Goal: Task Accomplishment & Management: Manage account settings

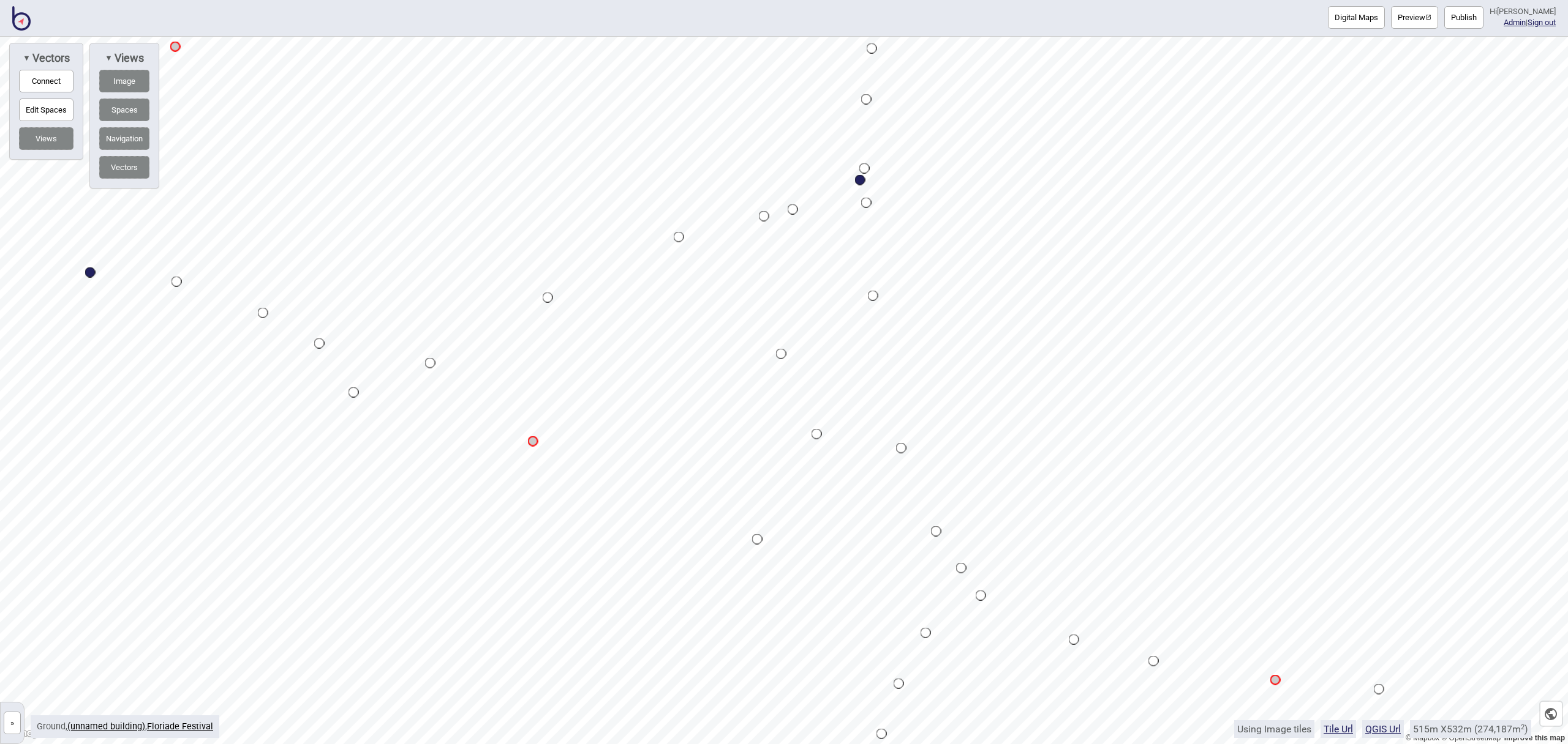
click at [22, 80] on button "Connect" at bounding box center [46, 81] width 54 height 23
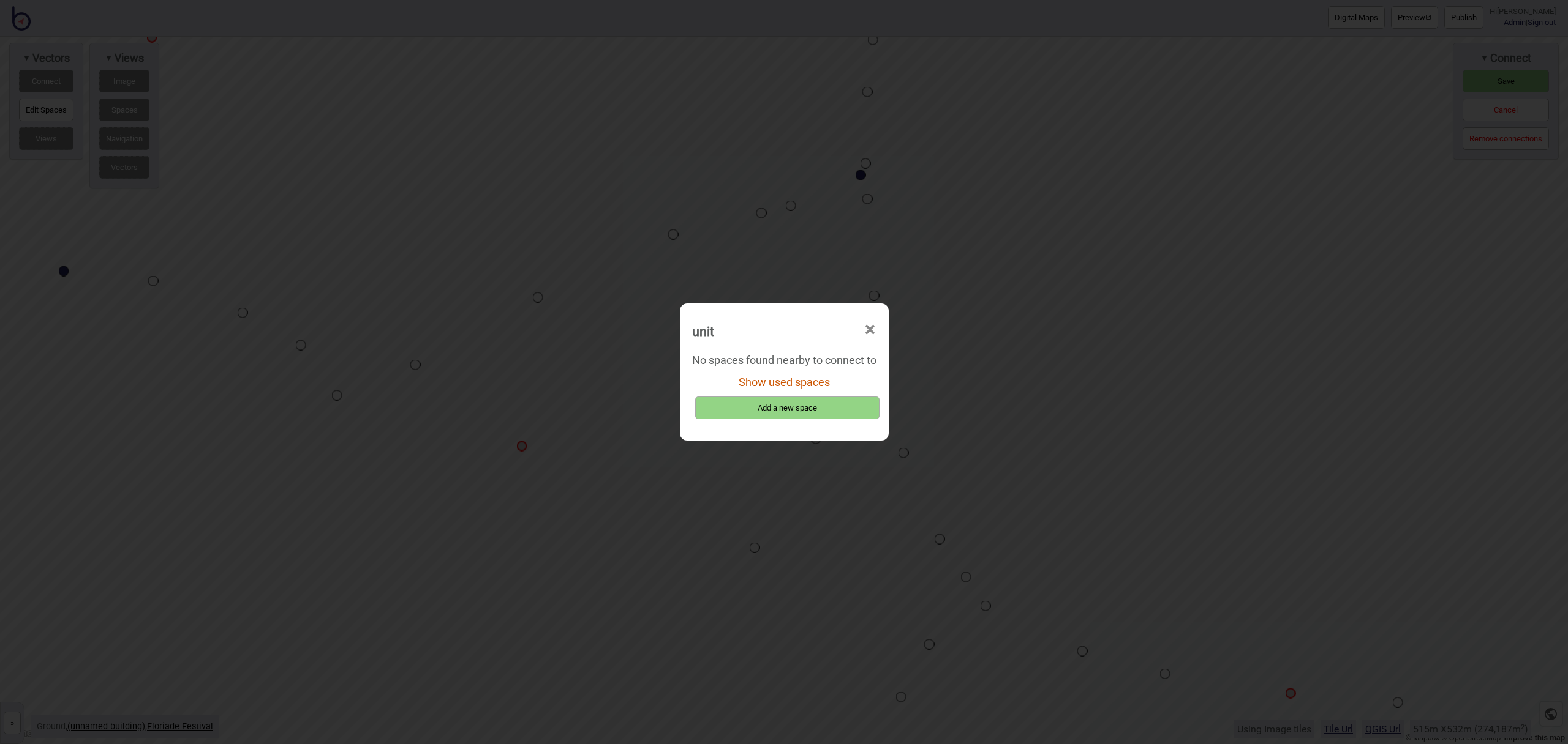
click at [800, 385] on button "Show used spaces" at bounding box center [784, 383] width 91 height 13
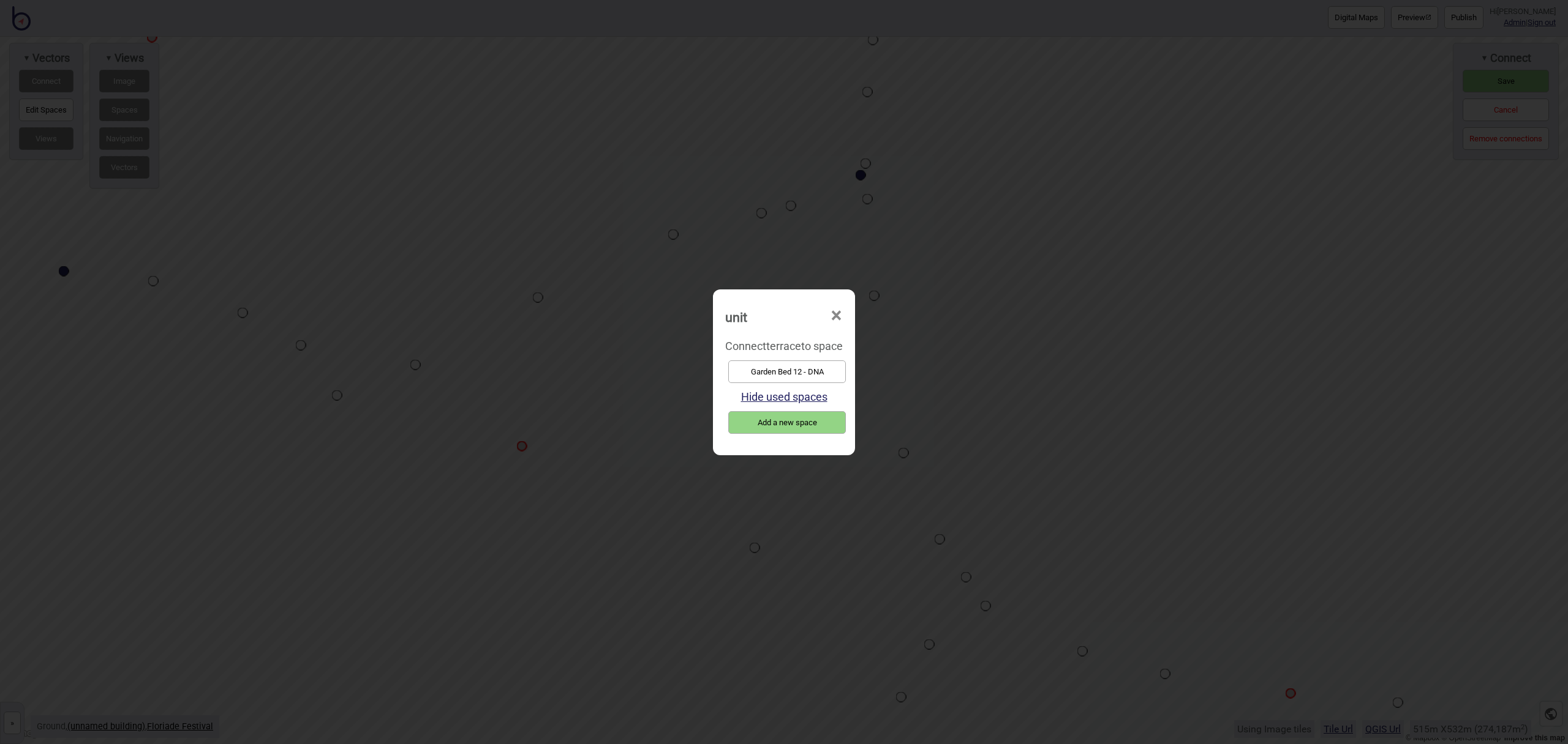
click at [799, 375] on button "Garden Bed 12 - DNA" at bounding box center [787, 372] width 117 height 23
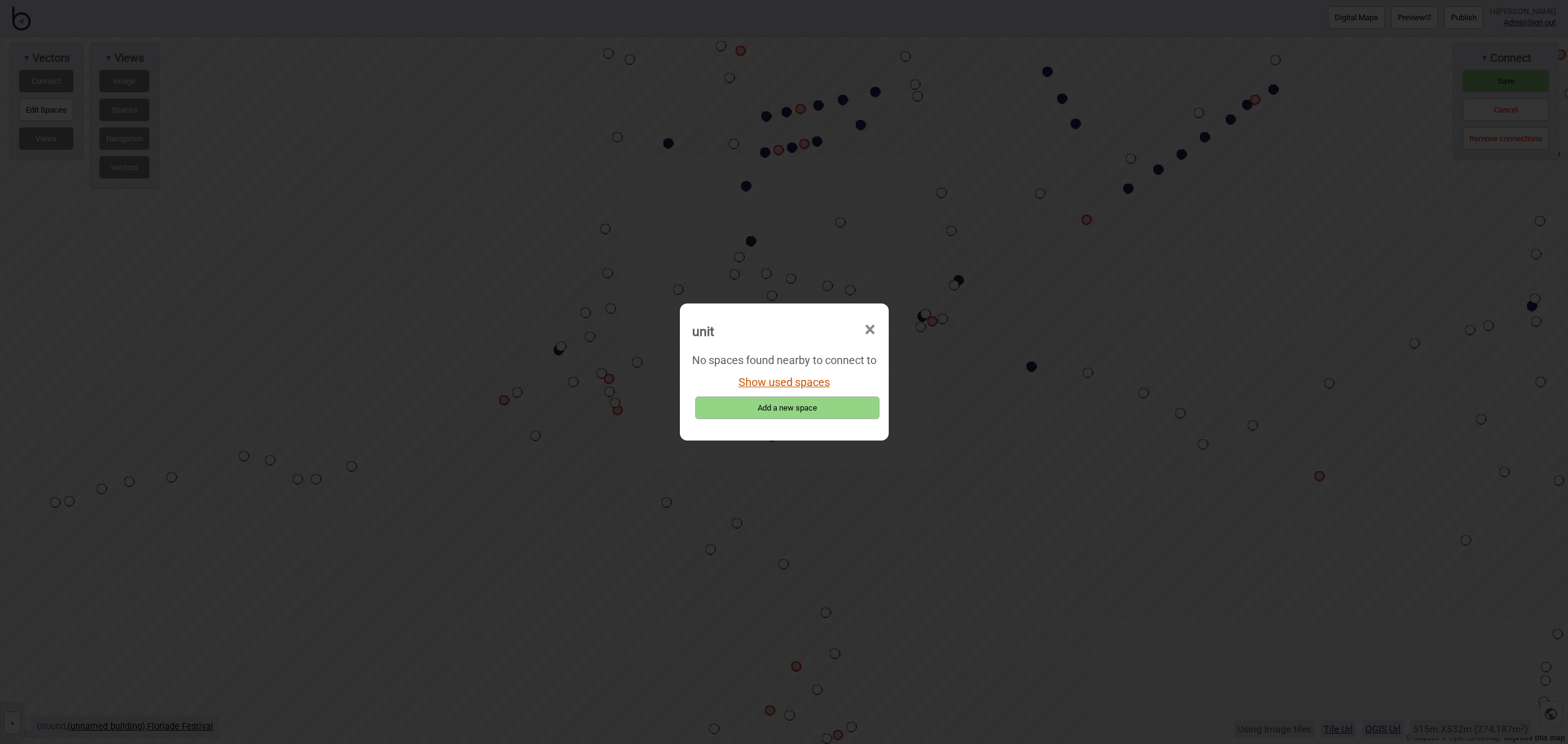
click at [775, 382] on button "Show used spaces" at bounding box center [784, 383] width 91 height 13
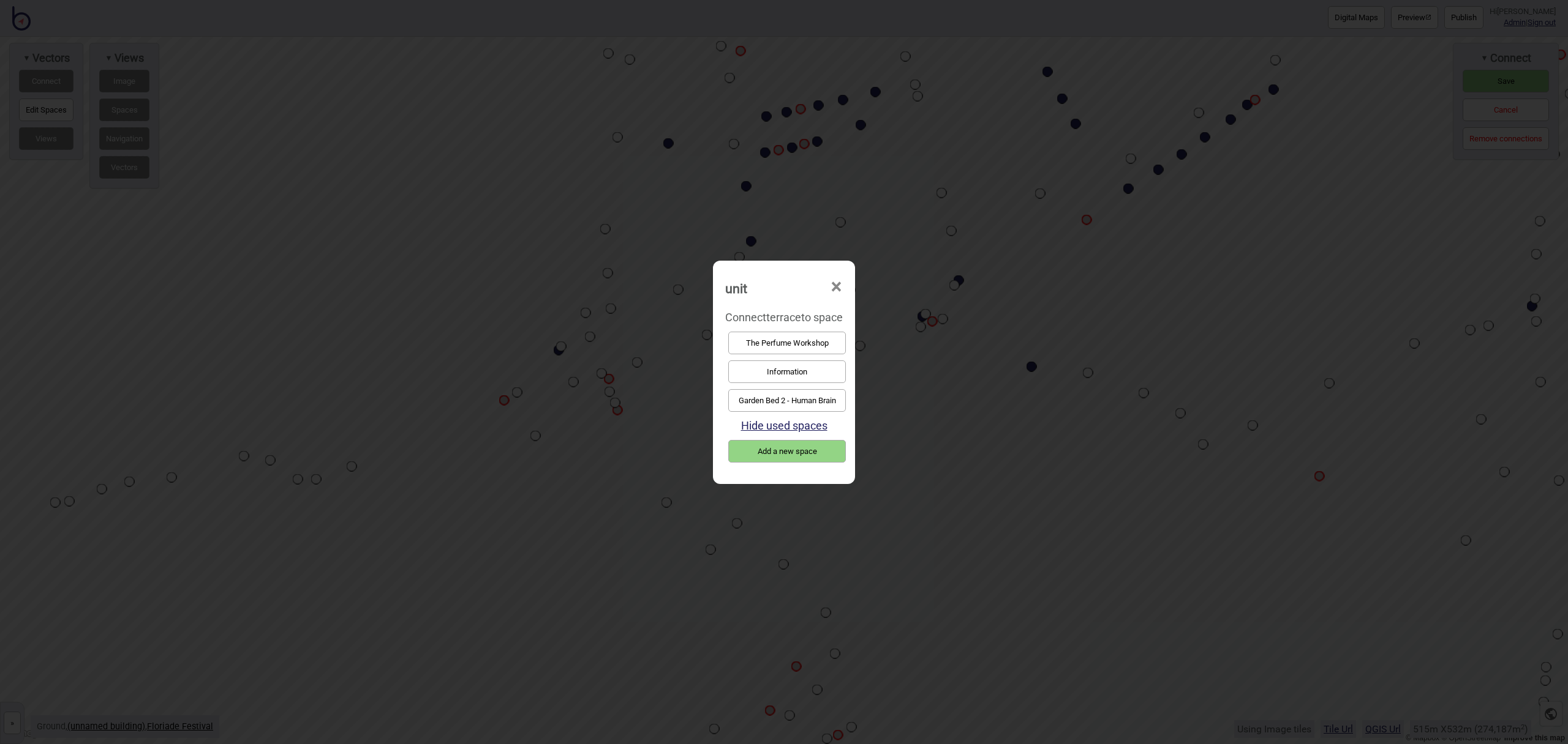
click at [789, 395] on button "Garden Bed 2 - Human Brain" at bounding box center [787, 400] width 117 height 23
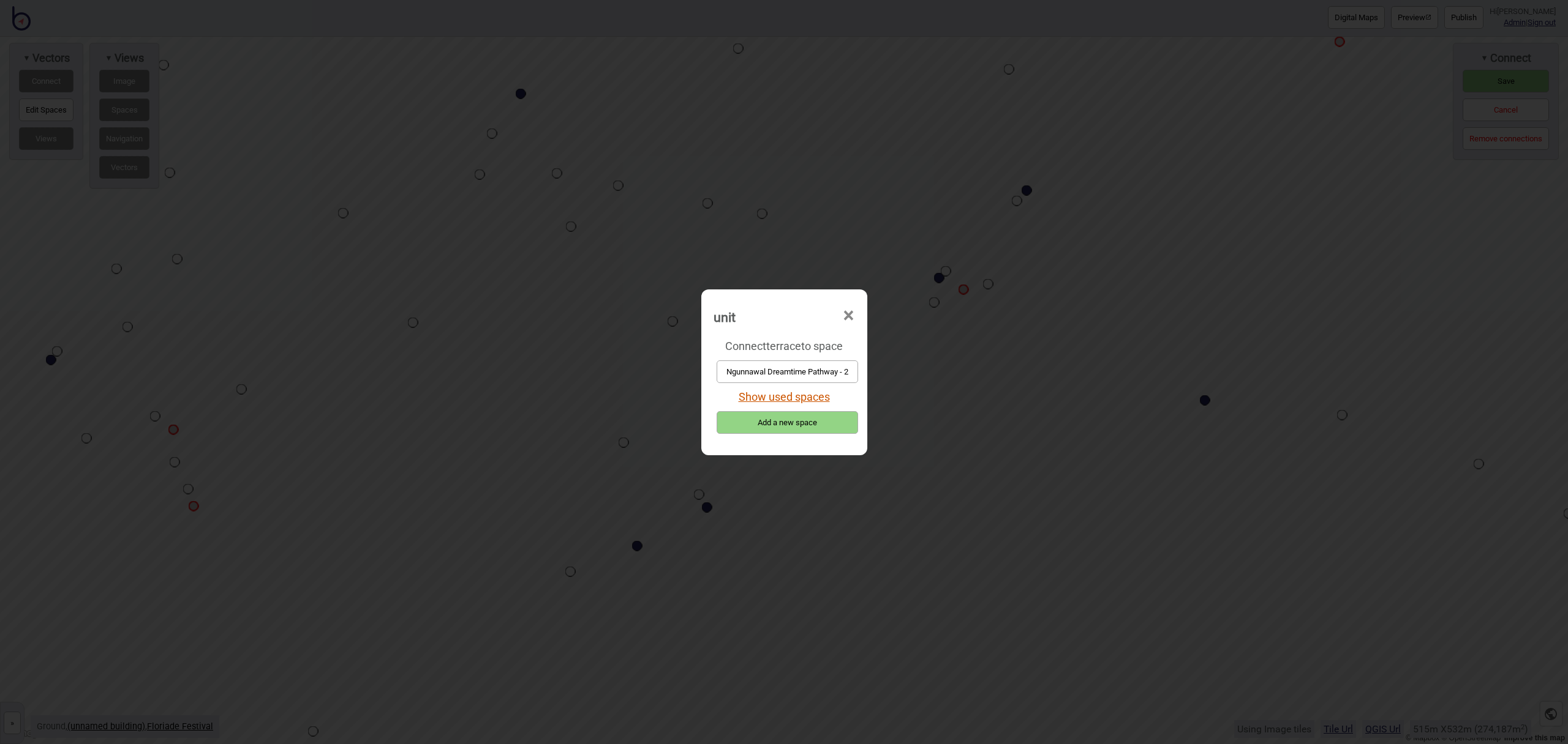
click at [800, 394] on button "Show used spaces" at bounding box center [784, 397] width 91 height 13
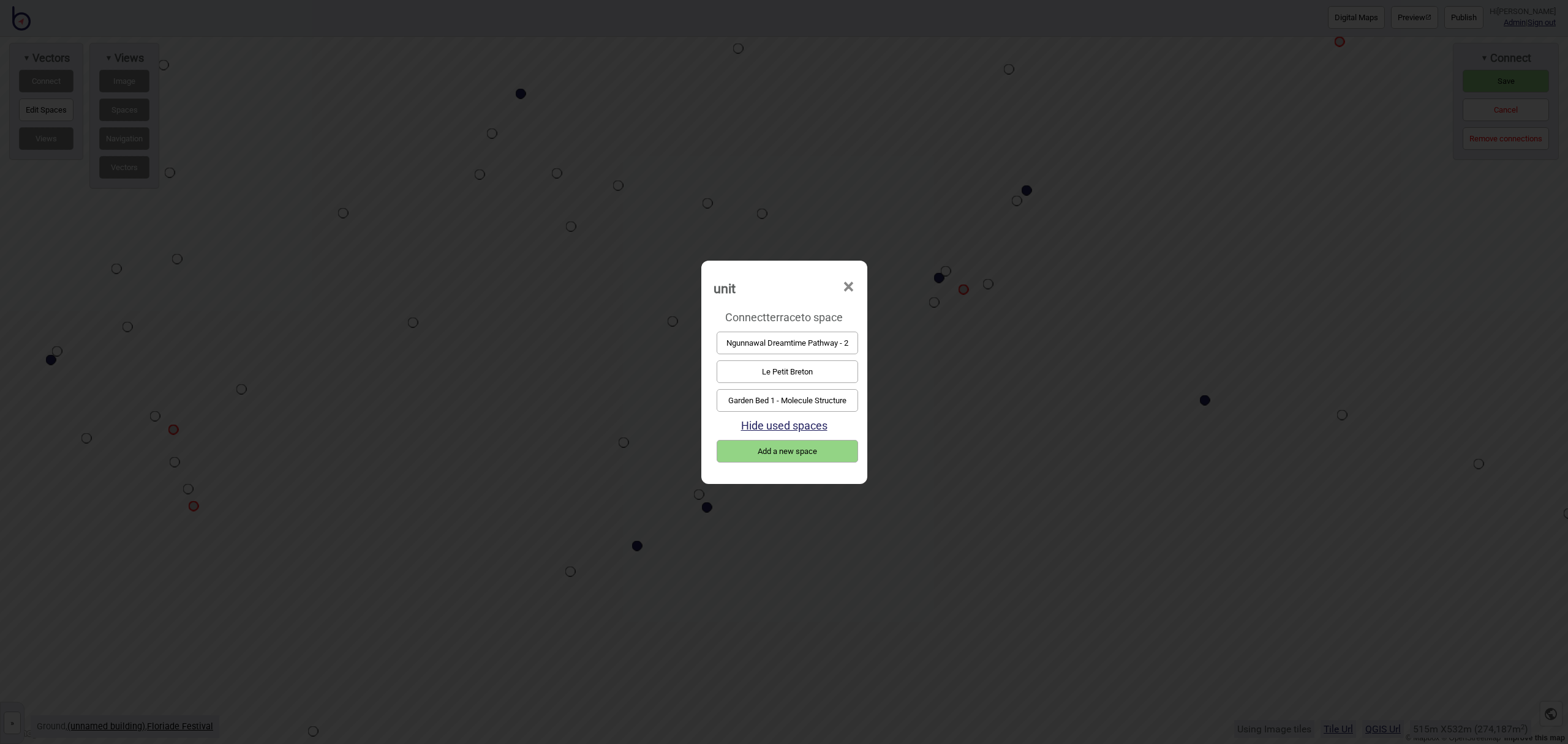
click at [804, 402] on button "Garden Bed 1 - Molecule Structure" at bounding box center [787, 400] width 142 height 23
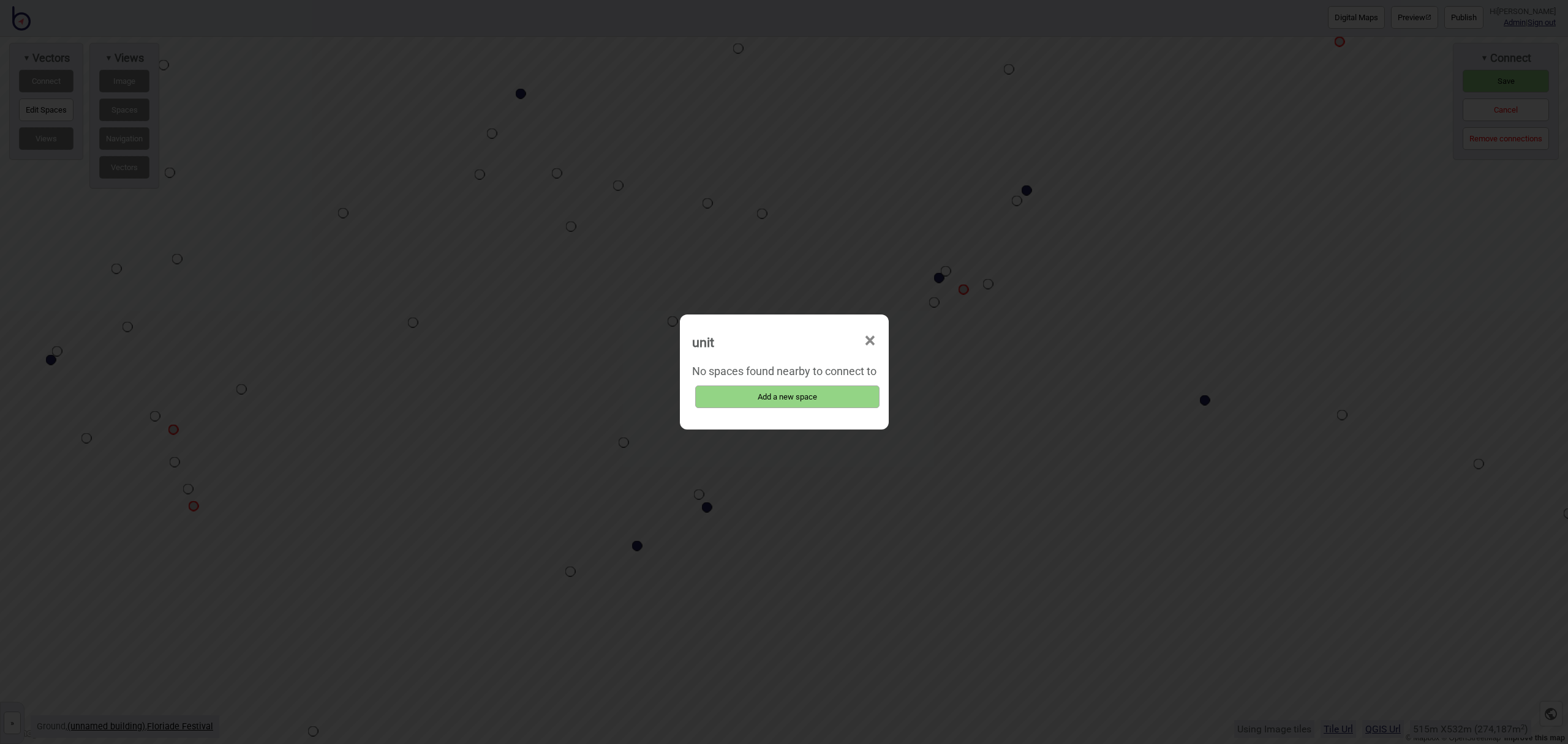
click at [873, 341] on span "×" at bounding box center [871, 341] width 13 height 40
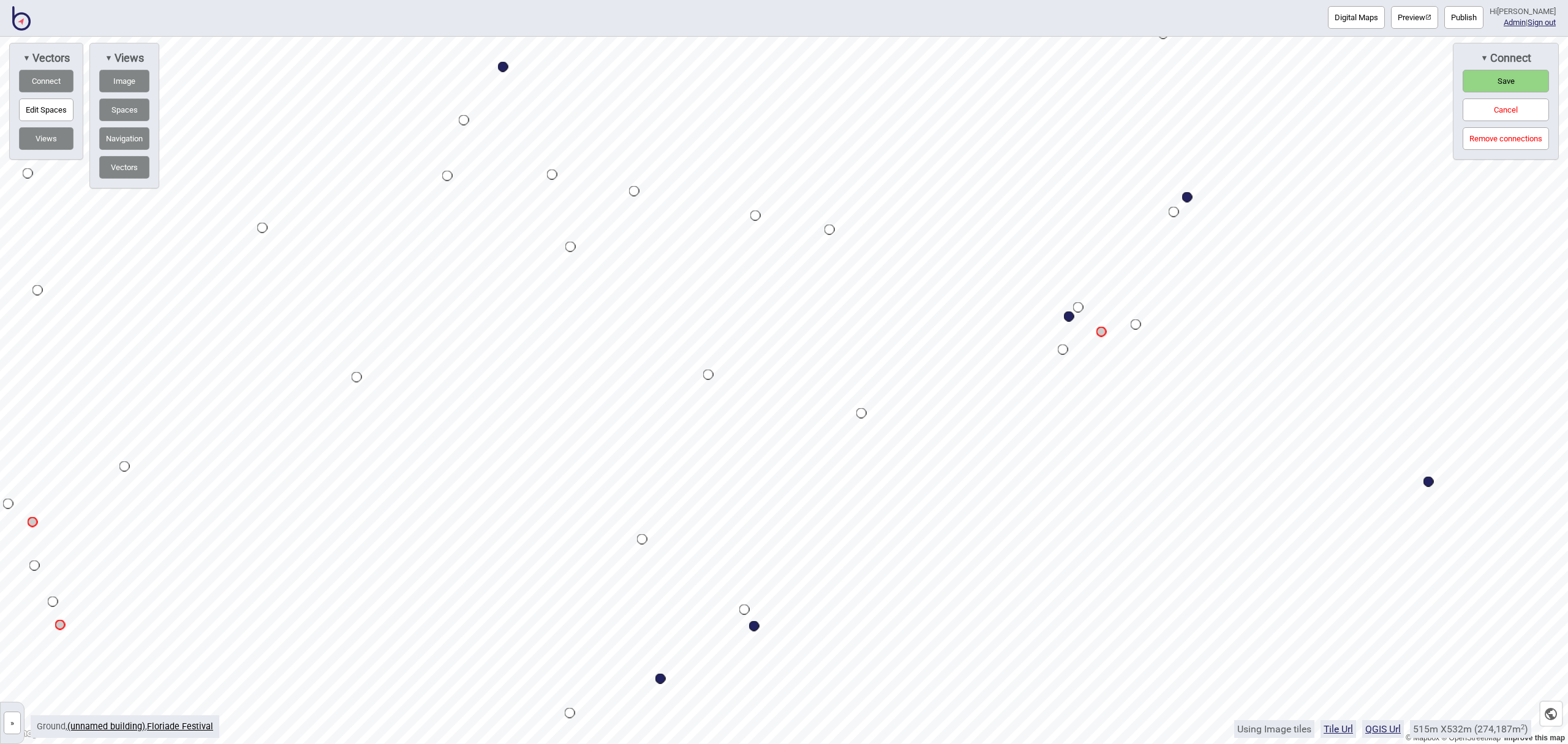
click at [1071, 317] on div "Map marker" at bounding box center [1069, 317] width 10 height 10
click at [1495, 85] on button "Save" at bounding box center [1506, 81] width 87 height 23
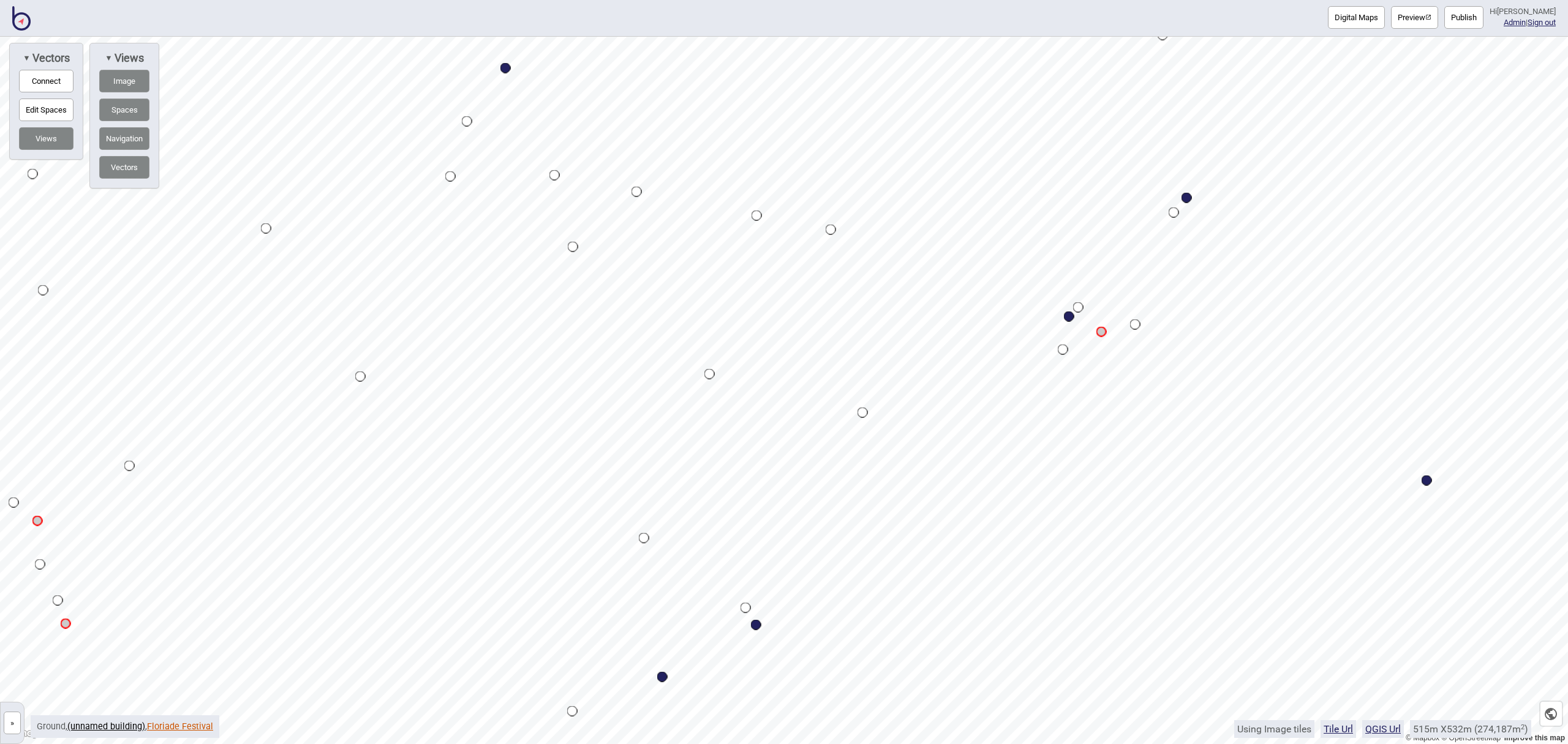
click at [165, 724] on link "Floriade Festival" at bounding box center [180, 727] width 66 height 10
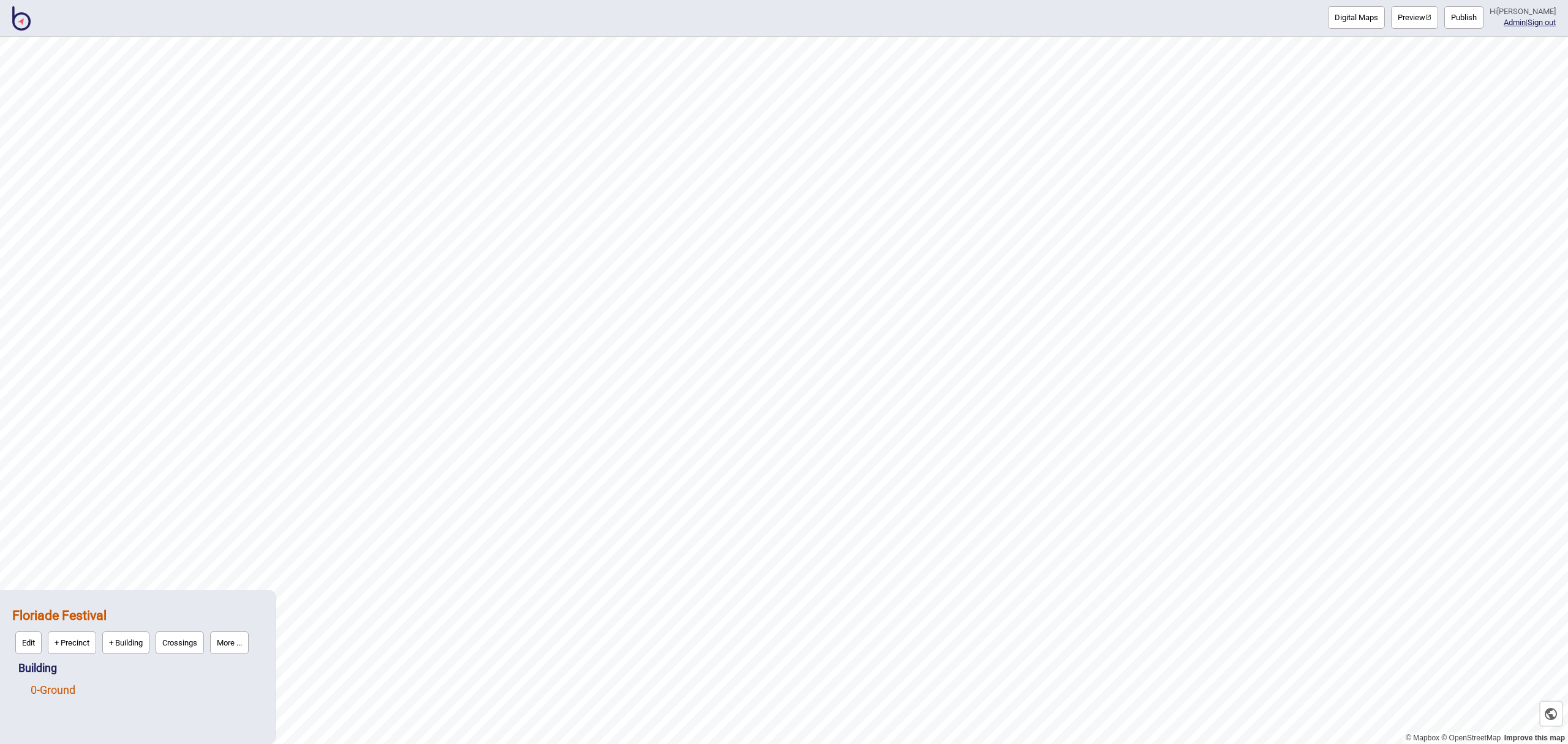
click at [76, 692] on link "0 - Ground" at bounding box center [53, 690] width 45 height 13
click at [52, 685] on button "Edit" at bounding box center [47, 687] width 26 height 23
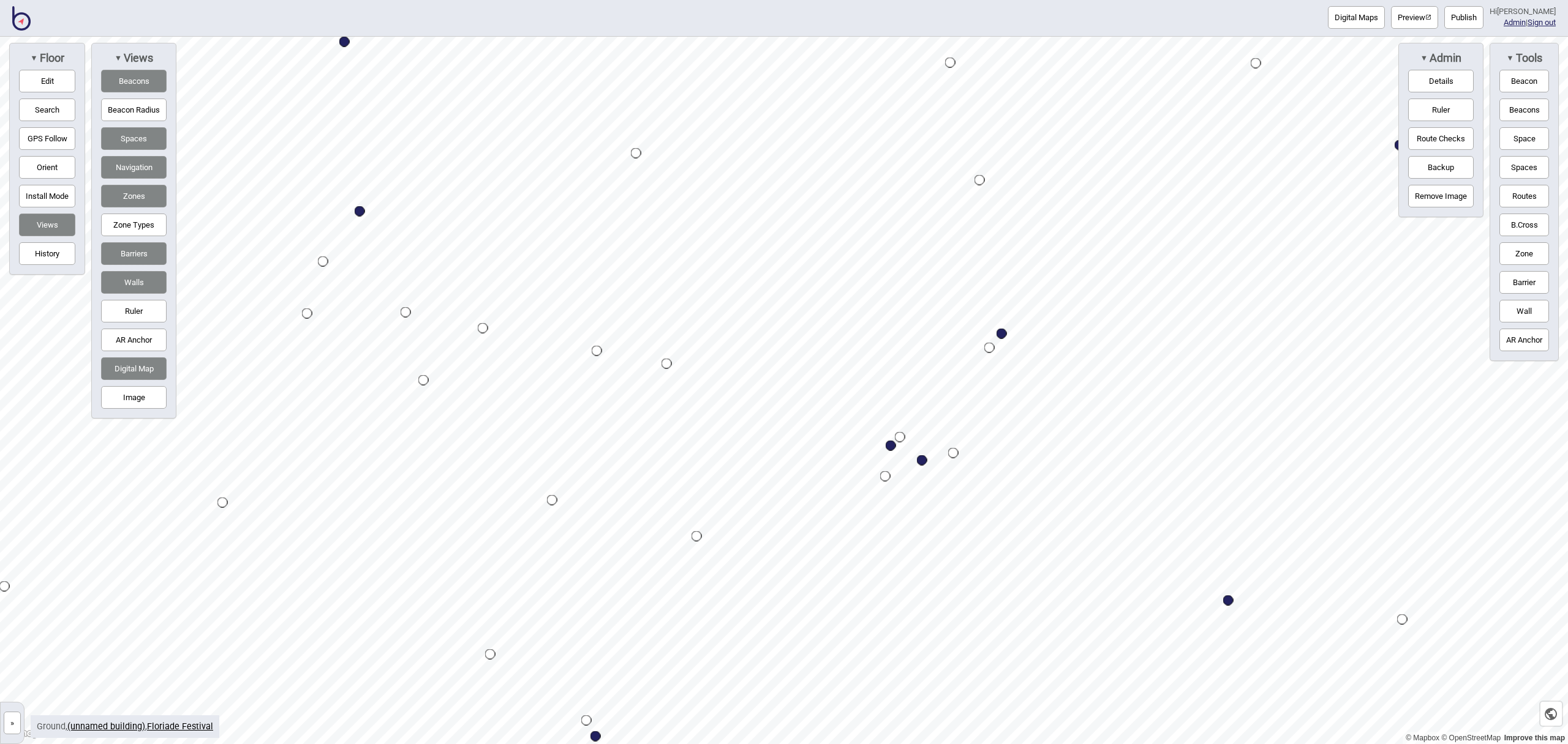
drag, startPoint x: 844, startPoint y: 408, endPoint x: 890, endPoint y: 447, distance: 60.3
click at [890, 447] on div "Map marker" at bounding box center [891, 446] width 10 height 10
click at [38, 71] on button "Edit" at bounding box center [47, 81] width 56 height 23
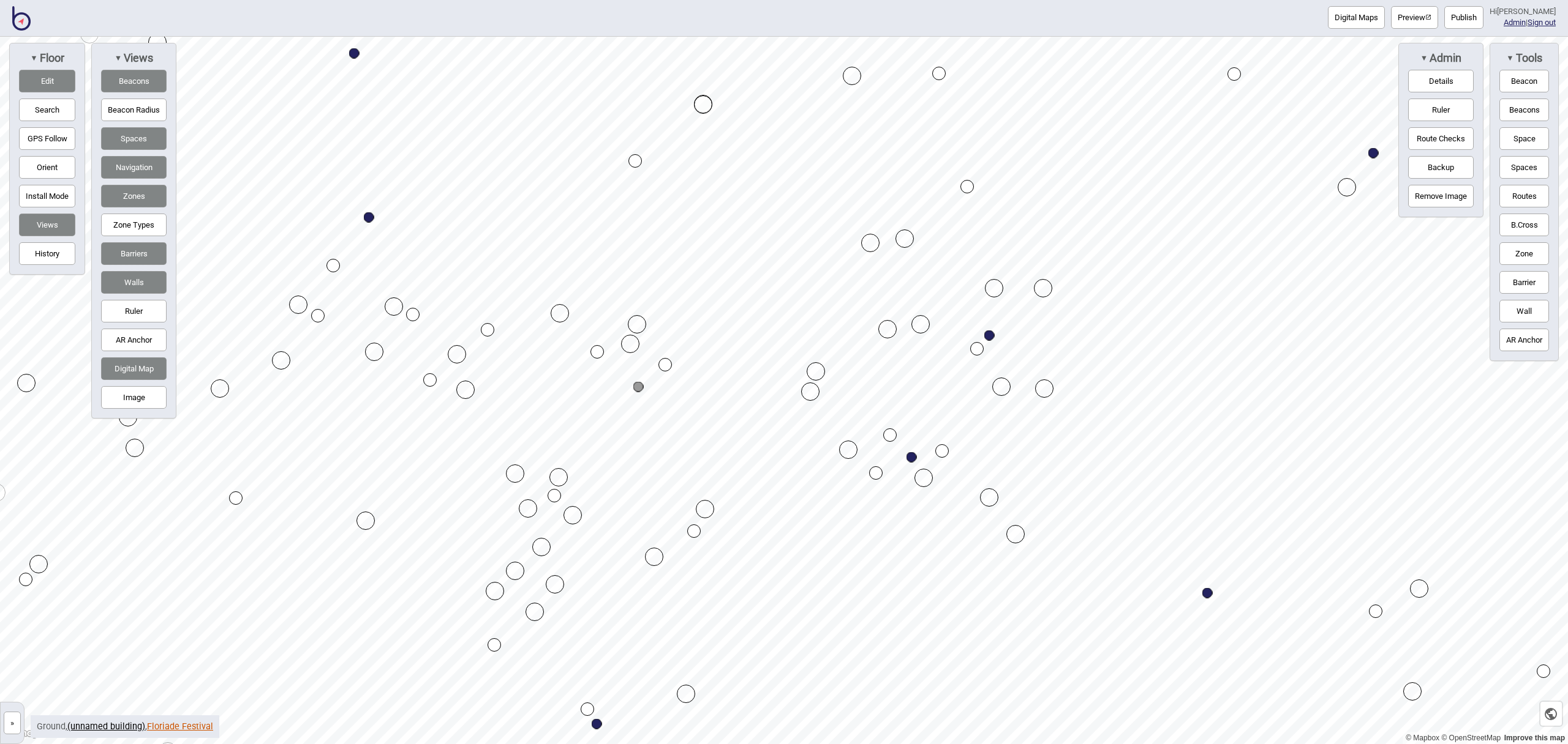
click at [185, 727] on link "Floriade Festival" at bounding box center [180, 727] width 66 height 10
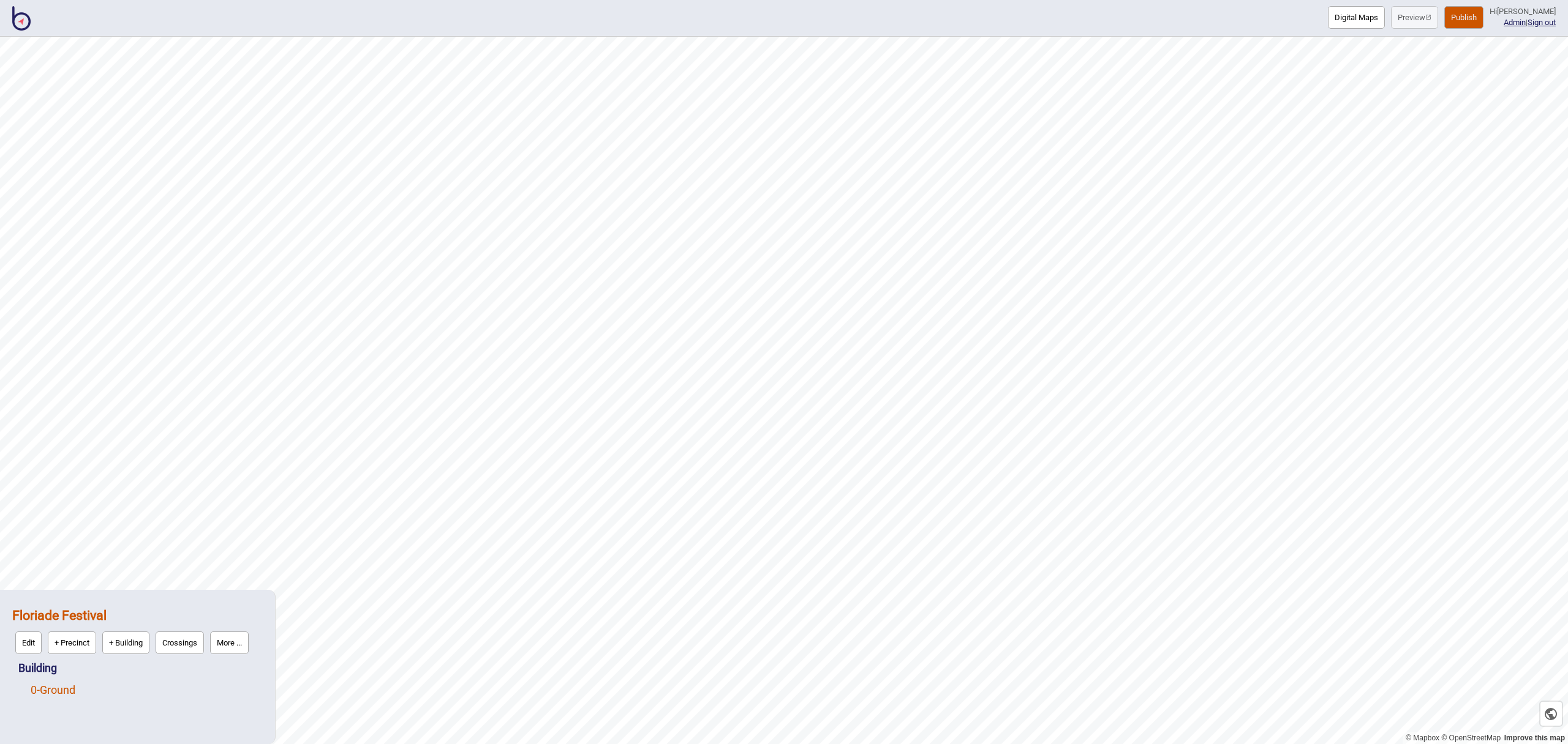
click at [45, 685] on link "0 - Ground" at bounding box center [53, 690] width 45 height 13
click at [122, 688] on button "Vector" at bounding box center [125, 687] width 36 height 23
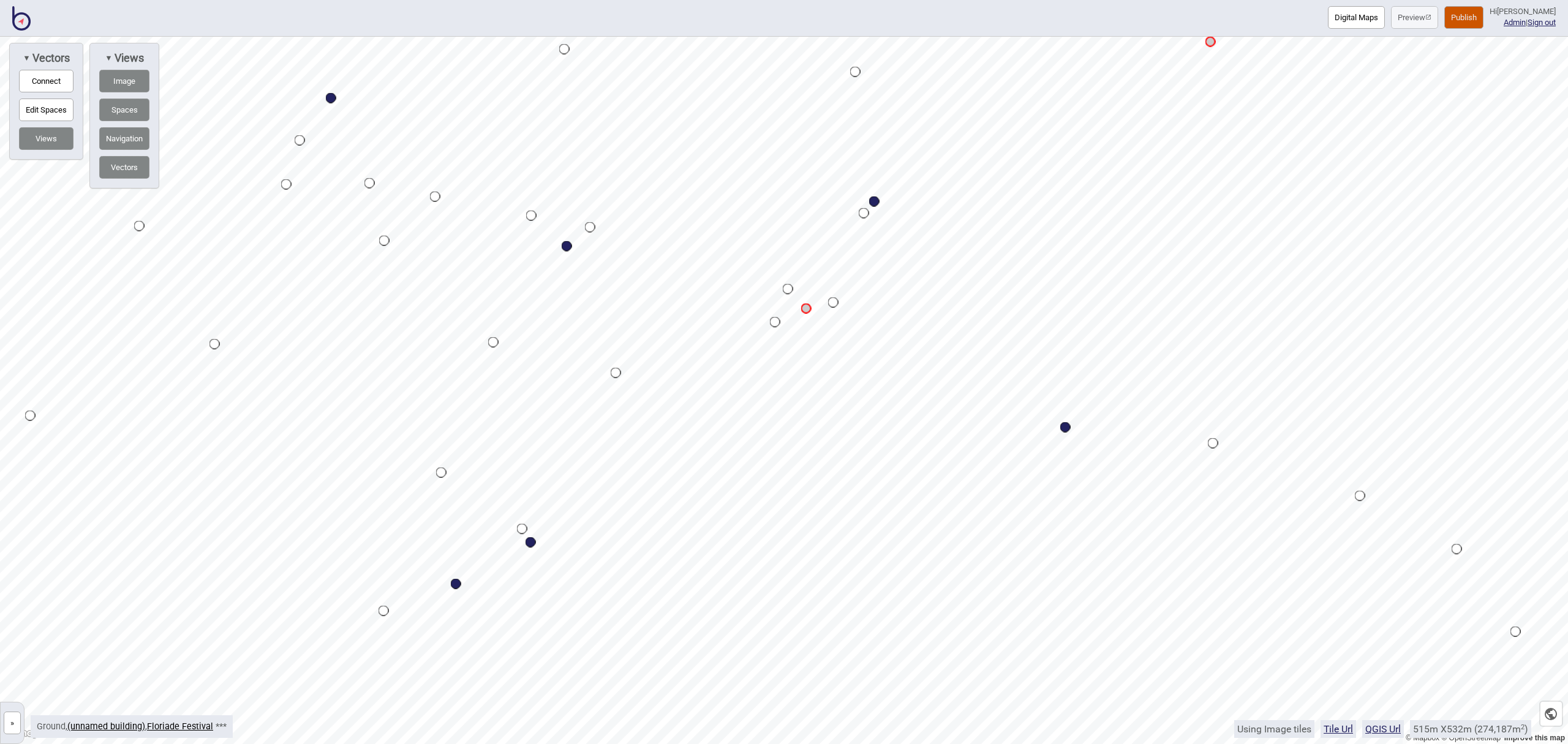
click at [54, 75] on button "Connect" at bounding box center [46, 81] width 54 height 23
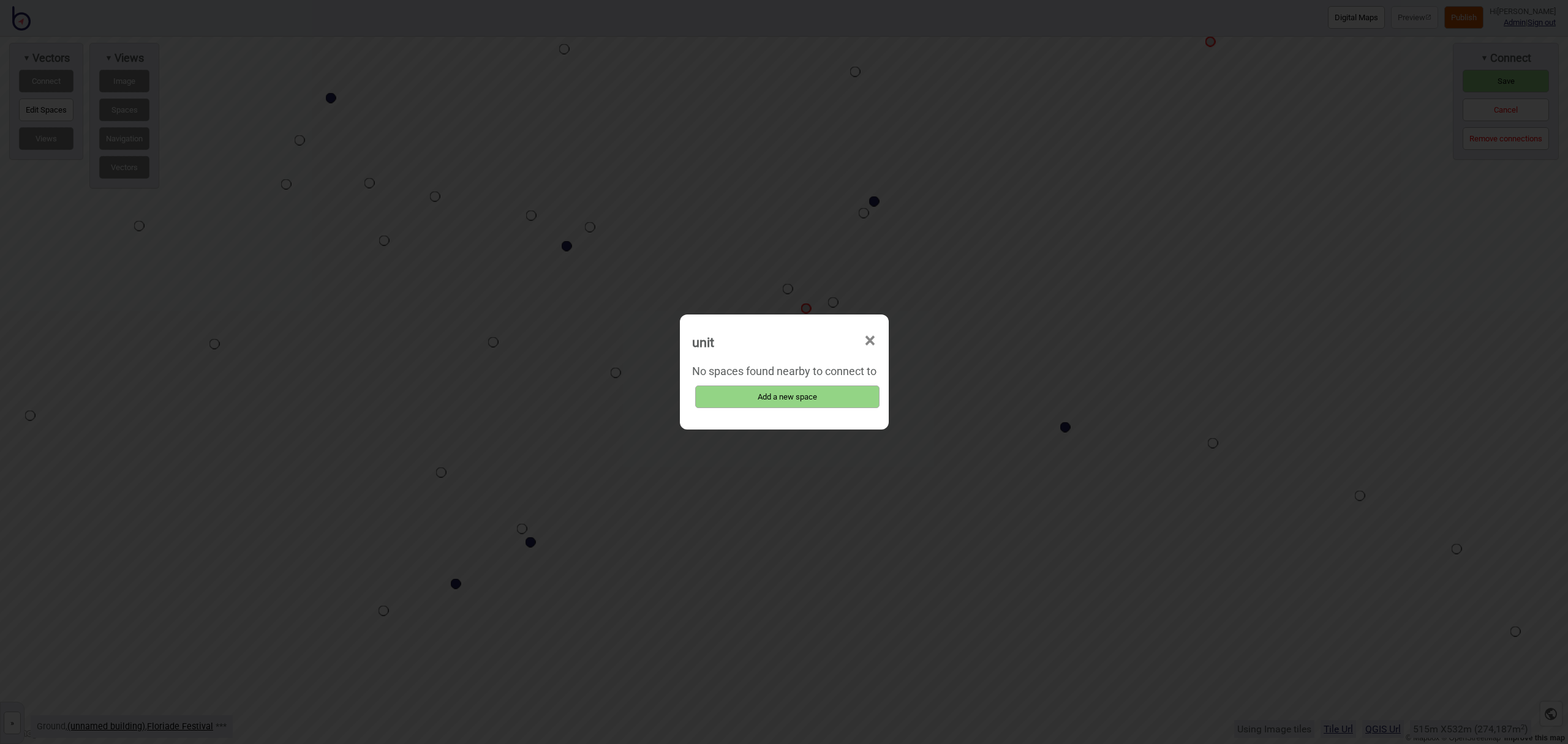
click at [873, 347] on span "×" at bounding box center [871, 341] width 13 height 40
click at [864, 340] on span "×" at bounding box center [871, 341] width 13 height 40
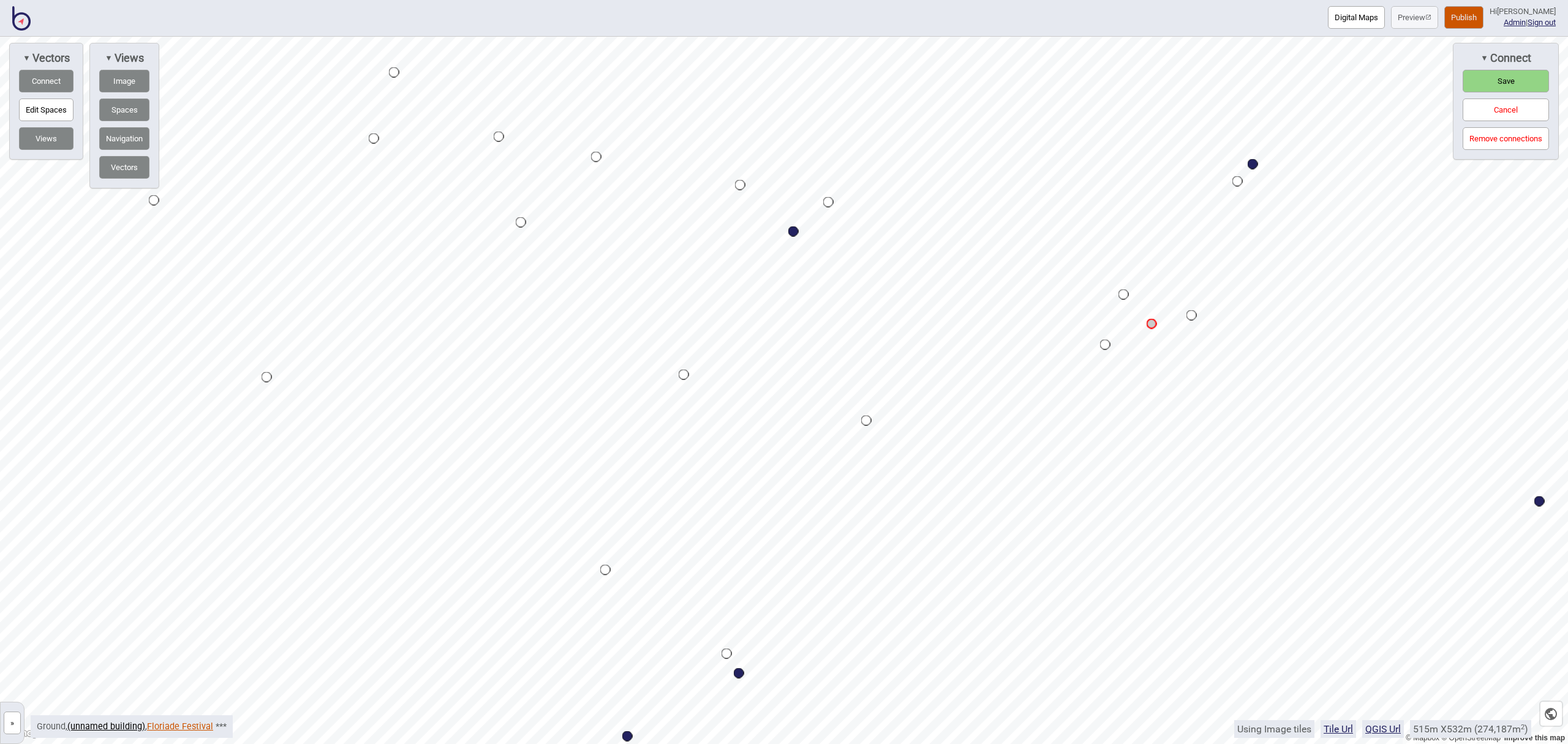
click at [160, 729] on link "Floriade Festival" at bounding box center [180, 727] width 66 height 10
click at [1505, 84] on span "Save" at bounding box center [1506, 81] width 17 height 10
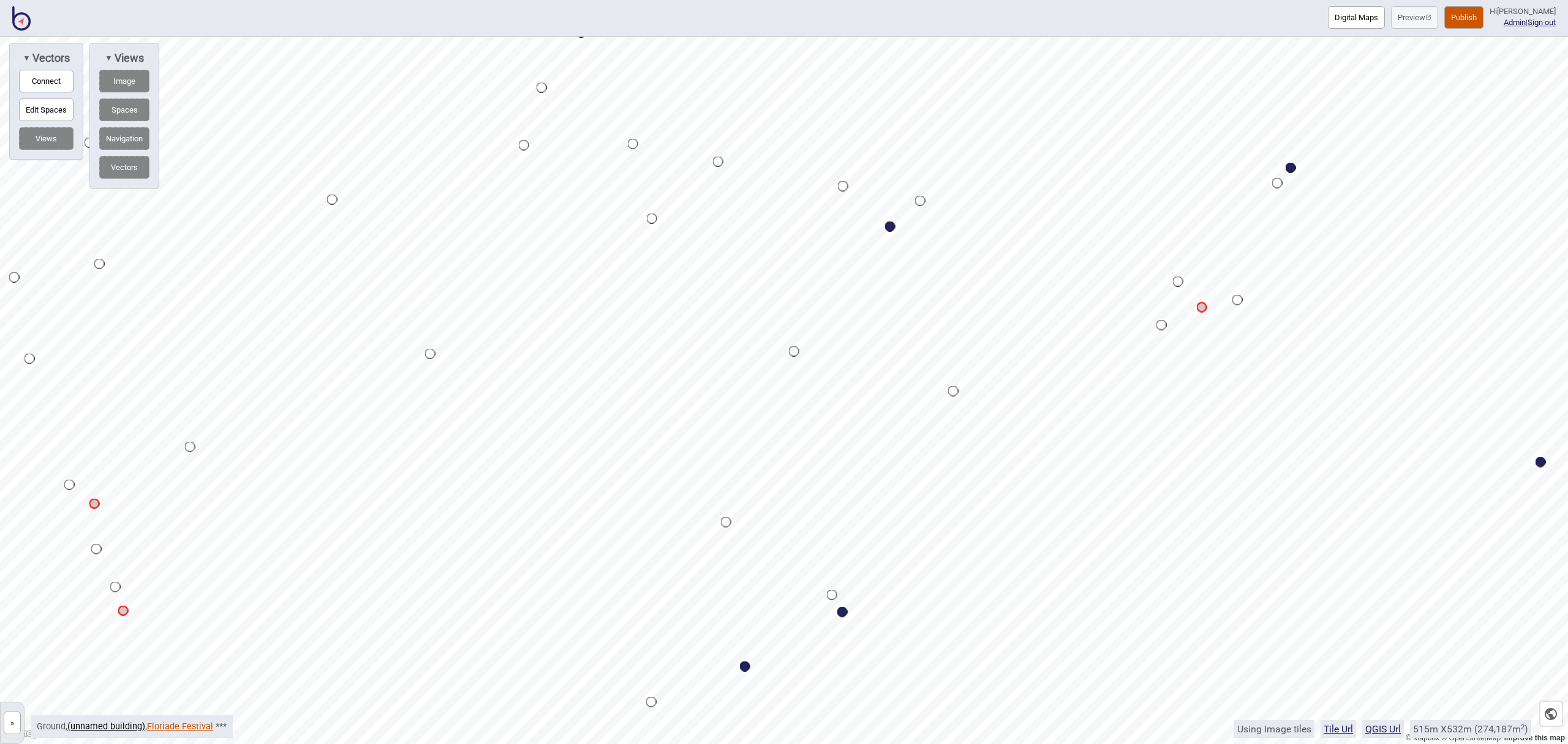
click at [168, 726] on link "Floriade Festival" at bounding box center [180, 727] width 66 height 10
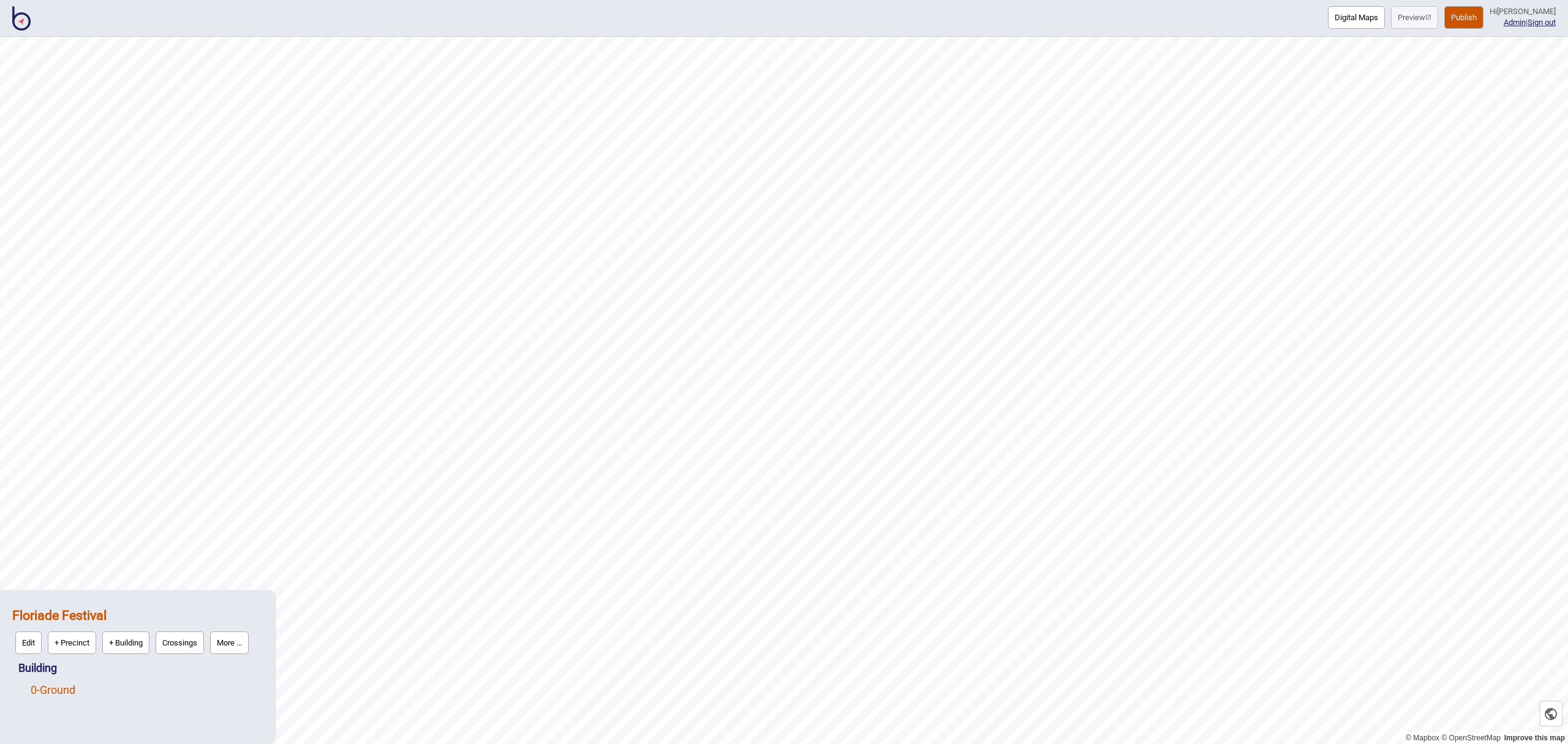
click at [76, 690] on link "0 - Ground" at bounding box center [53, 690] width 45 height 13
click at [58, 686] on button "Edit" at bounding box center [47, 687] width 26 height 23
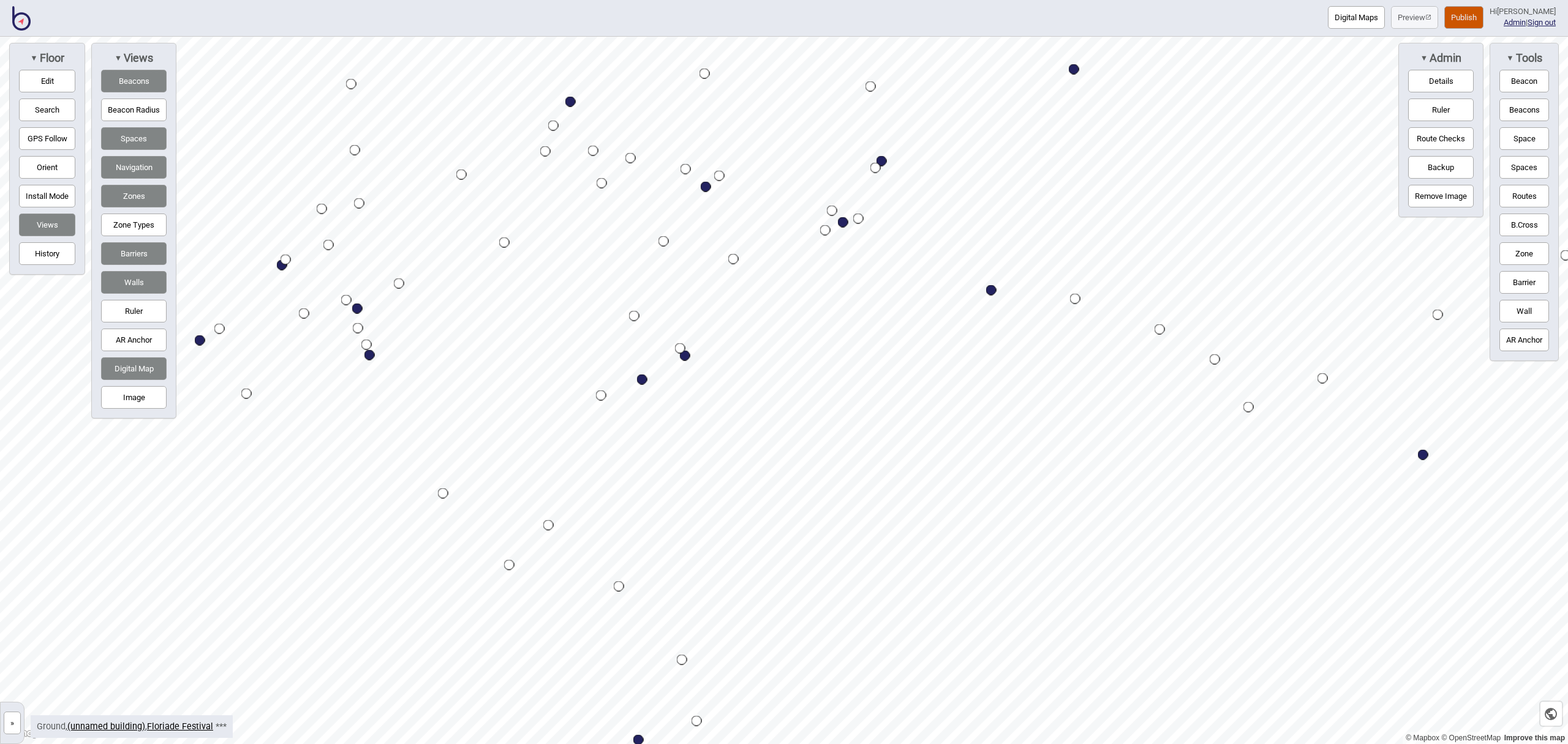
drag, startPoint x: 58, startPoint y: 78, endPoint x: 139, endPoint y: 88, distance: 81.6
click at [58, 78] on button "Edit" at bounding box center [47, 81] width 56 height 23
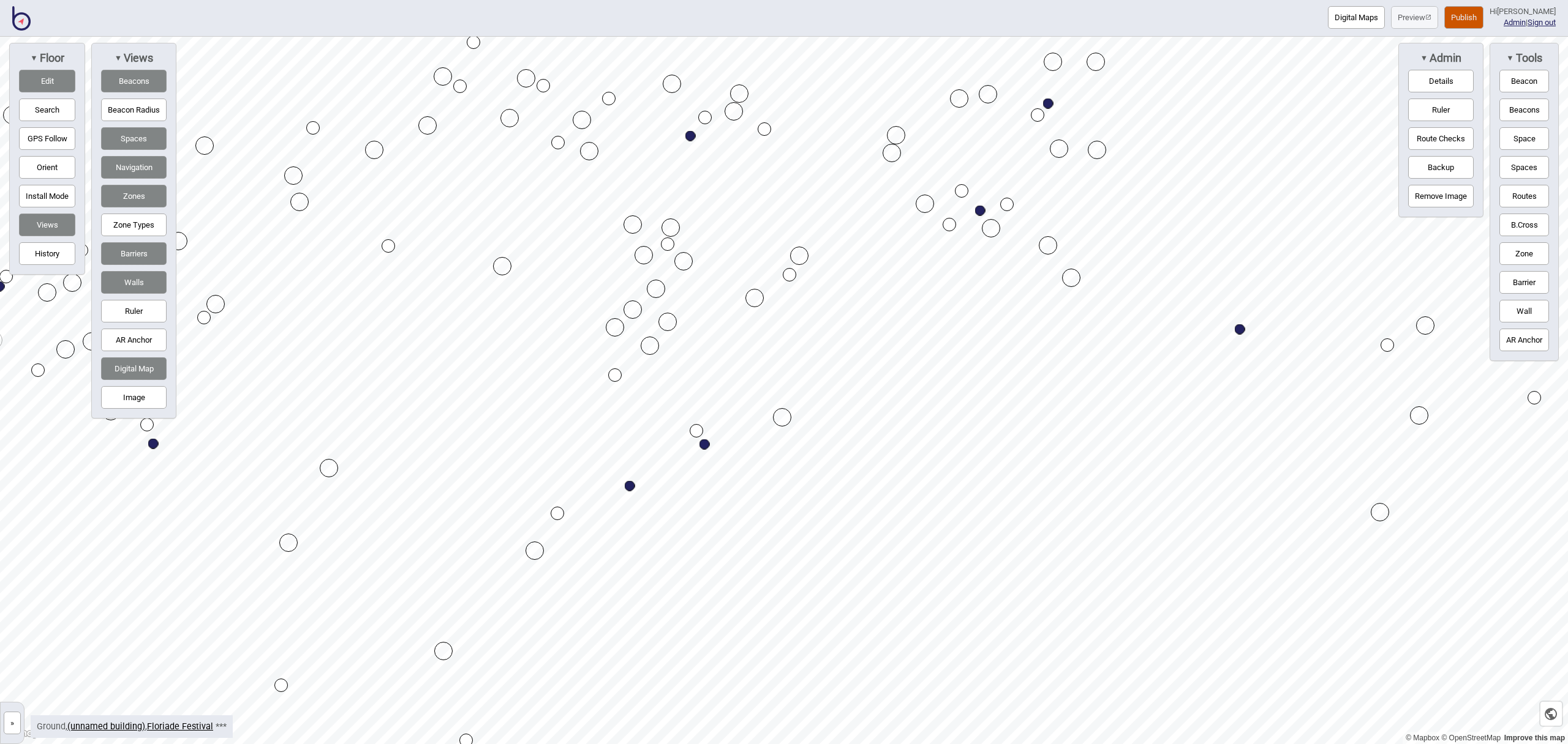
drag, startPoint x: 690, startPoint y: 136, endPoint x: 664, endPoint y: 229, distance: 96.6
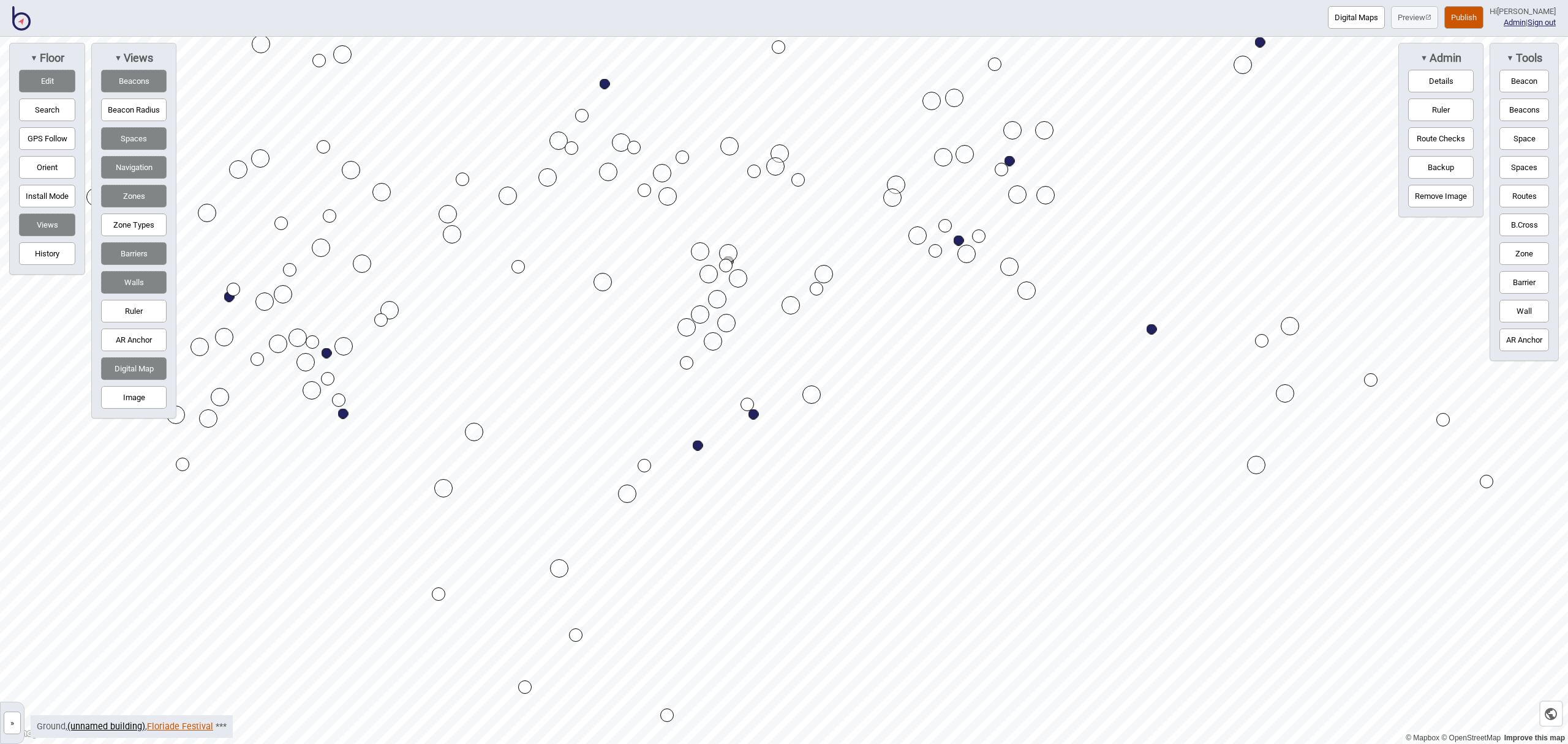
click at [191, 726] on link "Floriade Festival" at bounding box center [180, 727] width 66 height 10
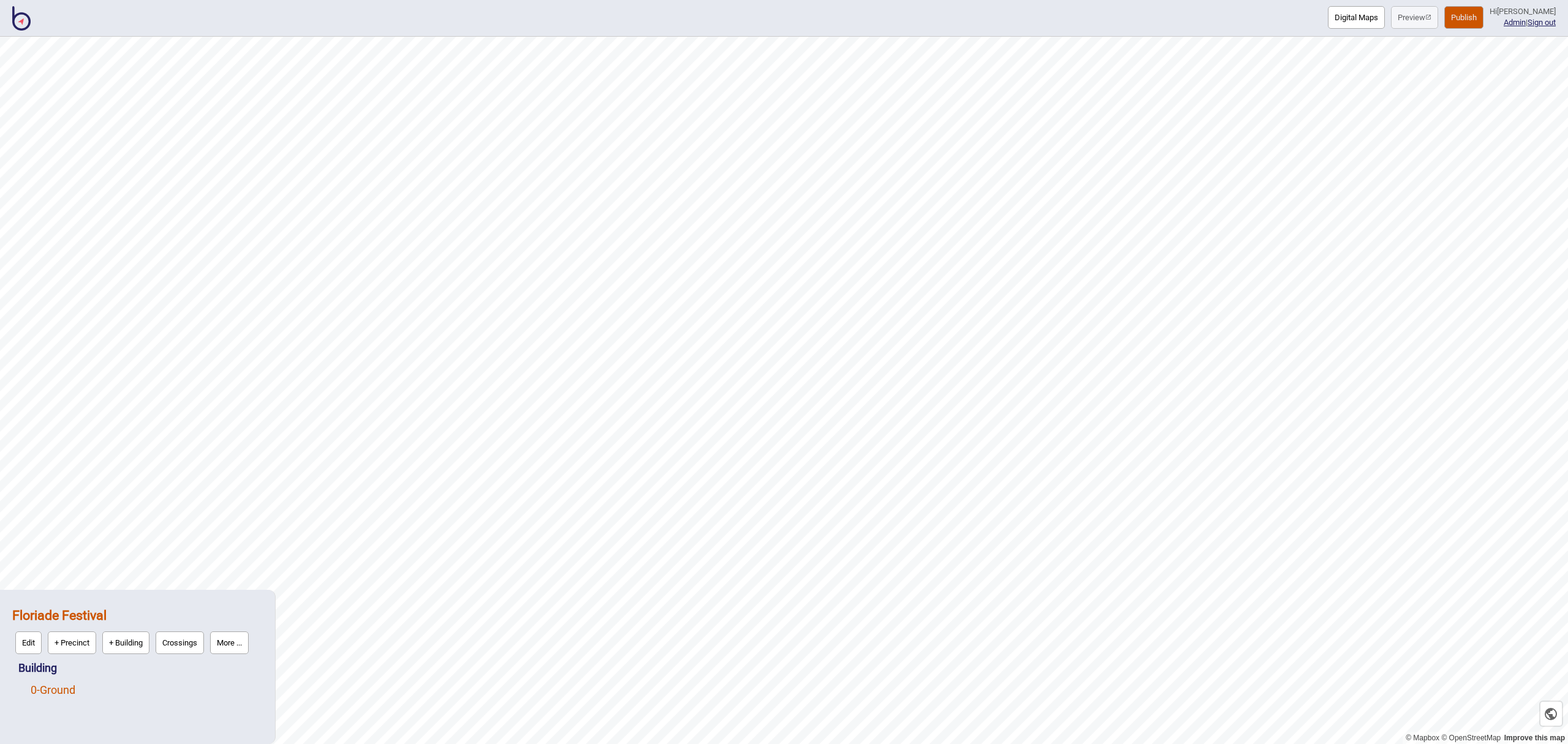
click at [76, 685] on link "0 - Ground" at bounding box center [53, 690] width 45 height 13
click at [119, 685] on button "Vector" at bounding box center [125, 687] width 36 height 23
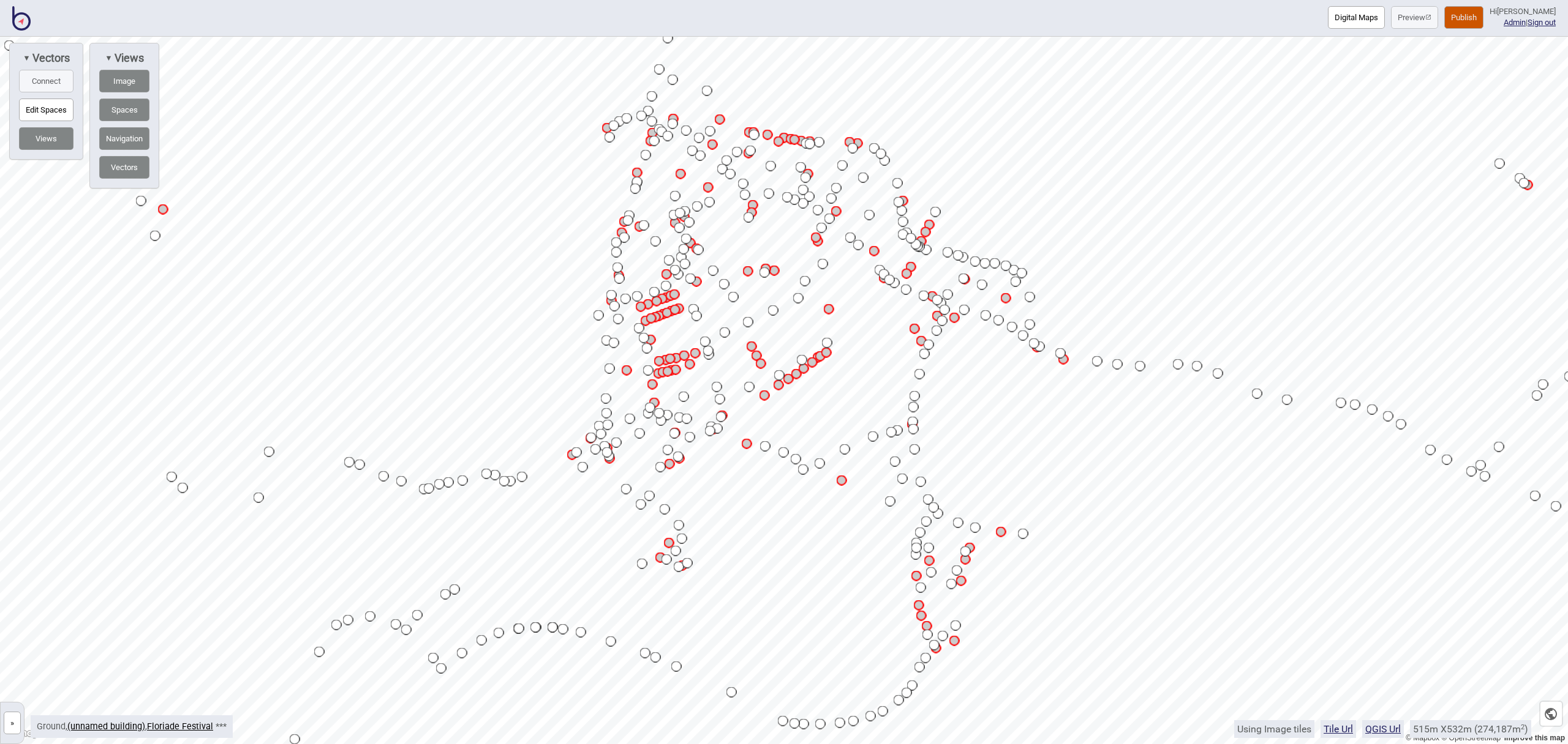
click at [686, 37] on div at bounding box center [784, 37] width 1568 height 0
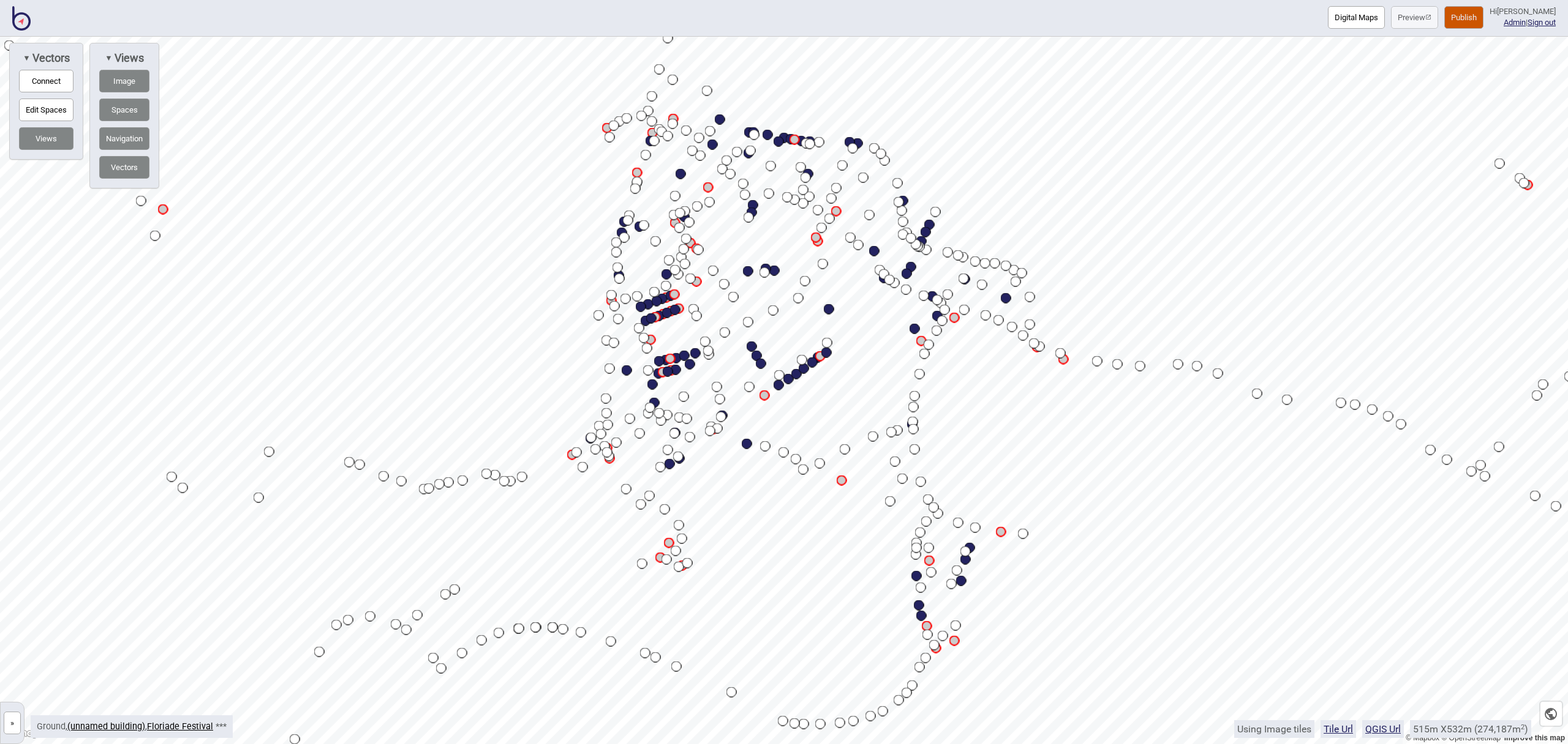
click at [59, 78] on button "Connect" at bounding box center [46, 81] width 54 height 23
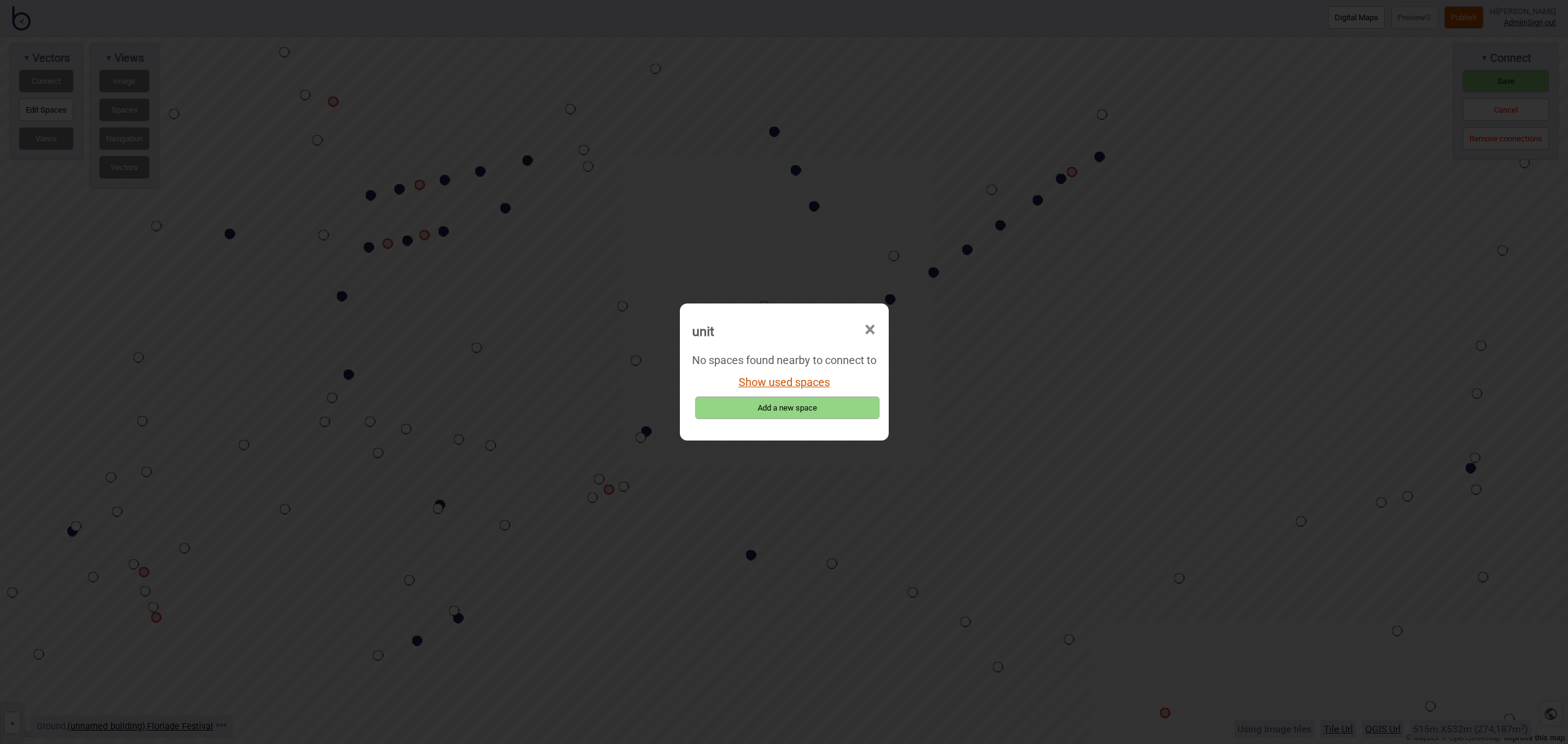
click at [799, 384] on button "Show used spaces" at bounding box center [784, 383] width 91 height 13
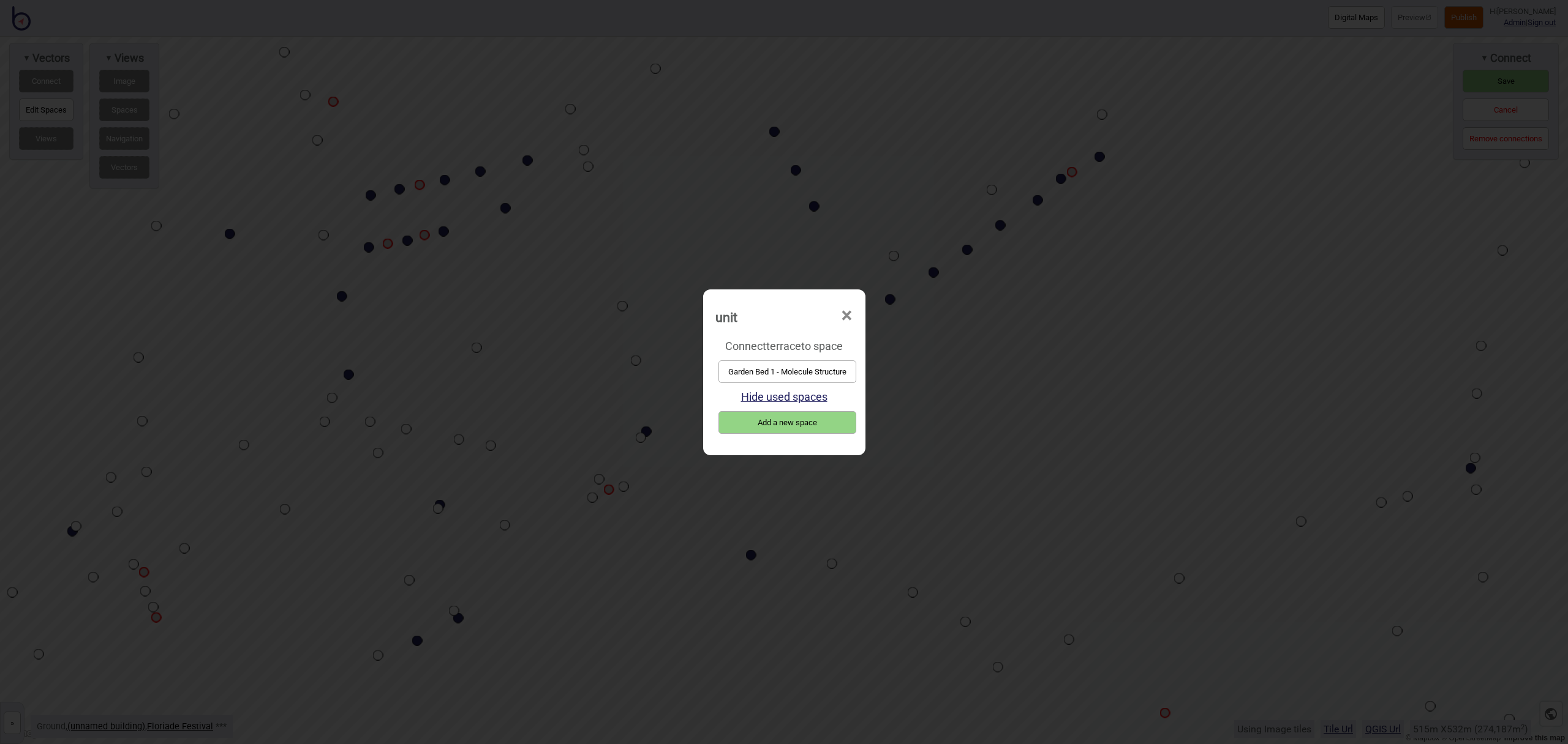
click at [802, 371] on button "Garden Bed 1 - Molecule Structure" at bounding box center [788, 372] width 138 height 23
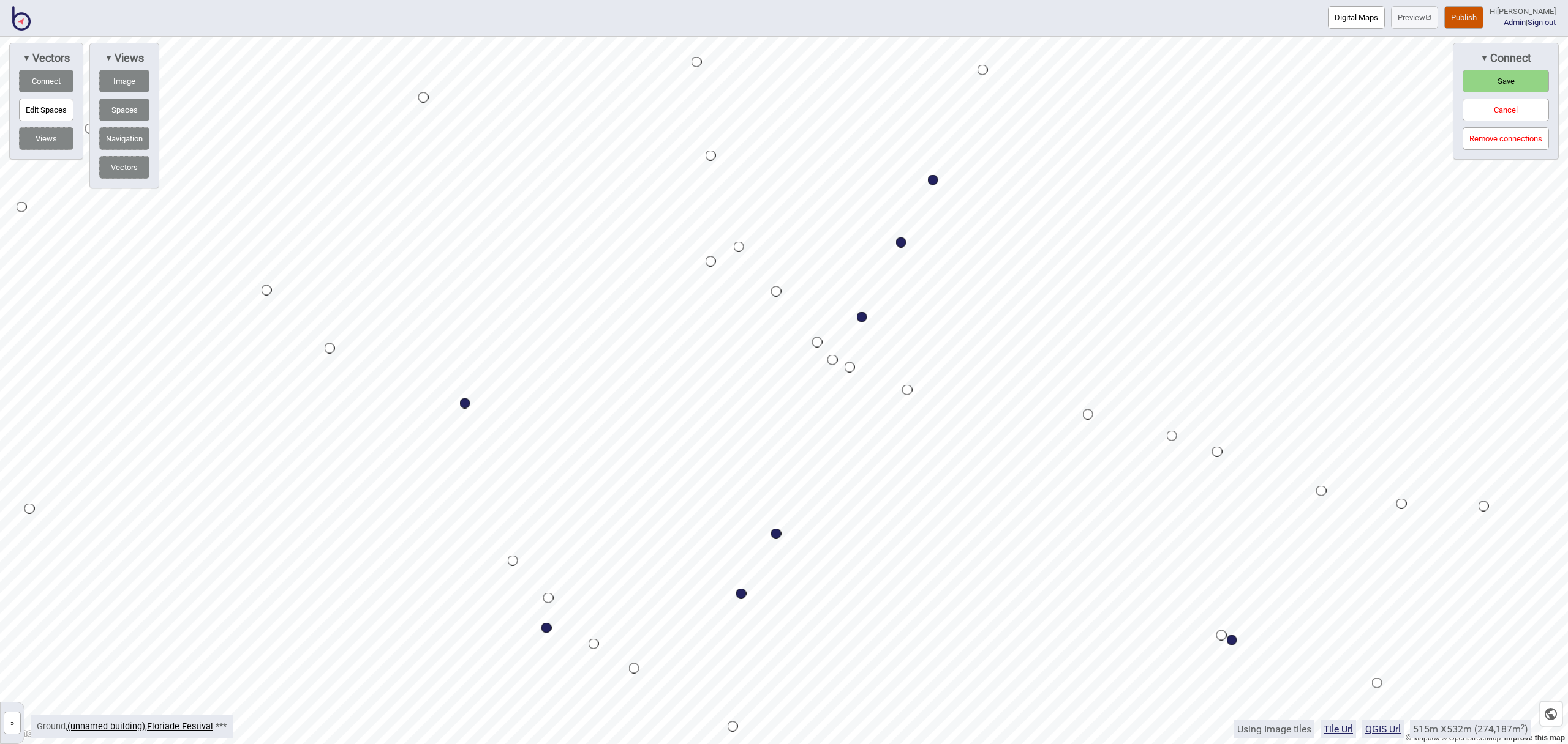
click at [458, 0] on html "Digital Maps Preview Publish Hi [PERSON_NAME] Admin | Sign out © Mapbox © OpenS…" at bounding box center [784, 0] width 1568 height 0
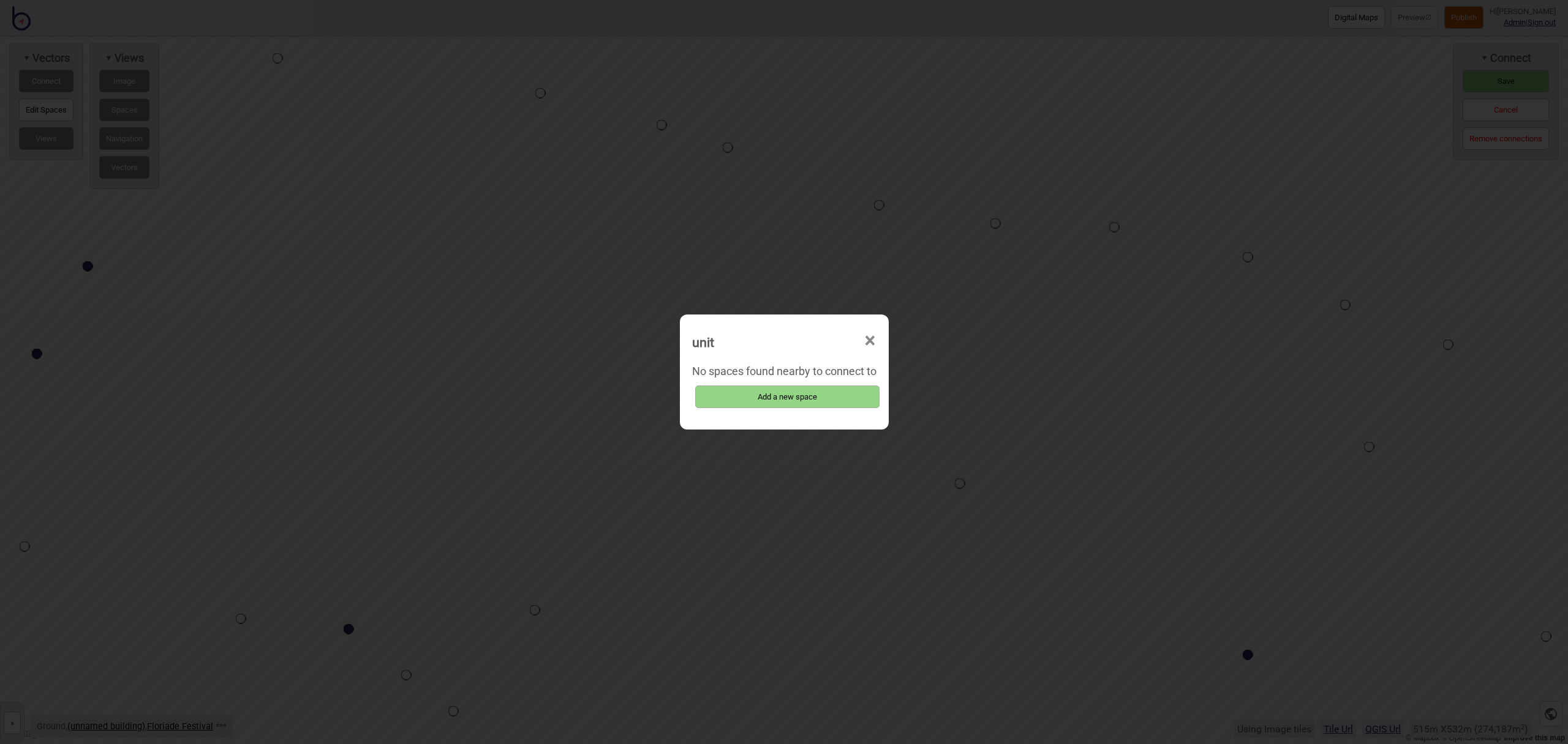
click at [876, 336] on span "×" at bounding box center [871, 341] width 13 height 40
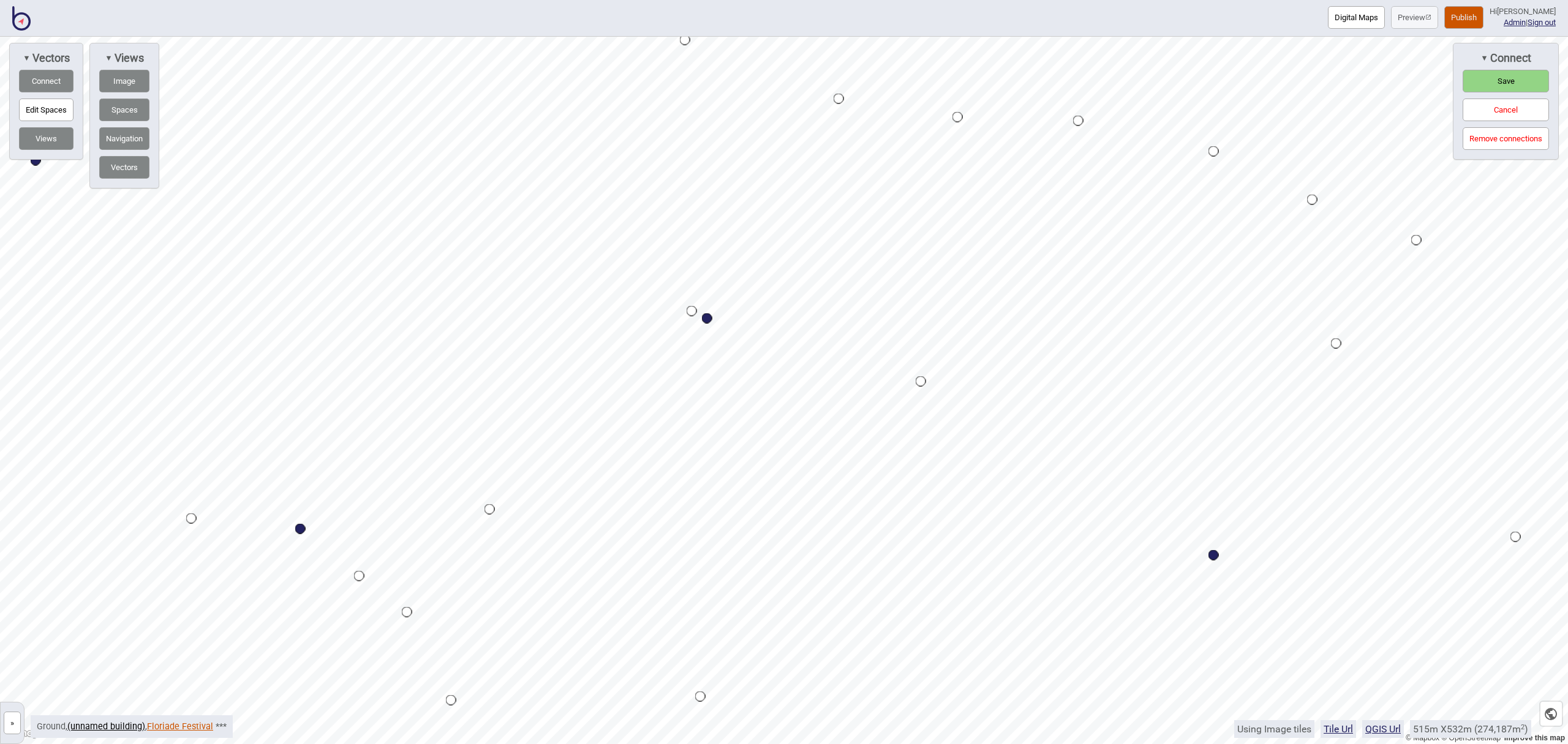
click at [193, 728] on link "Floriade Festival" at bounding box center [180, 727] width 66 height 10
click at [1490, 73] on button "Save" at bounding box center [1506, 81] width 87 height 23
click at [37, 104] on button "Edit Spaces" at bounding box center [46, 109] width 54 height 23
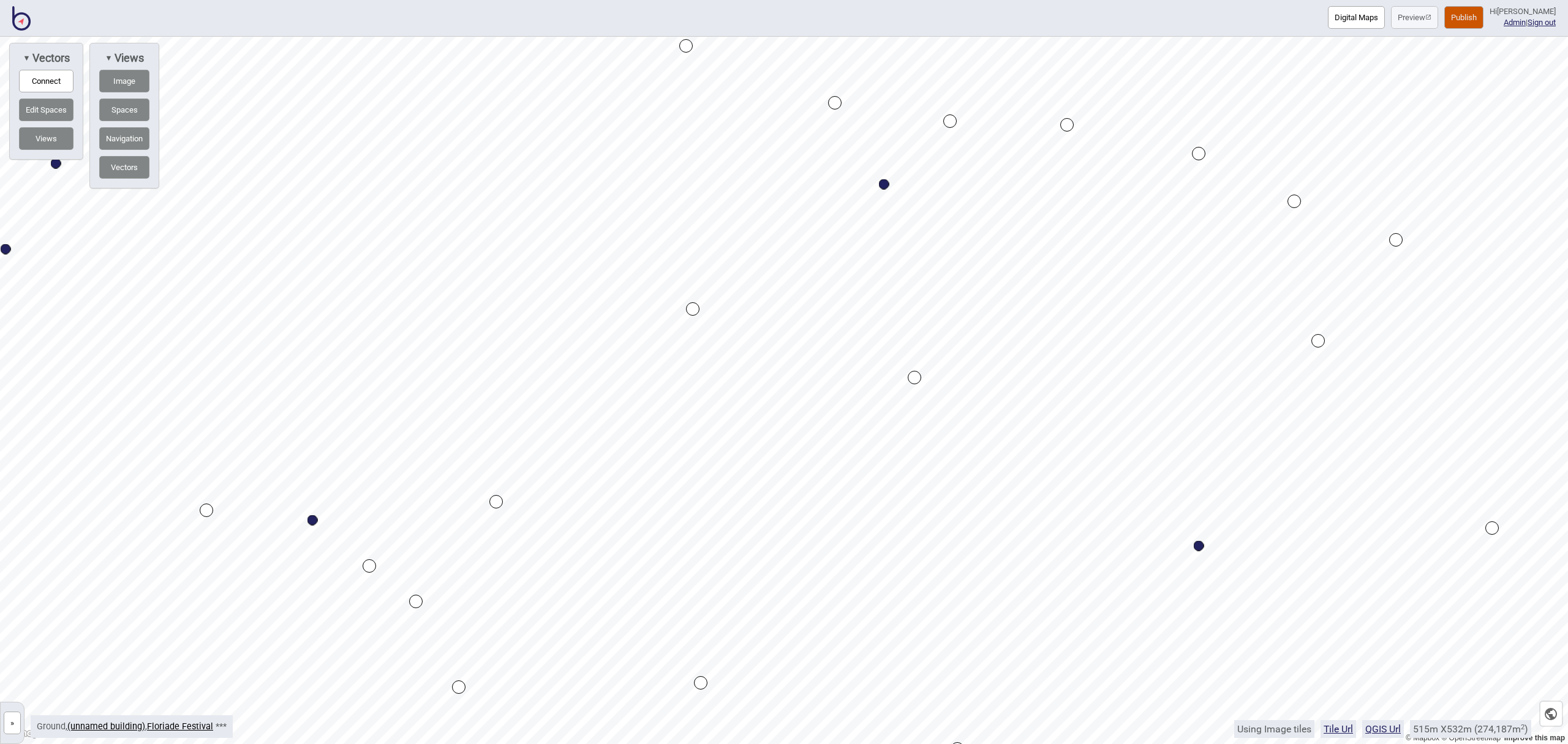
click at [63, 83] on button "Connect" at bounding box center [46, 81] width 54 height 23
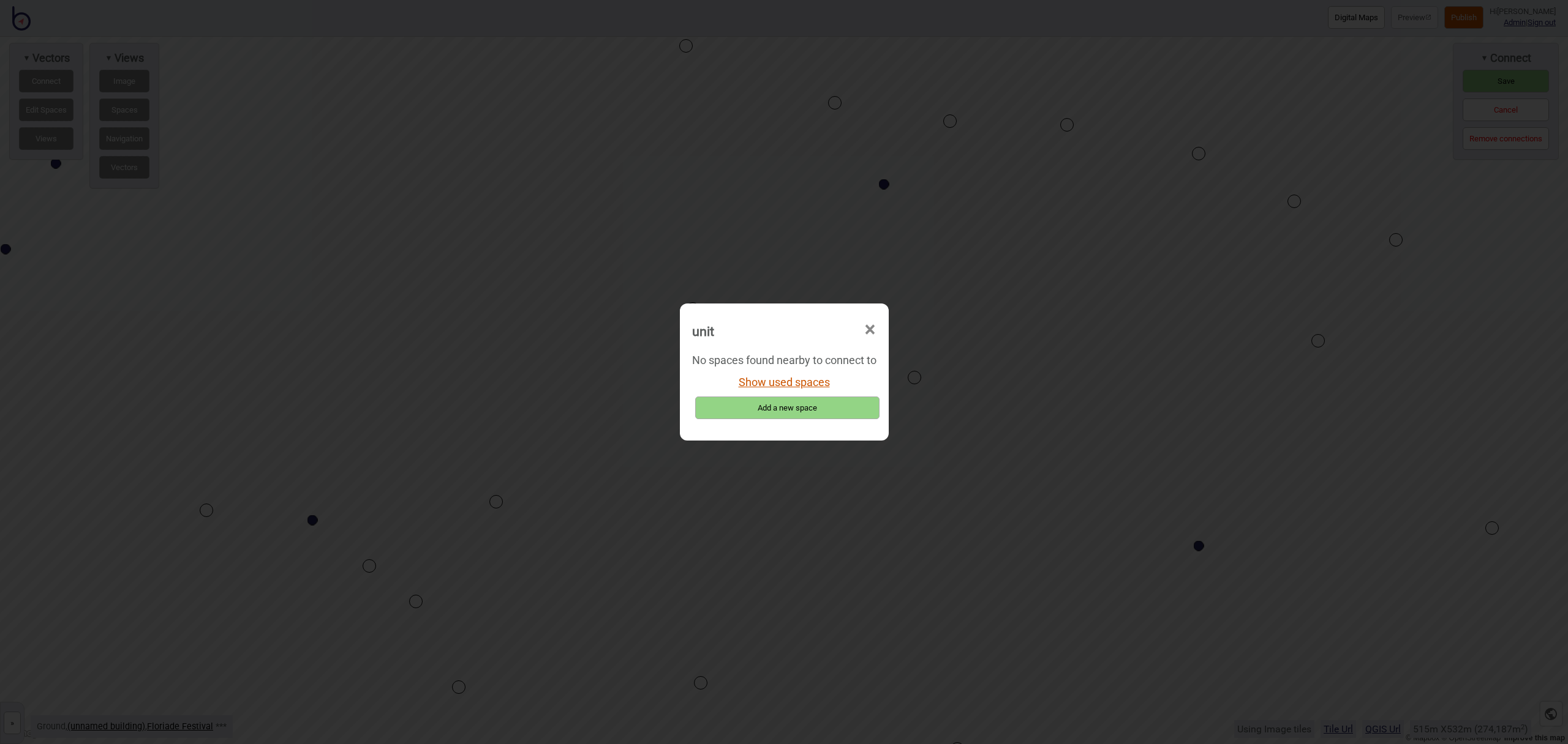
click at [819, 382] on button "Show used spaces" at bounding box center [784, 383] width 91 height 13
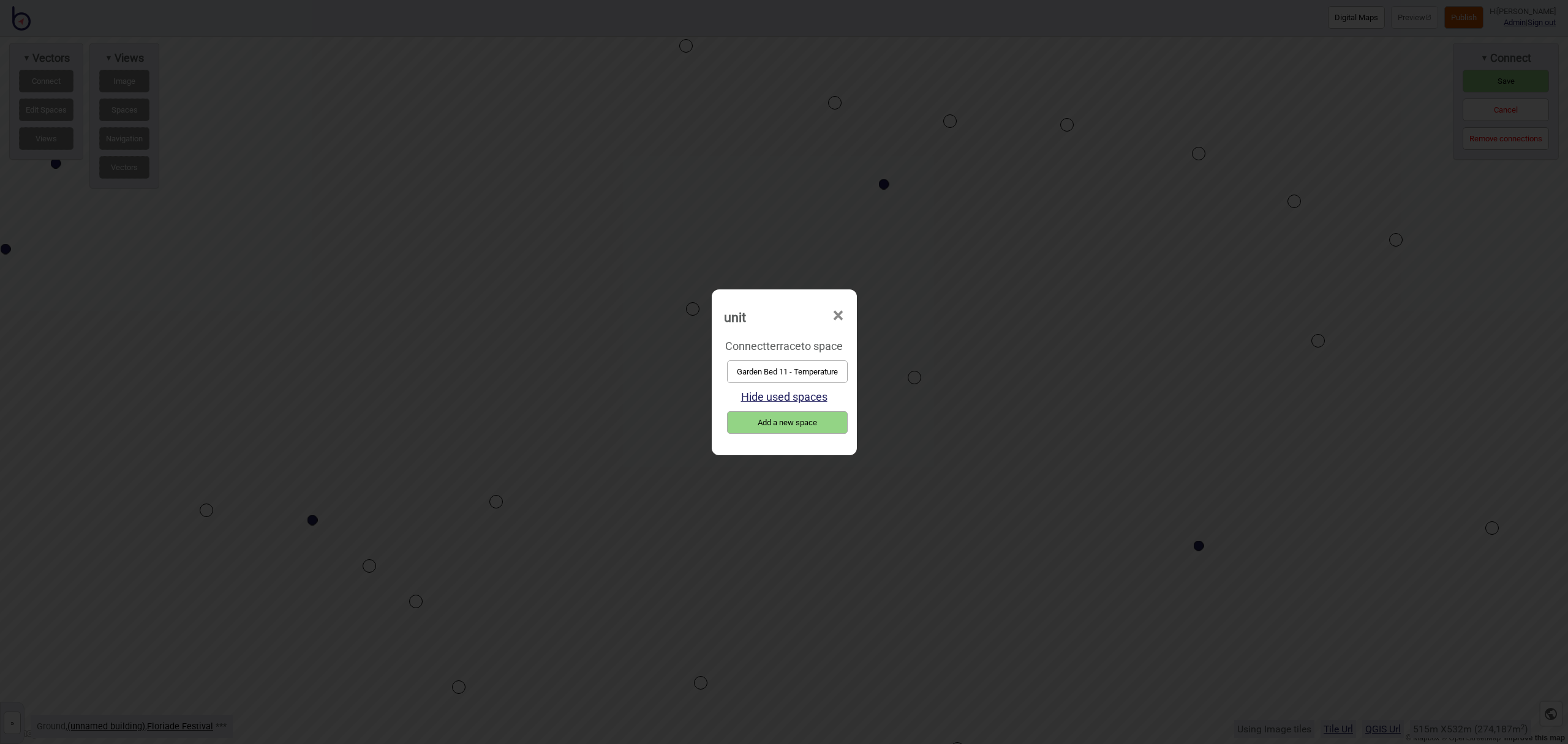
click at [796, 376] on button "Garden Bed 11 - Temperature" at bounding box center [787, 372] width 121 height 23
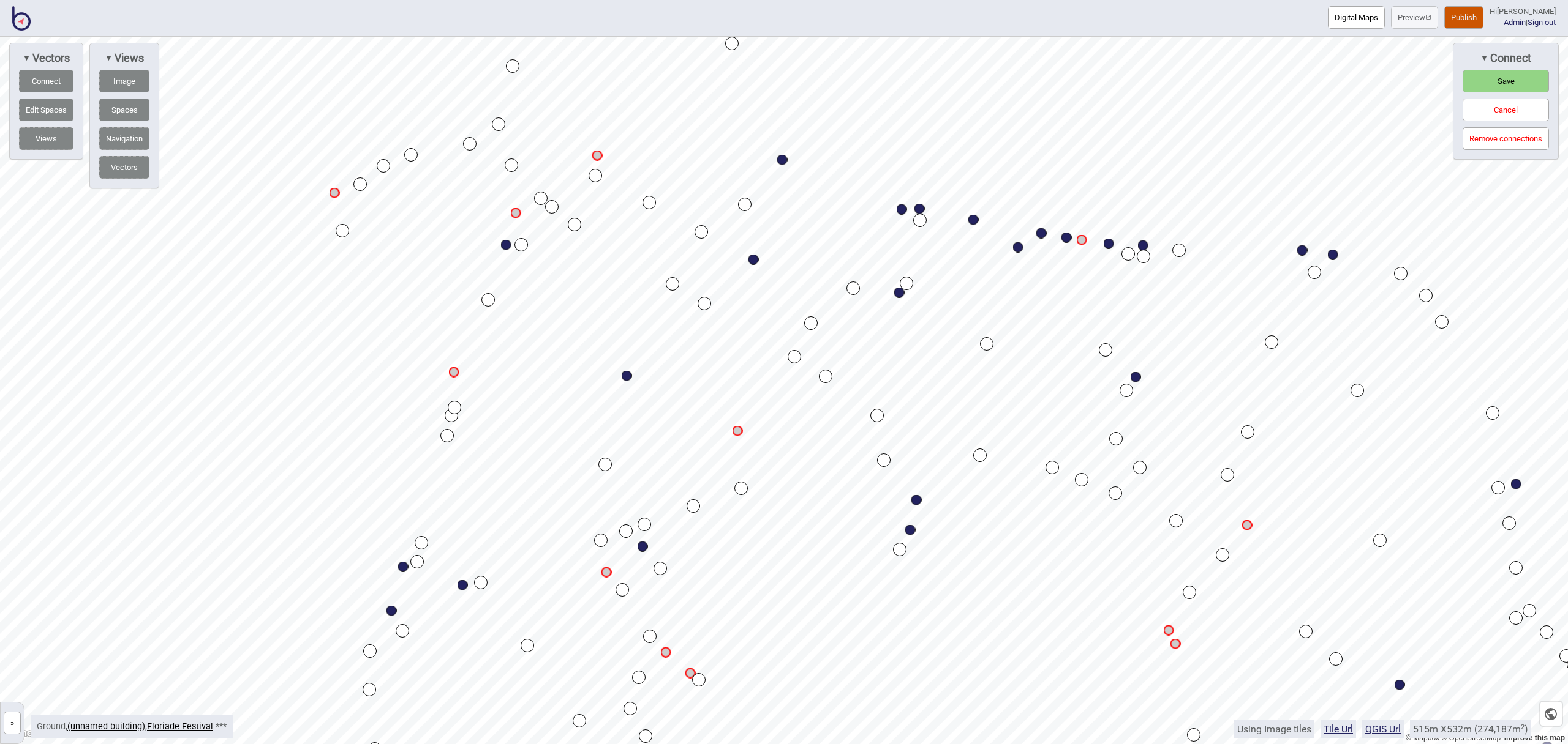
click at [1493, 80] on button "Save" at bounding box center [1506, 81] width 87 height 23
click at [1475, 20] on button "Publish" at bounding box center [1463, 17] width 39 height 23
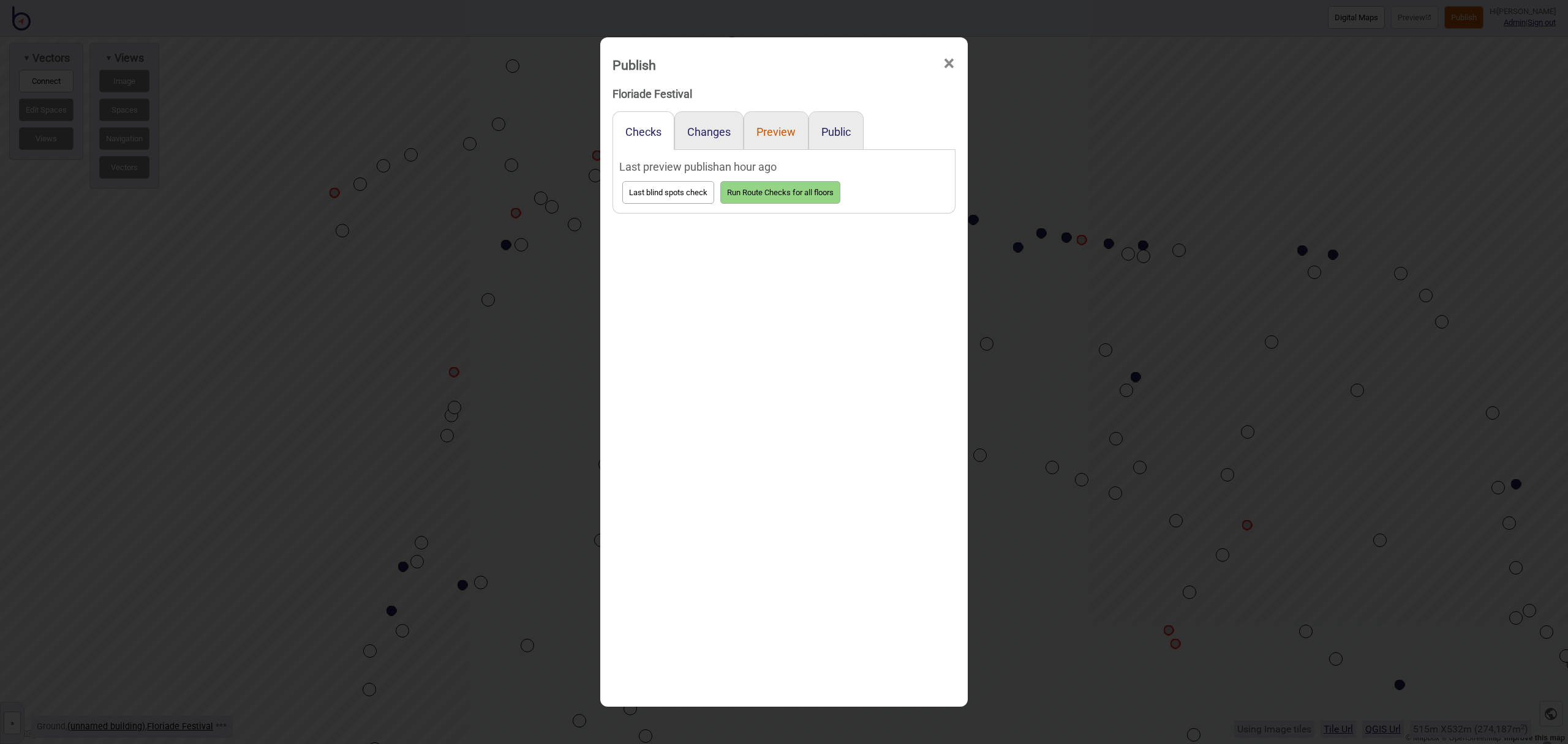
click at [782, 134] on button "Preview" at bounding box center [775, 132] width 39 height 13
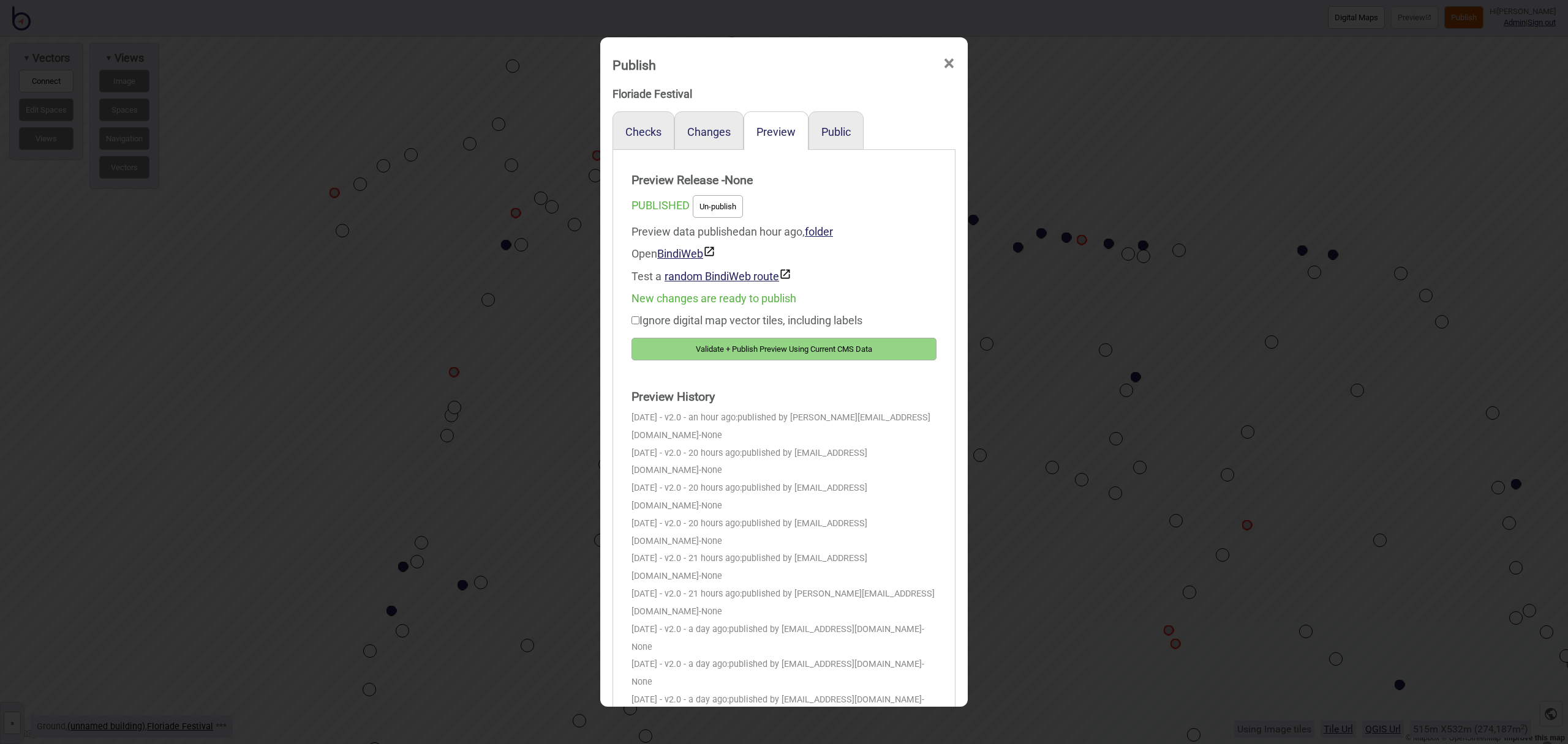
click at [777, 347] on button "Validate + Publish Preview Using Current CMS Data" at bounding box center [784, 349] width 305 height 23
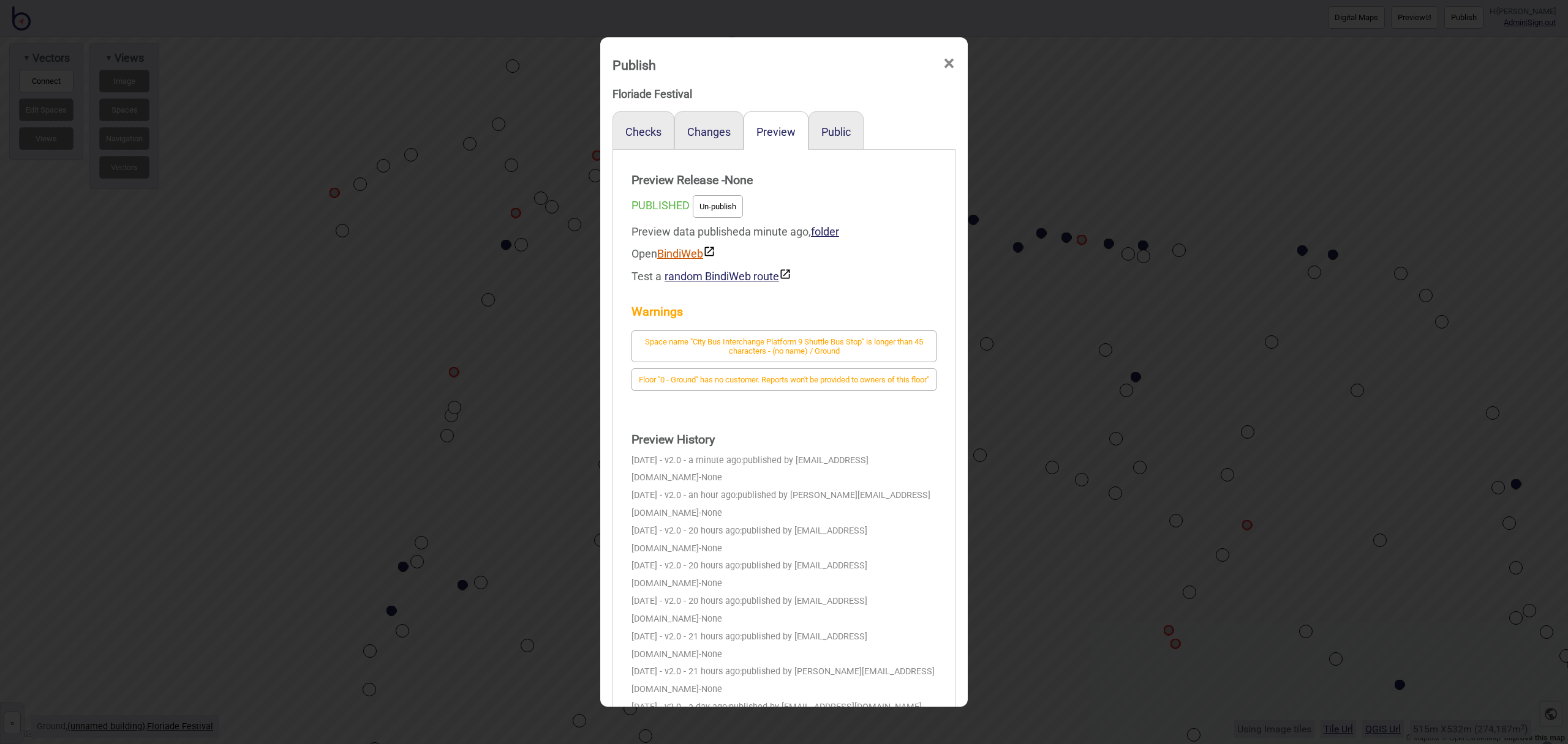
click at [697, 254] on link "BindiWeb" at bounding box center [686, 254] width 58 height 13
click at [956, 65] on div "Publish ×" at bounding box center [784, 62] width 355 height 37
click at [939, 65] on div "Publish ×" at bounding box center [784, 62] width 355 height 37
click at [949, 62] on span "×" at bounding box center [949, 63] width 13 height 40
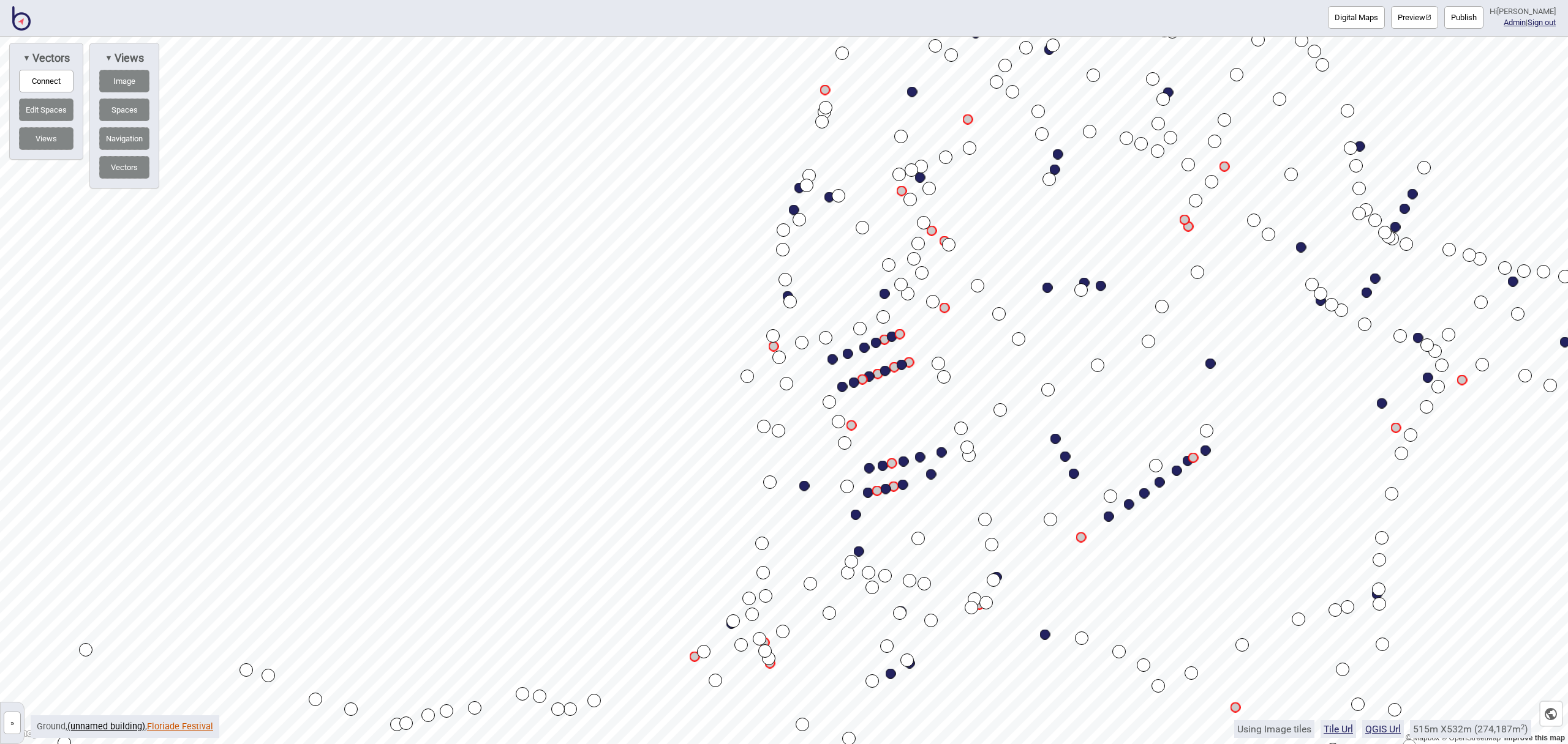
click at [192, 723] on link "Floriade Festival" at bounding box center [180, 727] width 66 height 10
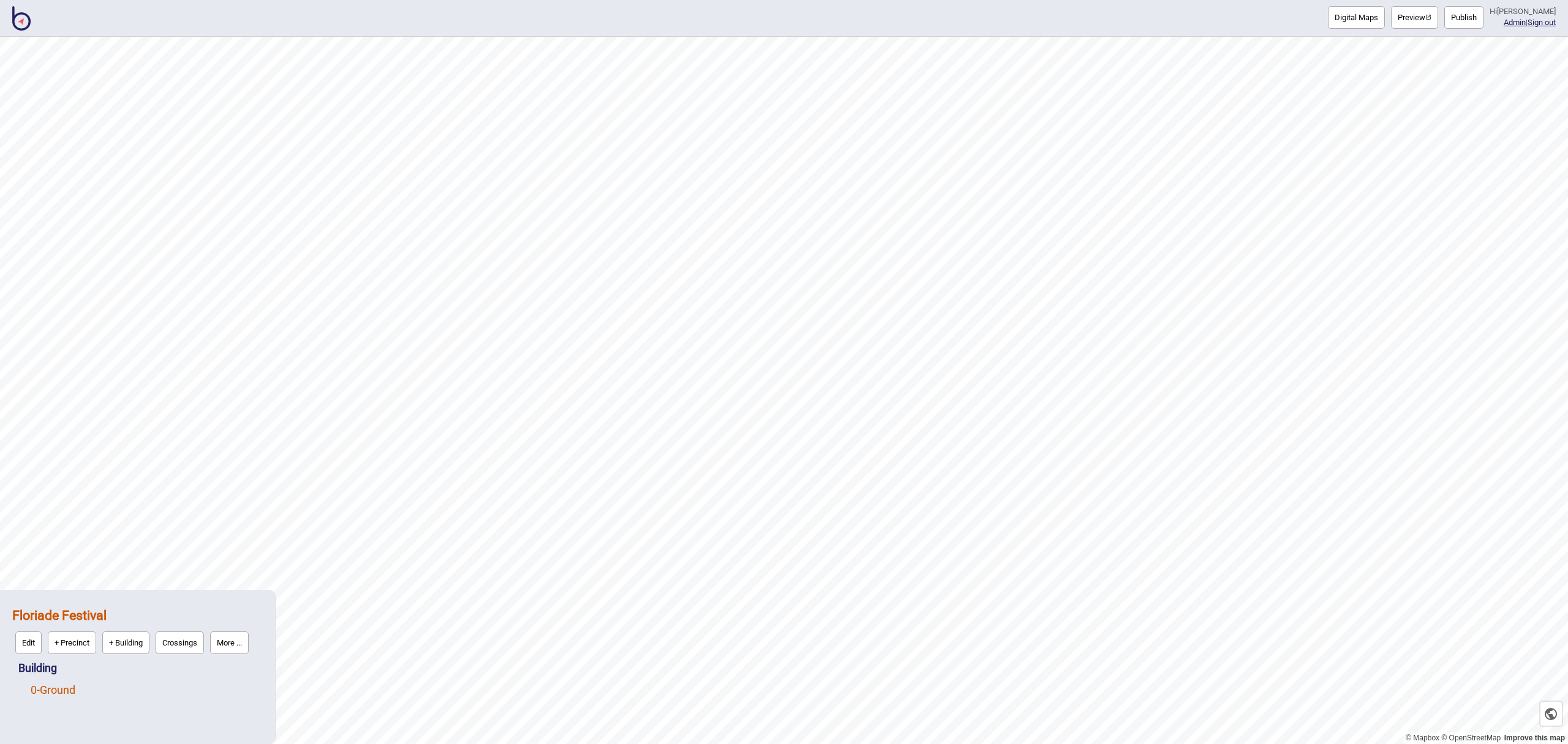
click at [76, 693] on link "0 - Ground" at bounding box center [53, 690] width 45 height 13
click at [50, 691] on button "Edit" at bounding box center [47, 687] width 26 height 23
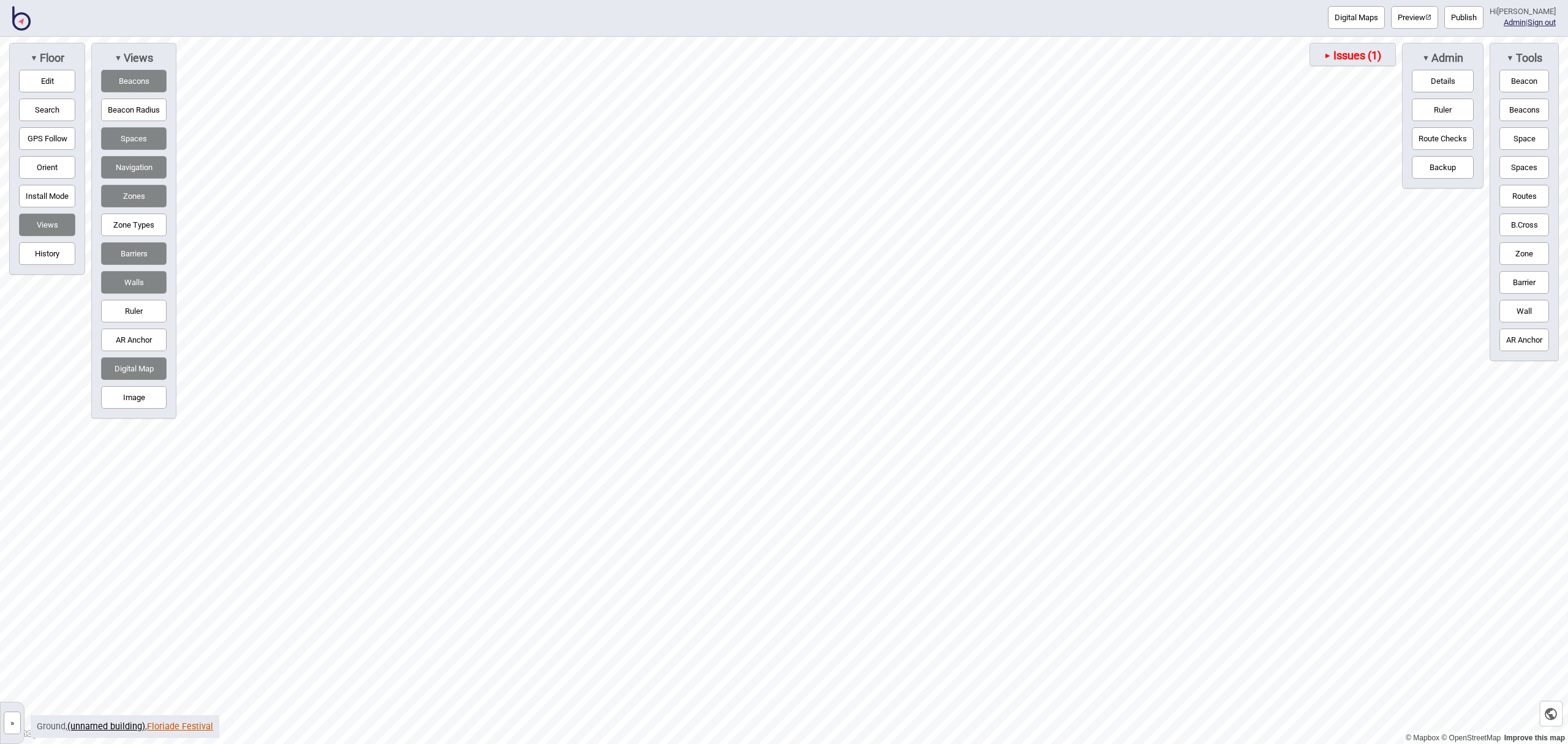
click at [171, 729] on link "Floriade Festival" at bounding box center [180, 727] width 66 height 10
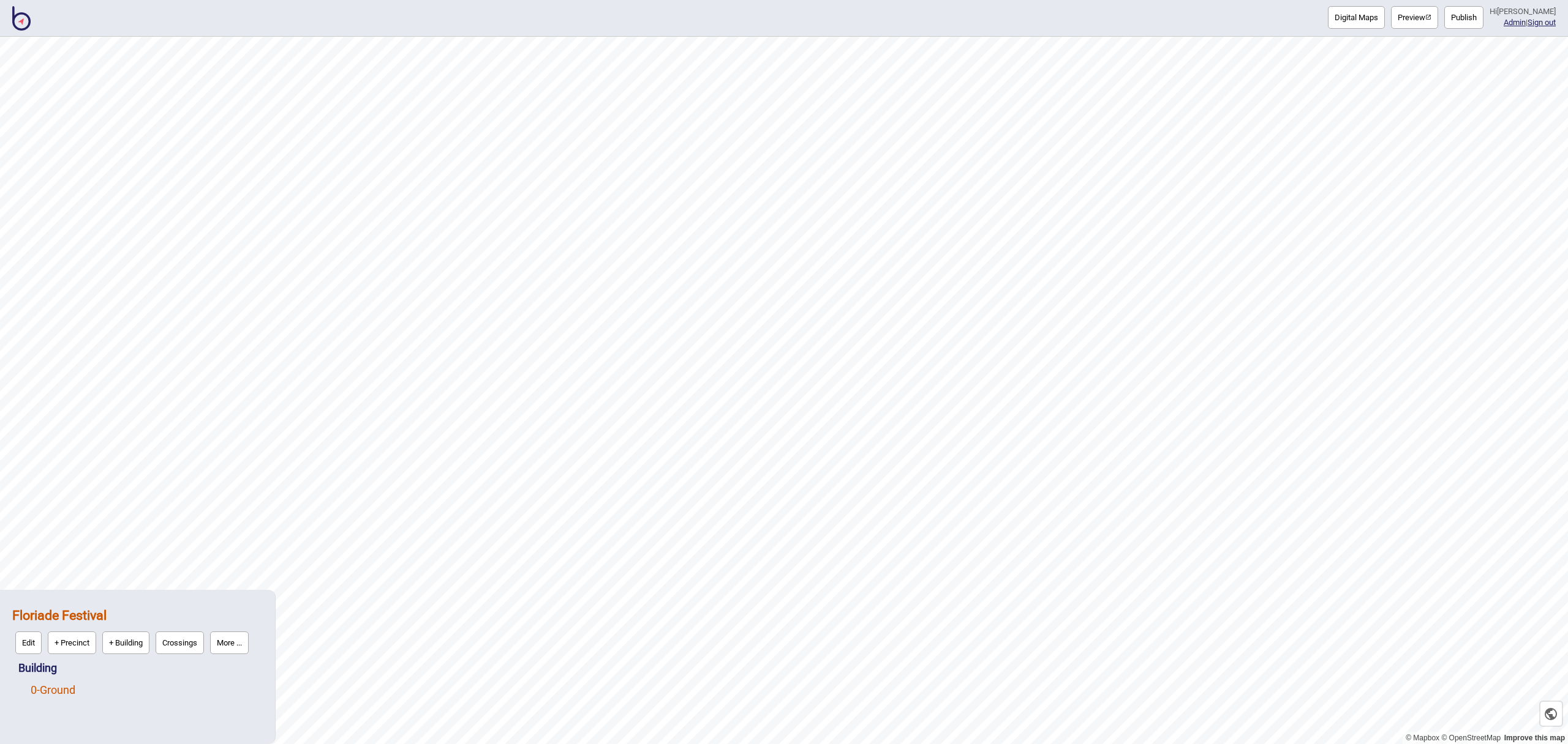
click at [76, 696] on link "0 - Ground" at bounding box center [53, 690] width 45 height 13
click at [45, 690] on button "Edit" at bounding box center [47, 687] width 26 height 23
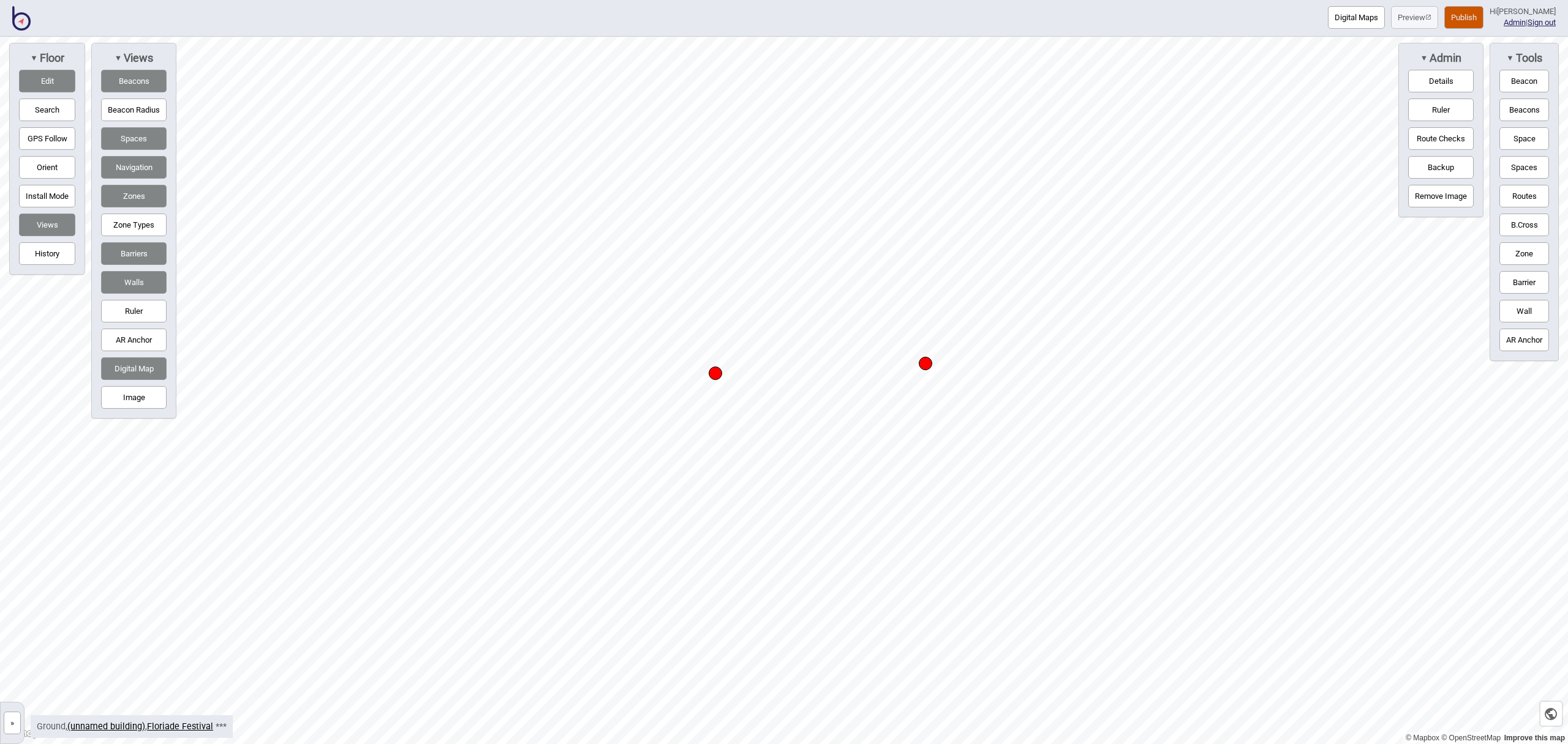
click at [927, 366] on div "Map marker" at bounding box center [926, 364] width 13 height 13
click at [926, 362] on div "Map marker" at bounding box center [926, 364] width 13 height 13
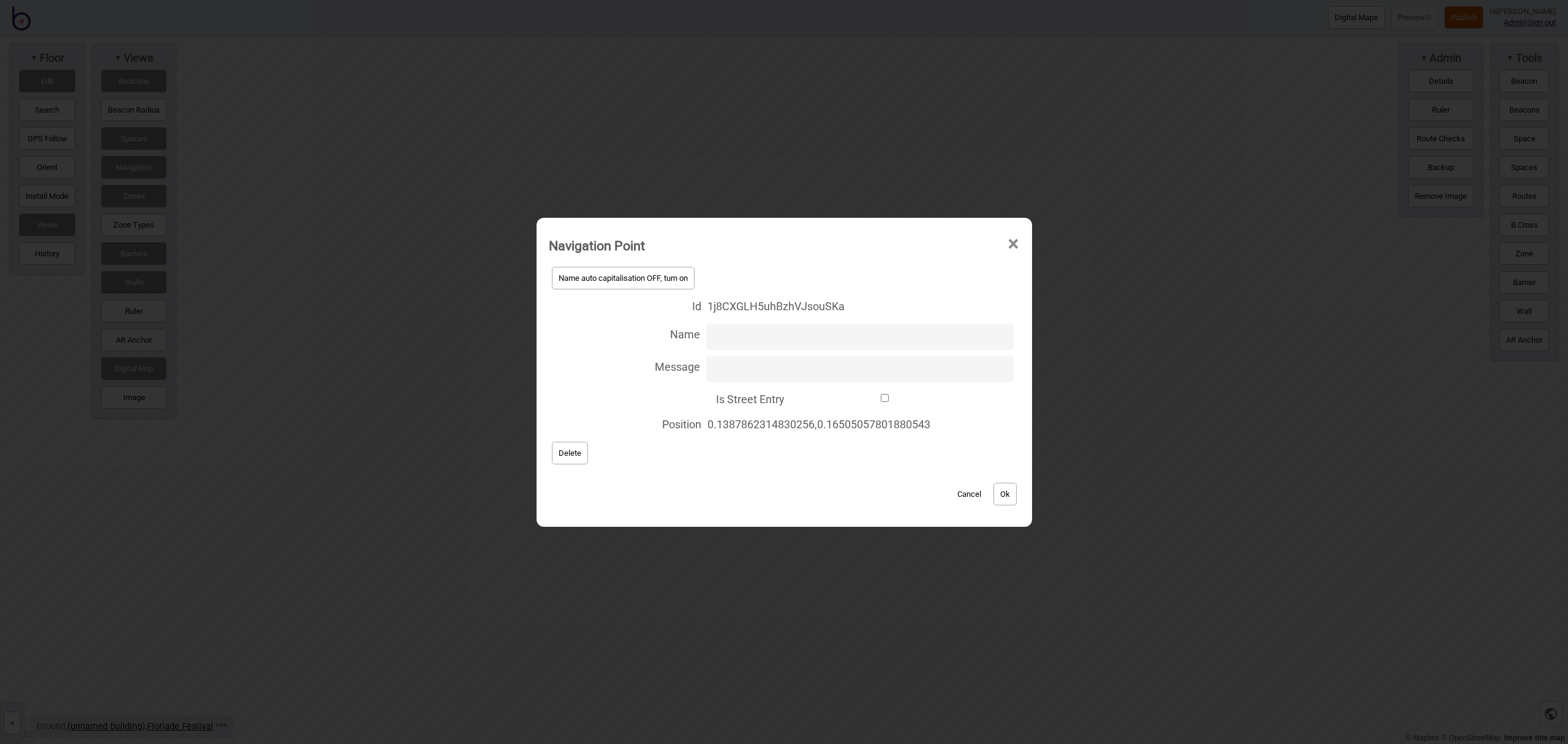
click at [585, 447] on div "Name auto capitalisation OFF, turn on Id 1j8CXGLH5uhBzhVJsouSKa Name Message Is…" at bounding box center [784, 366] width 471 height 204
click at [559, 451] on span "Delete" at bounding box center [570, 453] width 23 height 10
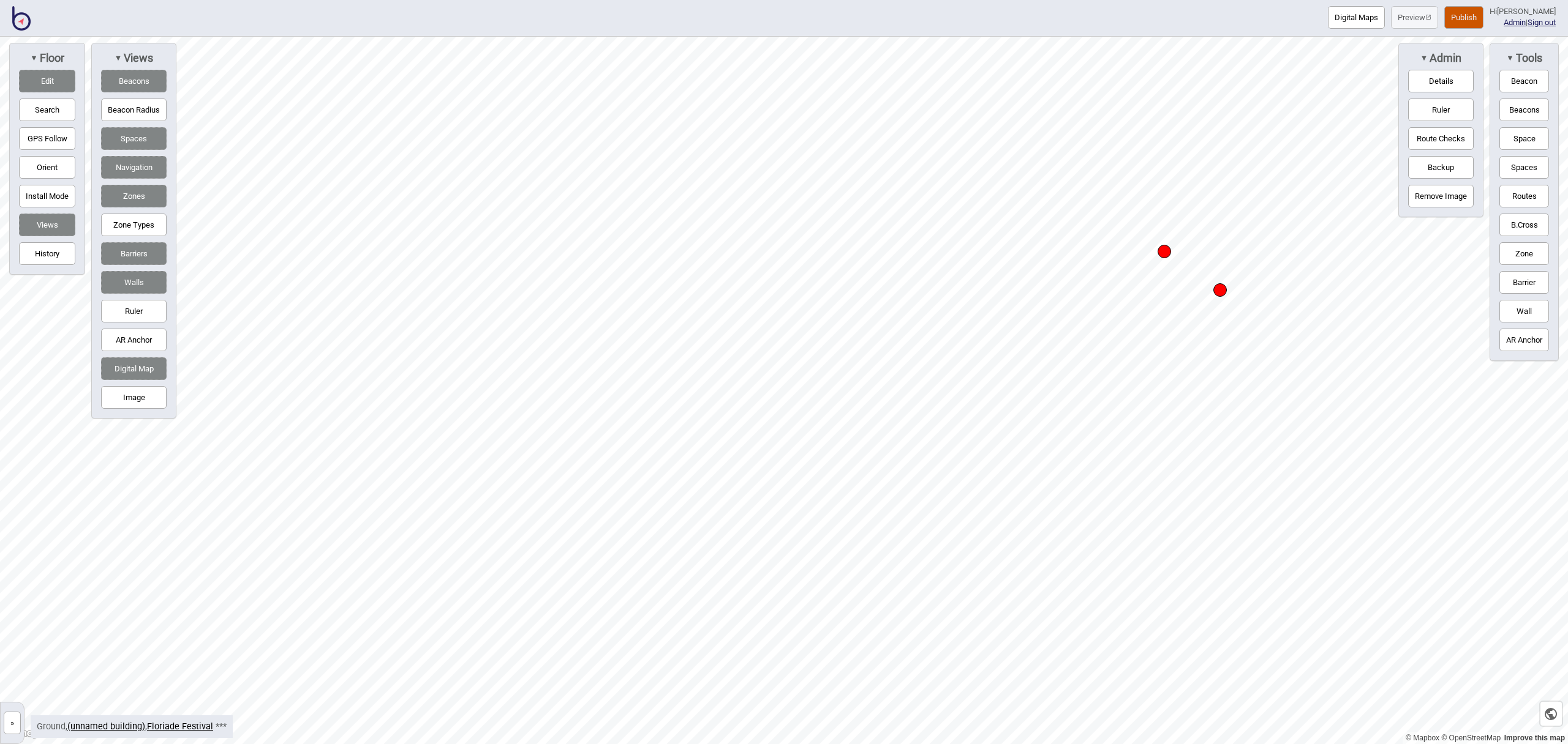
click at [1164, 254] on div "Map marker" at bounding box center [1164, 251] width 13 height 13
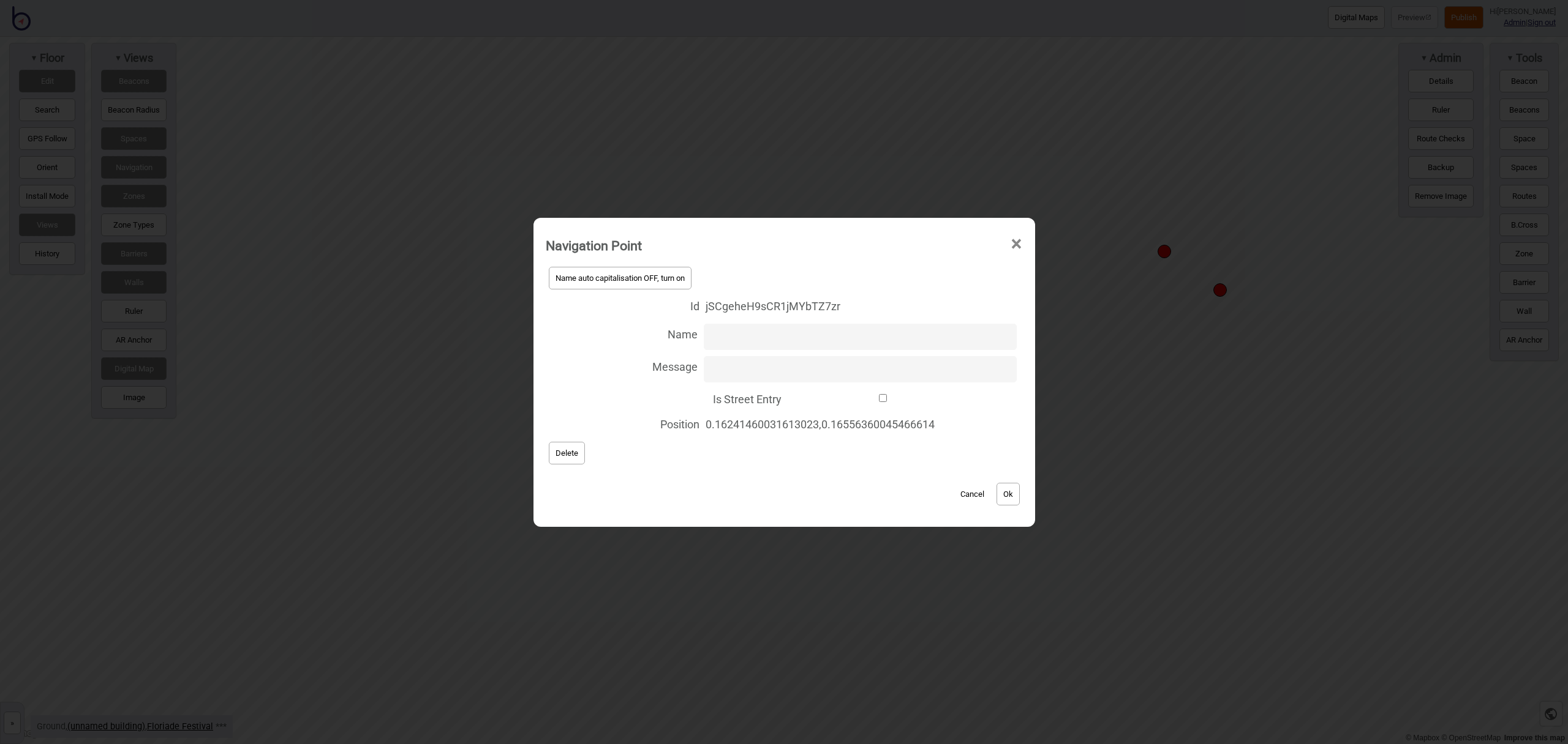
click at [554, 461] on button "Delete" at bounding box center [566, 453] width 36 height 23
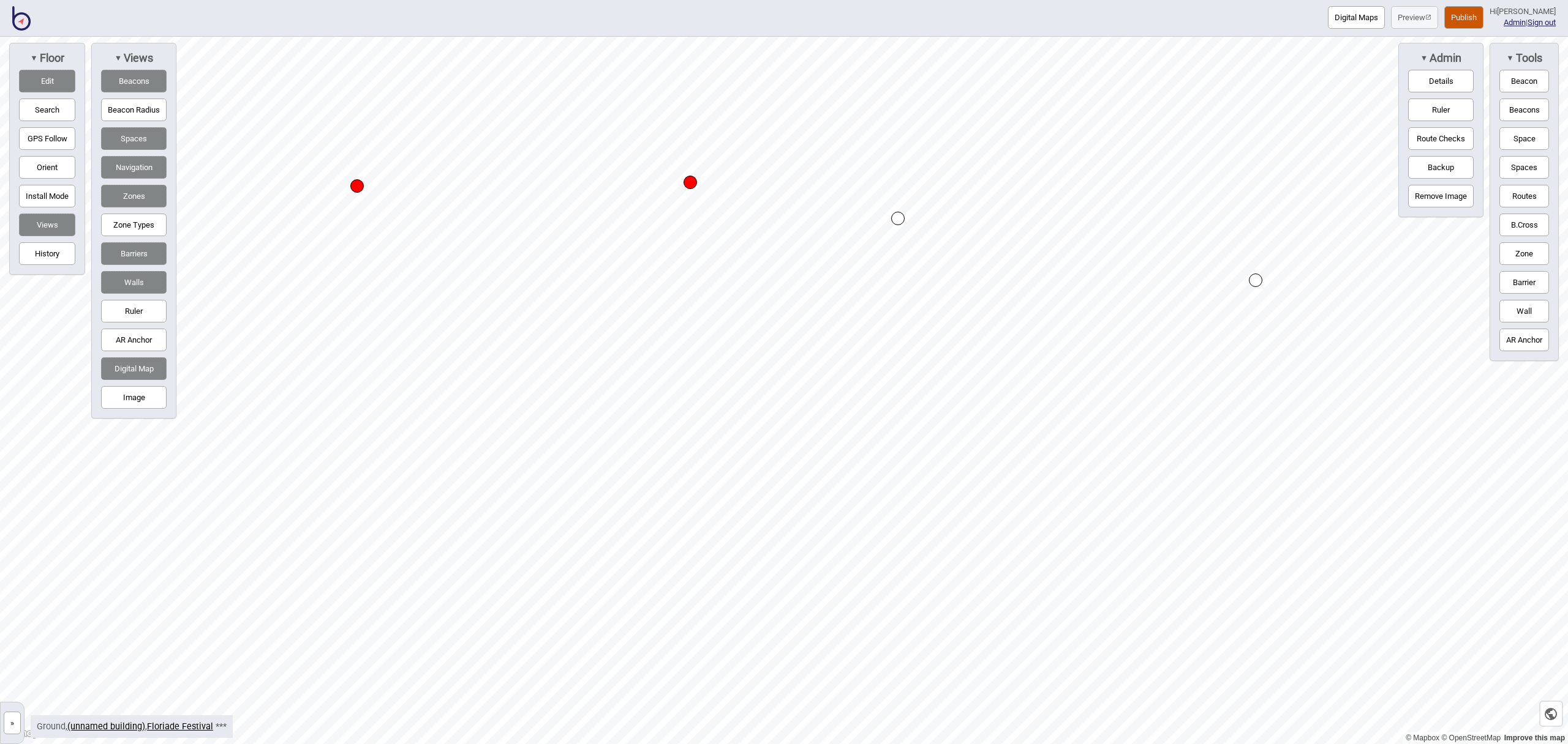
click at [1526, 185] on button "Routes" at bounding box center [1524, 196] width 50 height 23
click at [1258, 277] on div "Map marker" at bounding box center [1256, 280] width 13 height 13
click at [898, 218] on div "Map marker" at bounding box center [898, 218] width 13 height 13
click at [1509, 196] on button "Routes" at bounding box center [1524, 196] width 50 height 23
click at [185, 732] on link "Floriade Festival" at bounding box center [180, 727] width 66 height 10
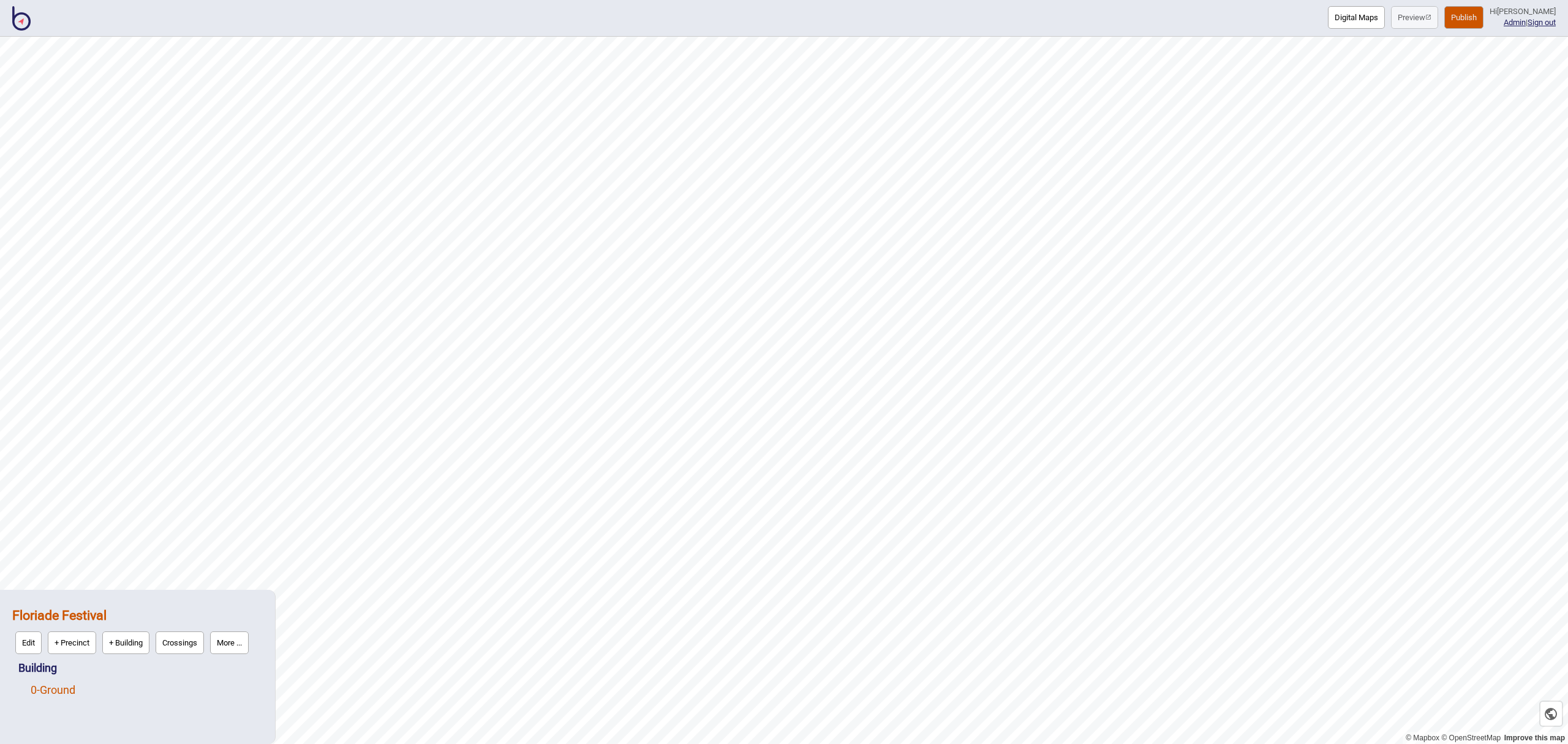
click at [59, 694] on link "0 - Ground" at bounding box center [53, 690] width 45 height 13
click at [43, 685] on button "Edit" at bounding box center [47, 687] width 26 height 23
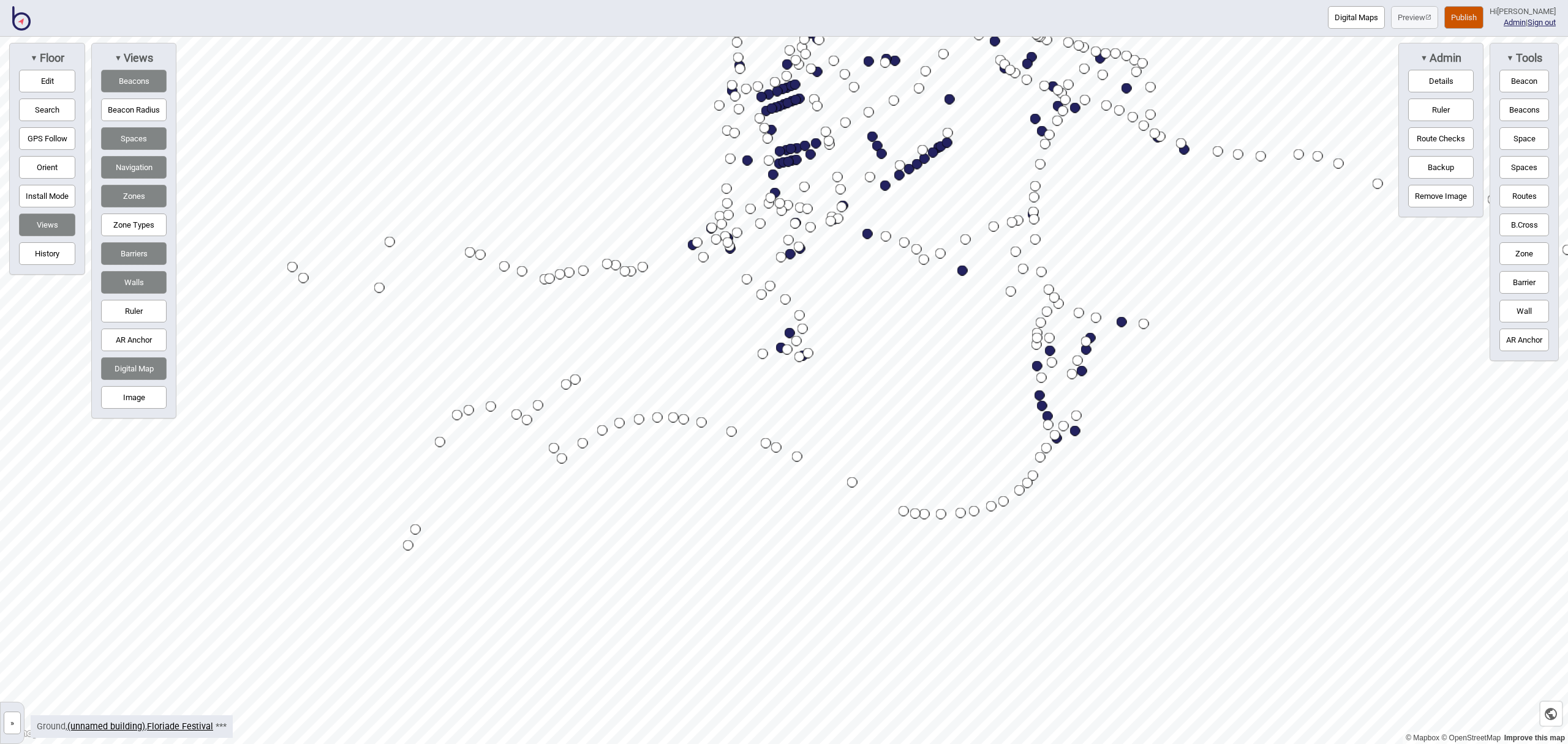
click at [1430, 136] on button "Route Checks" at bounding box center [1440, 139] width 65 height 23
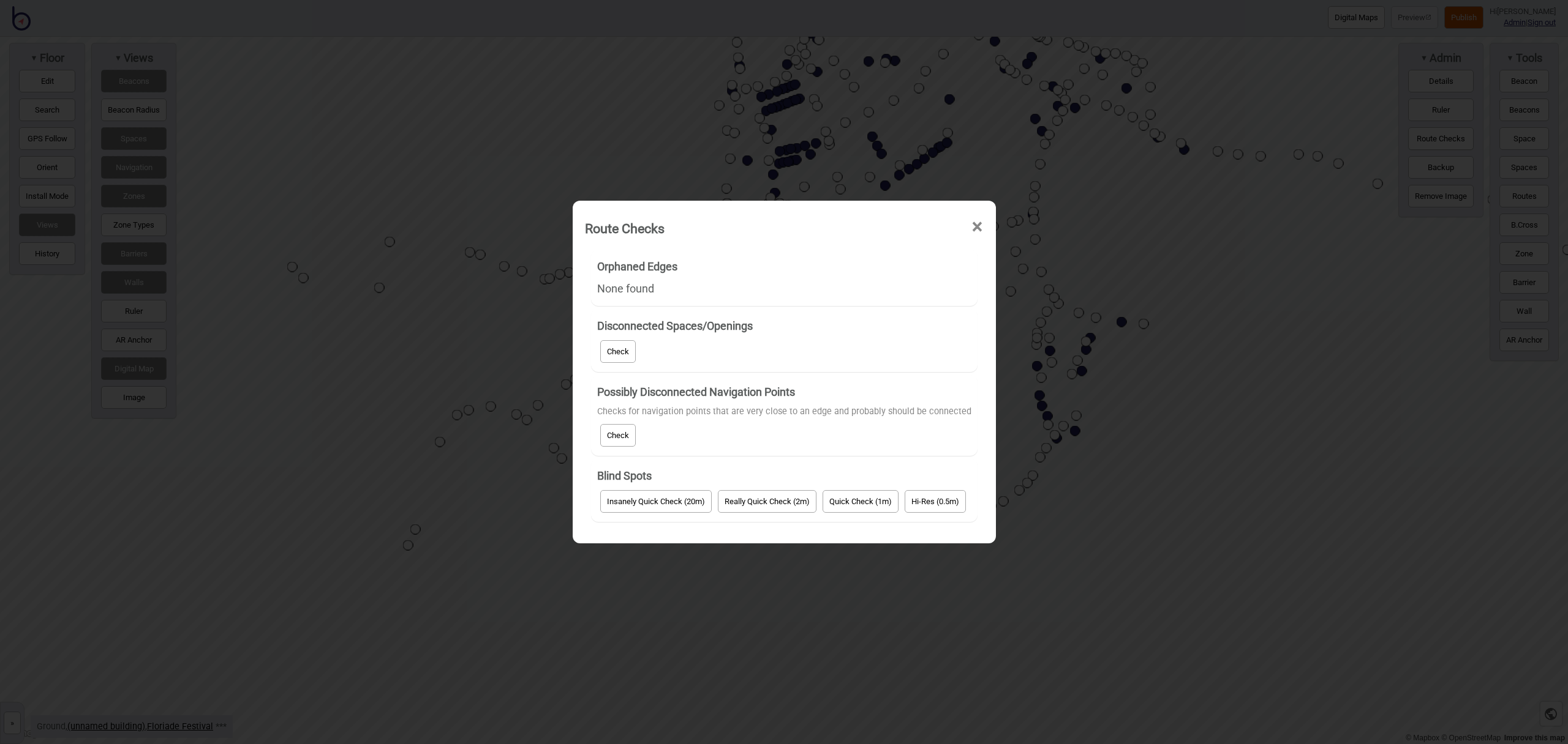
click at [635, 435] on div "Possibly Disconnected Navigation Points Checks for navigation points that are v…" at bounding box center [784, 416] width 374 height 69
click at [633, 435] on button "Check" at bounding box center [618, 435] width 35 height 23
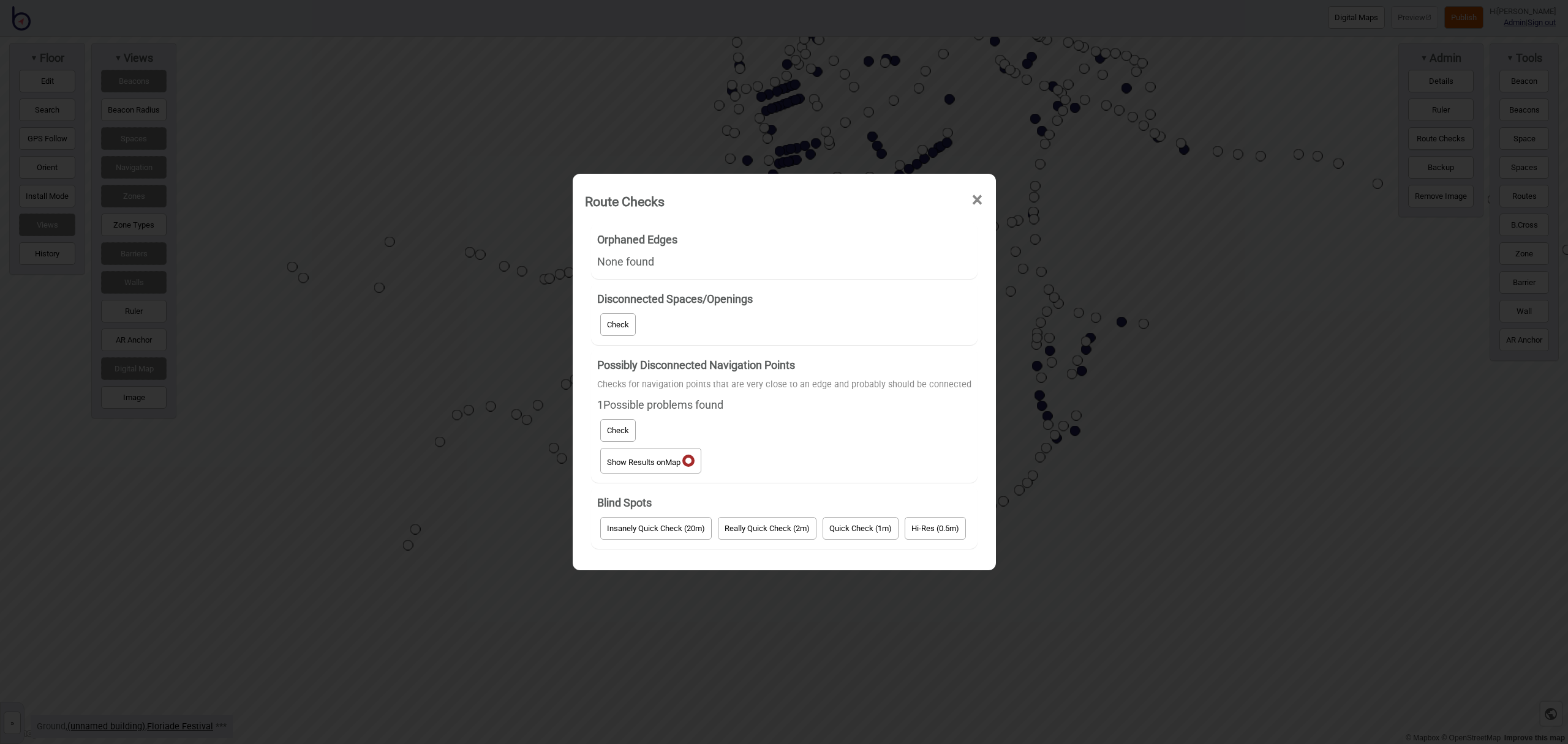
click at [648, 458] on button "Show Results on Map" at bounding box center [651, 460] width 101 height 26
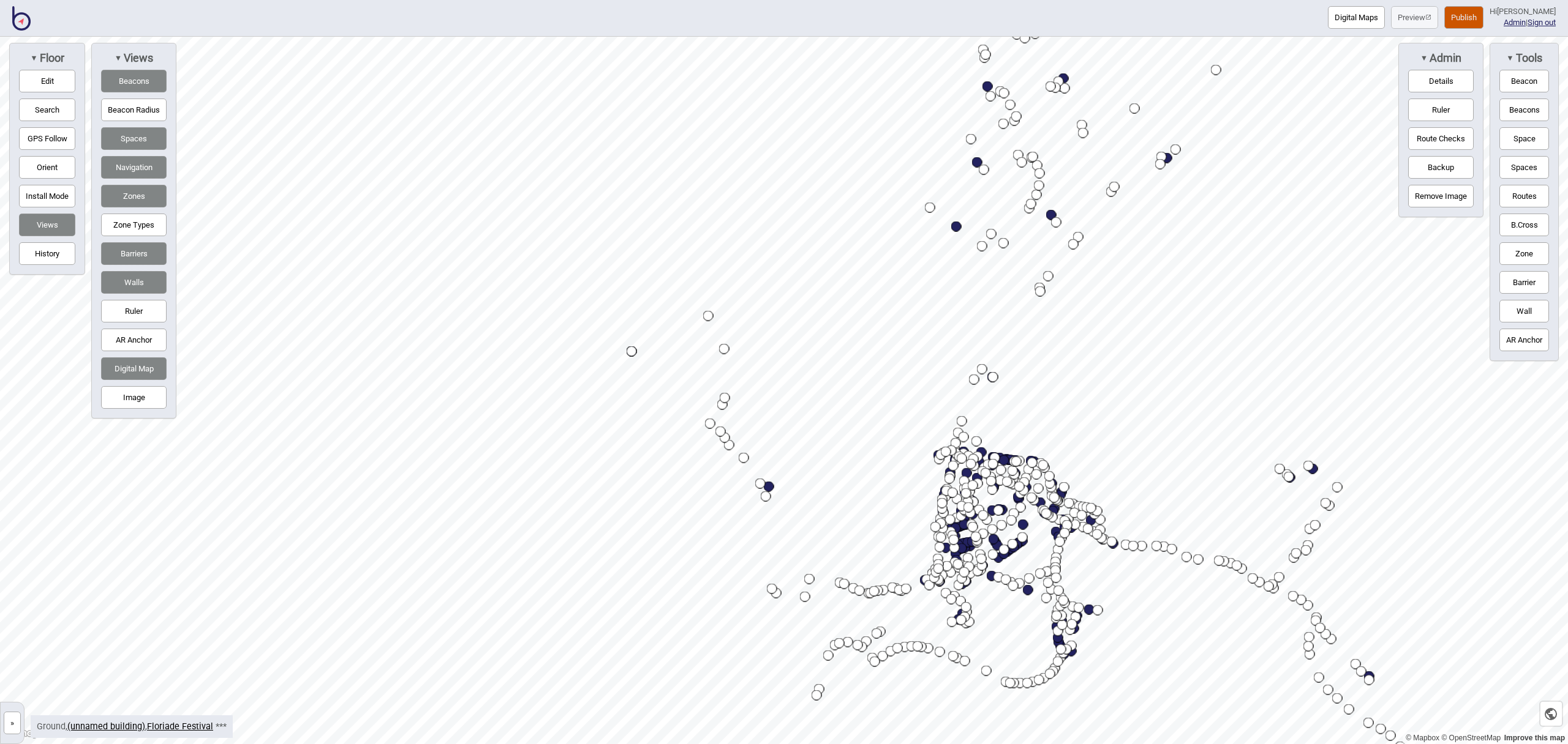
click at [936, 0] on html "Digital Maps Preview Publish Hi John-Ross Admin | Sign out © Mapbox © OpenStree…" at bounding box center [784, 0] width 1568 height 0
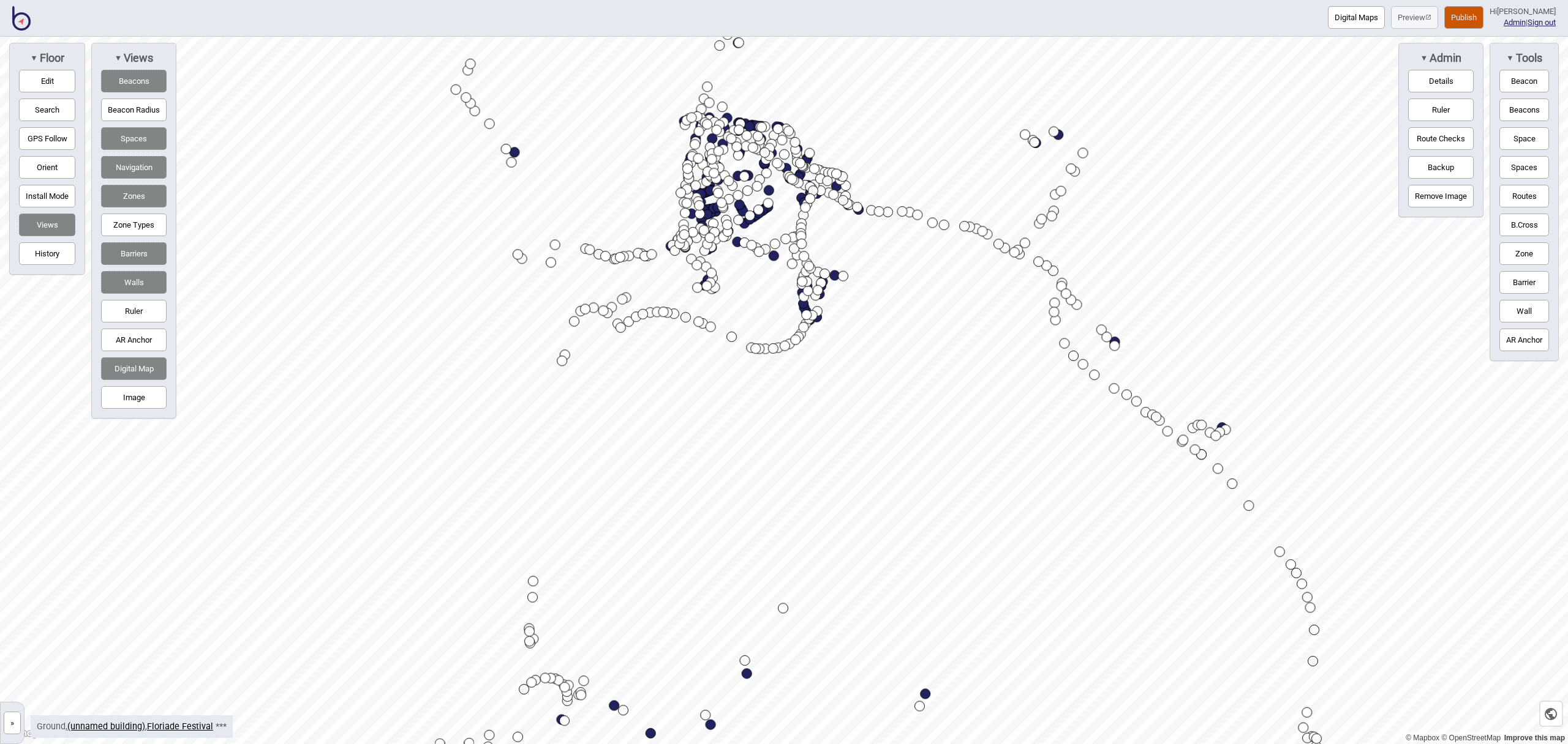
click at [925, 0] on html "Digital Maps Preview Publish Hi John-Ross Admin | Sign out © Mapbox © OpenStree…" at bounding box center [784, 0] width 1568 height 0
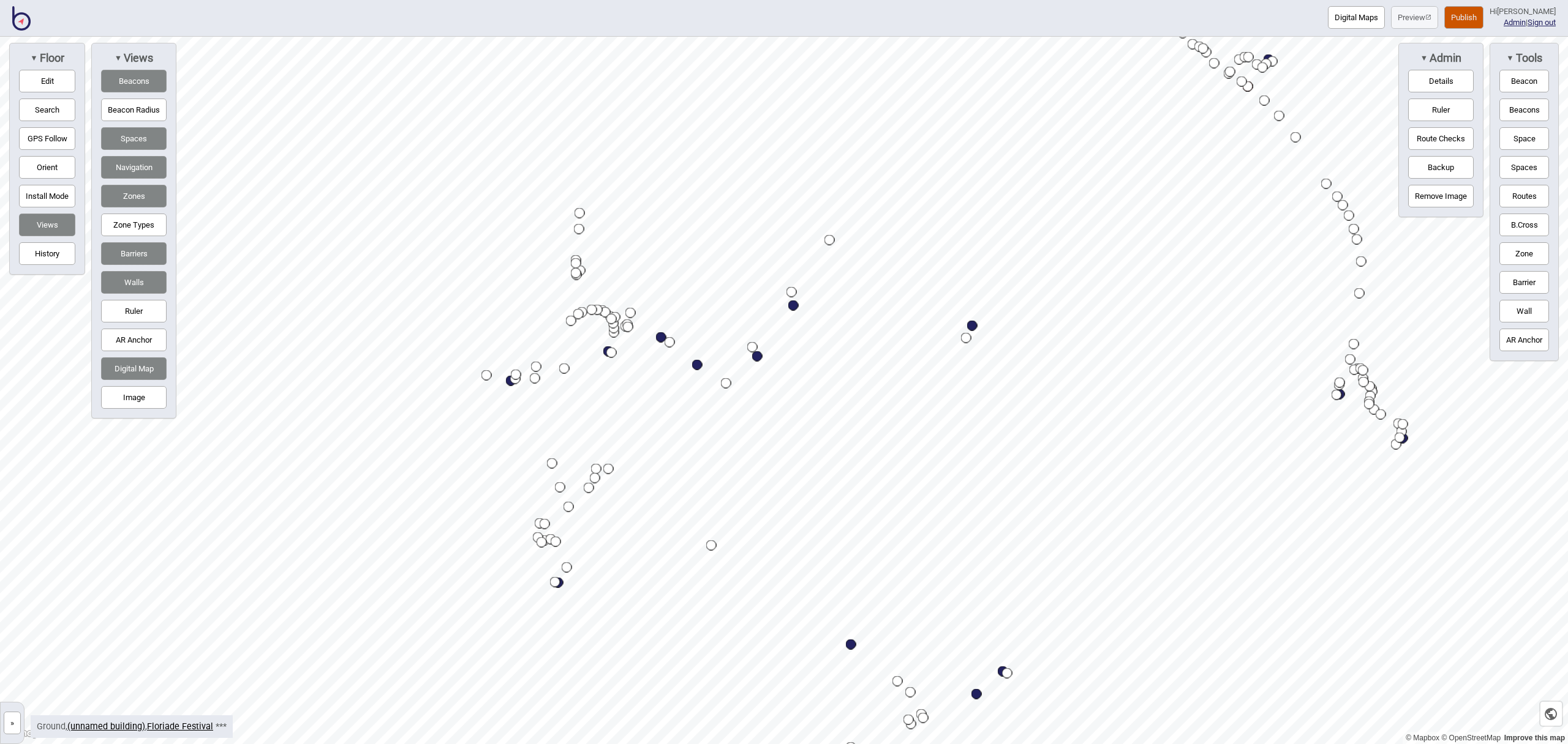
click at [1016, 0] on div "Digital Maps Preview Publish Hi John-Ross Admin | Sign out © Mapbox © OpenStree…" at bounding box center [784, 0] width 1568 height 0
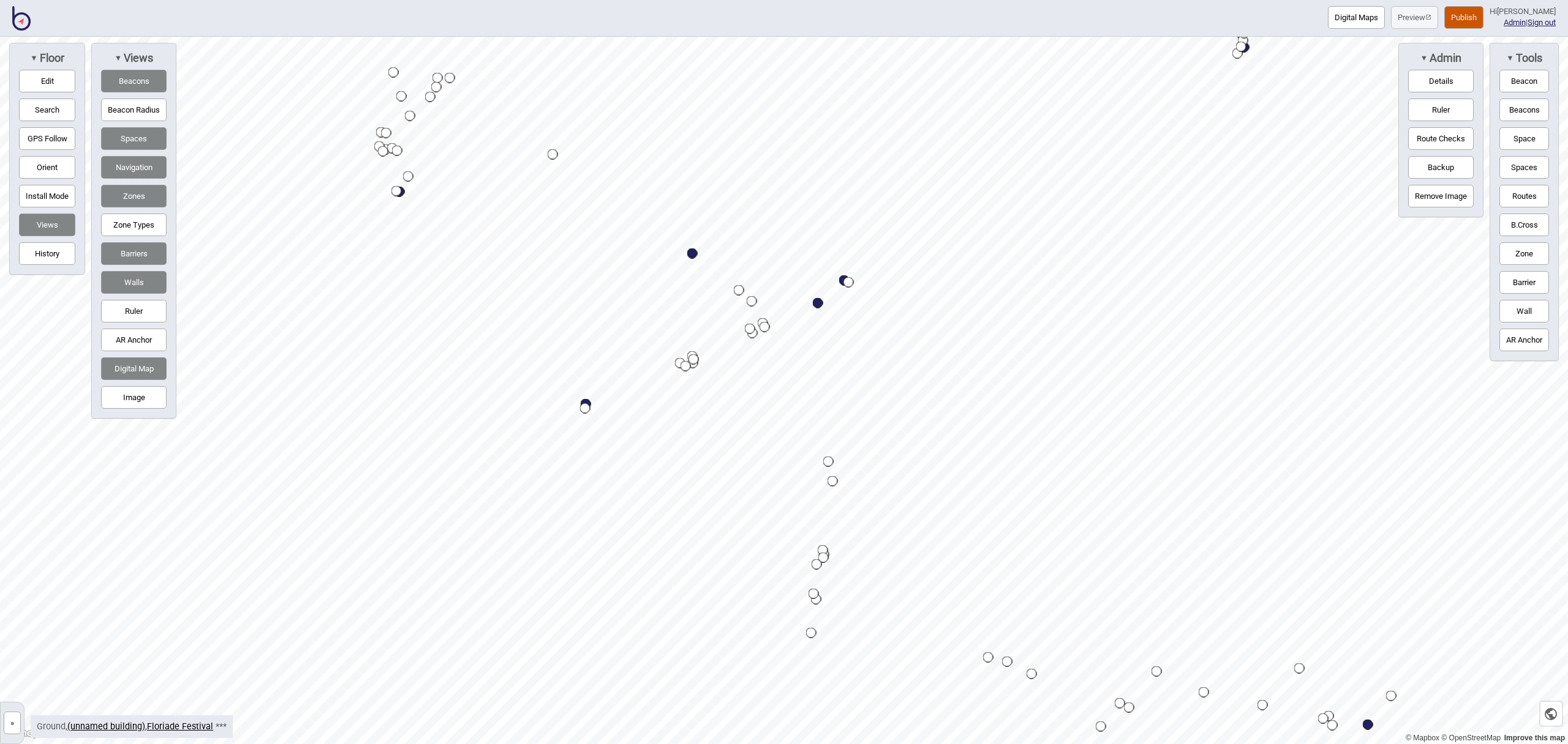
click at [947, 0] on html "Digital Maps Preview Publish Hi John-Ross Admin | Sign out © Mapbox © OpenStree…" at bounding box center [784, 0] width 1568 height 0
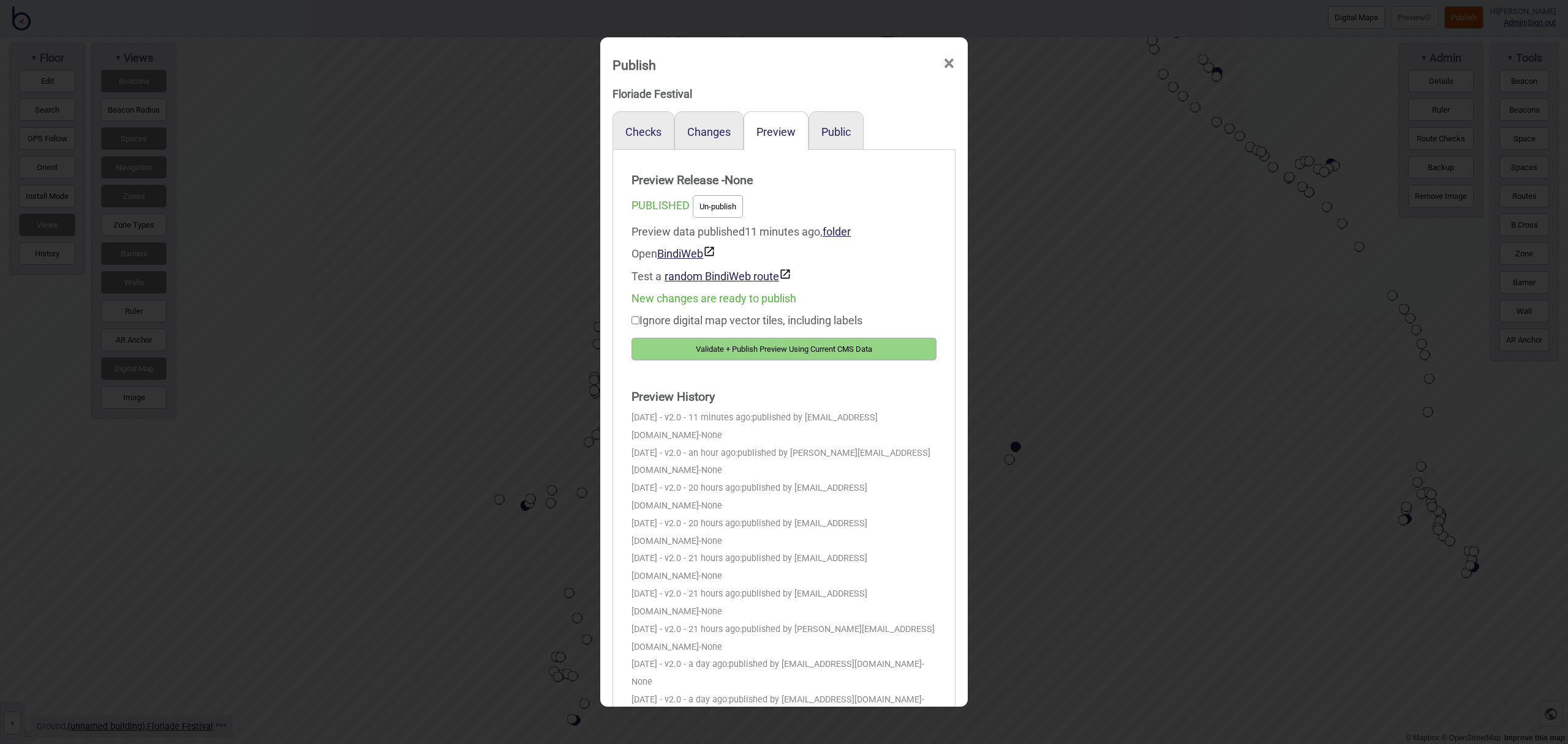
click at [849, 349] on button "Validate + Publish Preview Using Current CMS Data" at bounding box center [784, 349] width 305 height 23
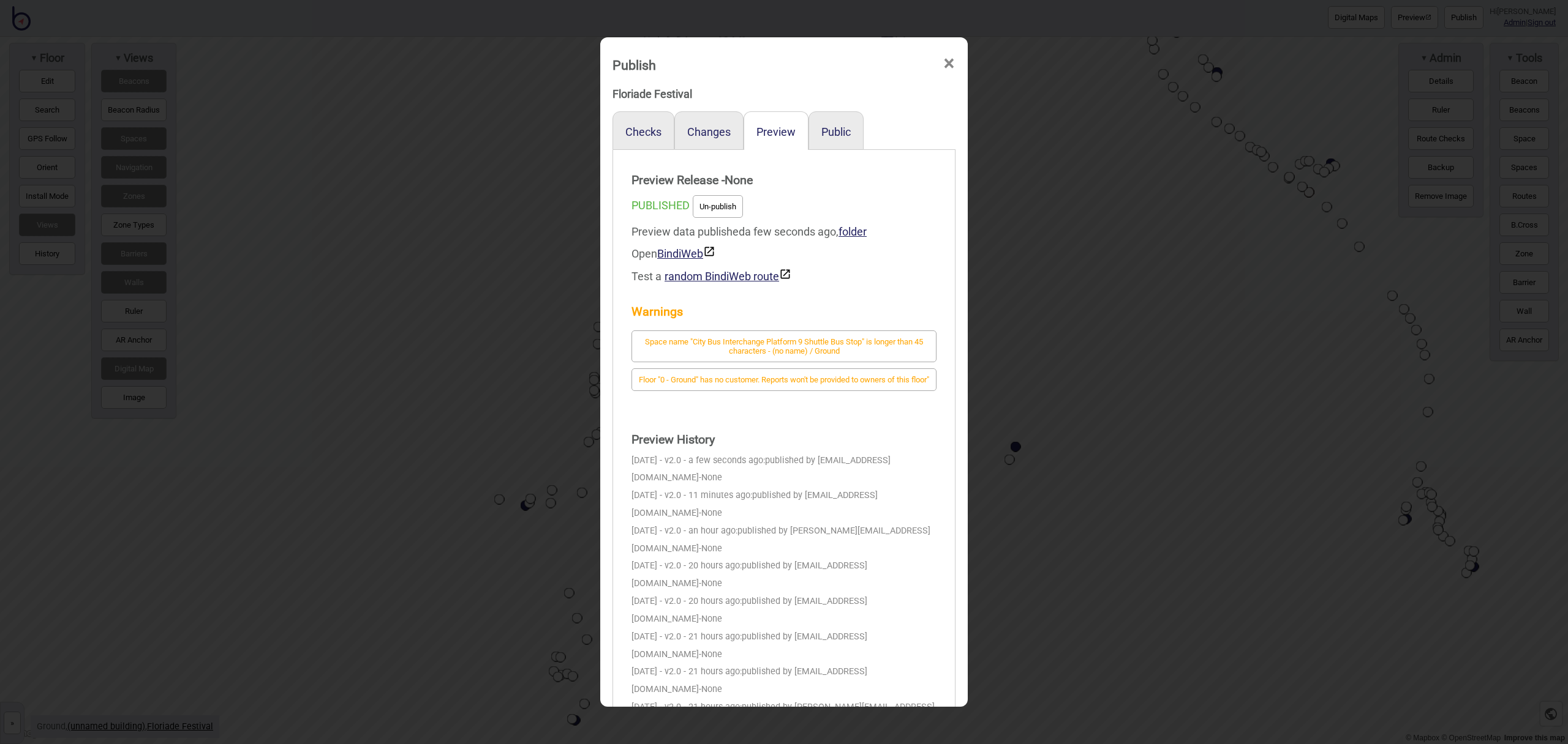
click at [950, 62] on span "×" at bounding box center [949, 63] width 13 height 40
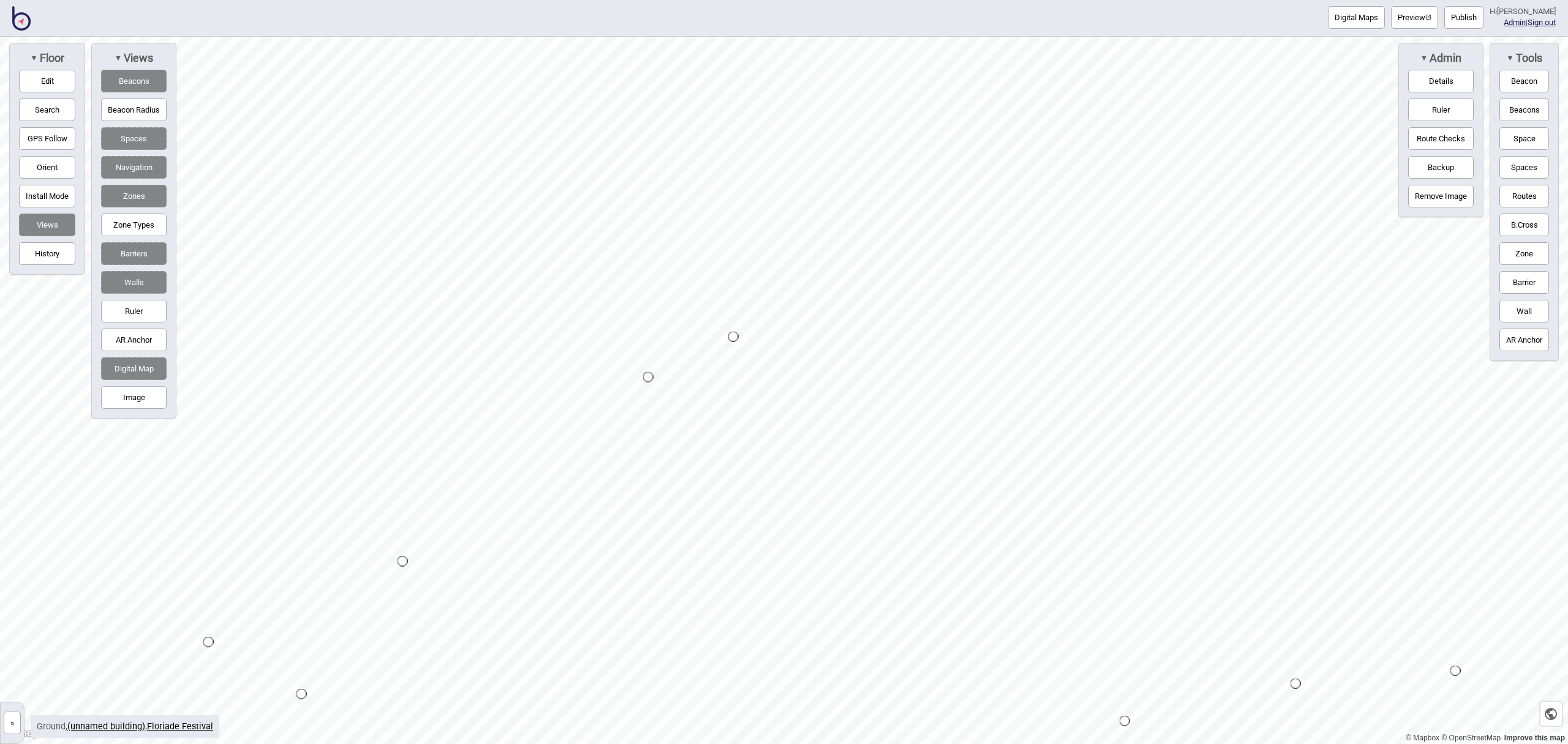
click at [51, 81] on button "Edit" at bounding box center [47, 81] width 56 height 23
drag, startPoint x: 1530, startPoint y: 189, endPoint x: 1493, endPoint y: 190, distance: 37.0
click at [1530, 189] on button "Routes" at bounding box center [1524, 196] width 50 height 23
click at [994, 115] on div "Map marker" at bounding box center [994, 115] width 10 height 10
click at [970, 310] on div "Map marker" at bounding box center [971, 312] width 10 height 10
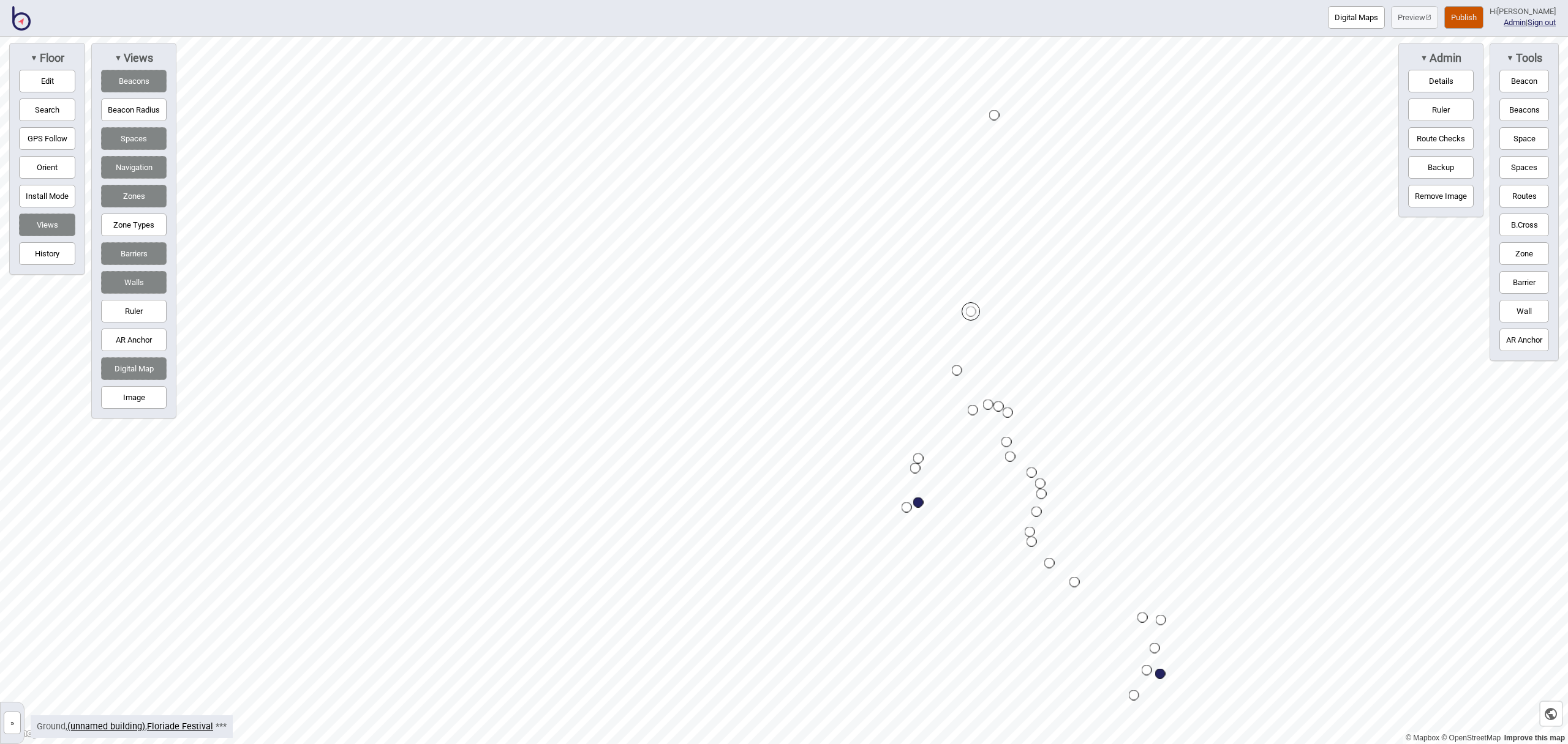
click at [1526, 196] on button "Routes" at bounding box center [1524, 196] width 50 height 23
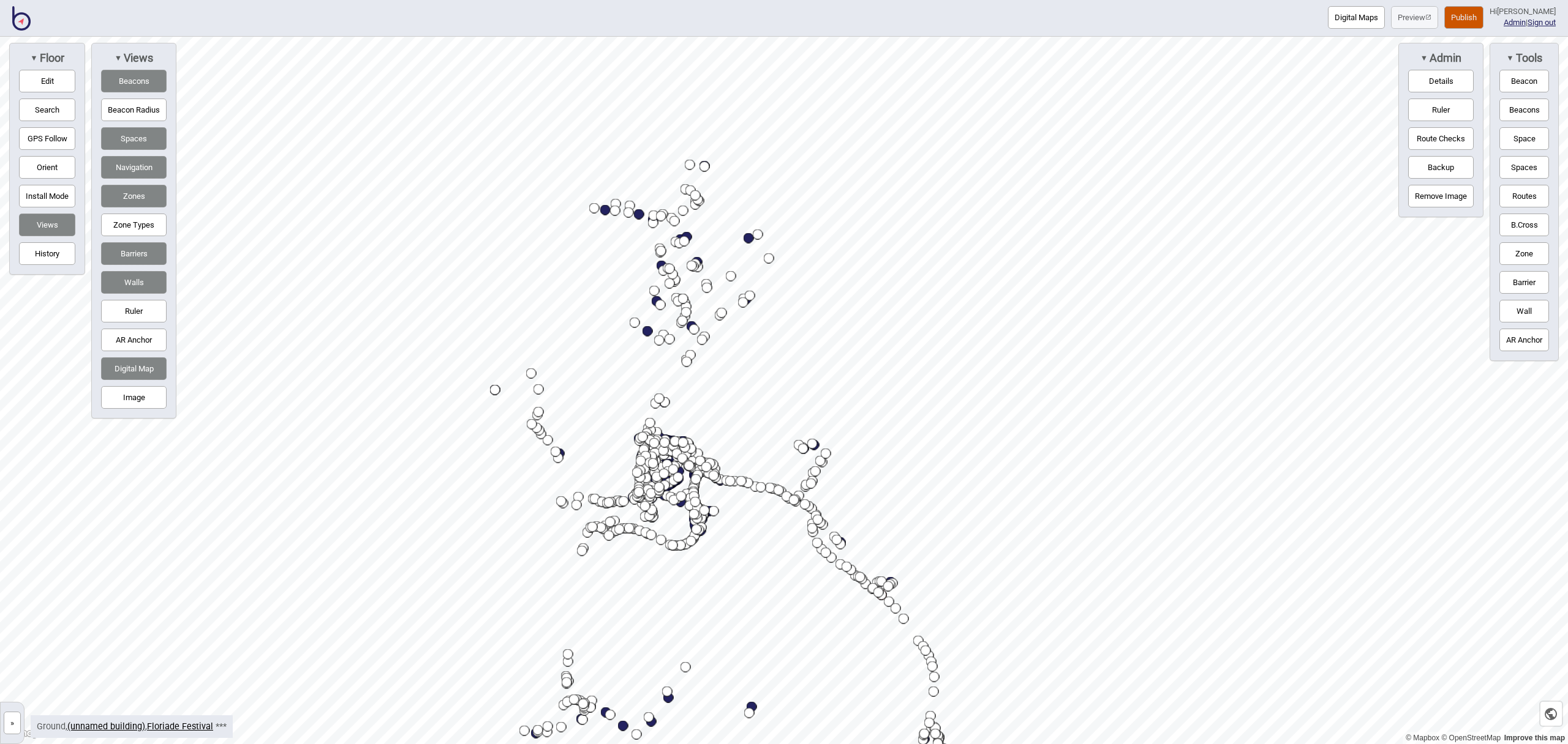
click at [466, 0] on html "Digital Maps Preview Publish Hi John-Ross Admin | Sign out © Mapbox © OpenStree…" at bounding box center [784, 0] width 1568 height 0
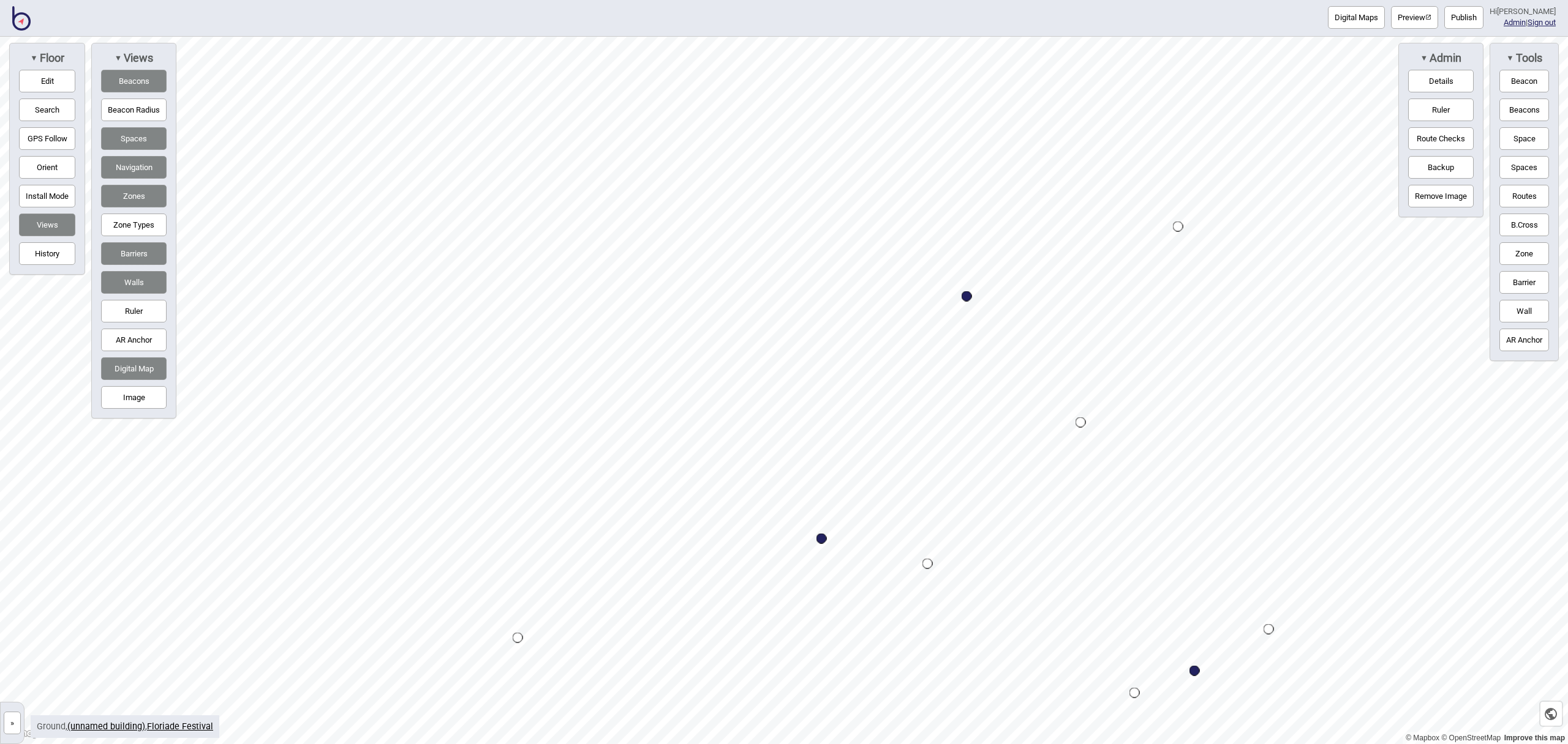
click at [927, 564] on div "Map marker" at bounding box center [928, 564] width 10 height 10
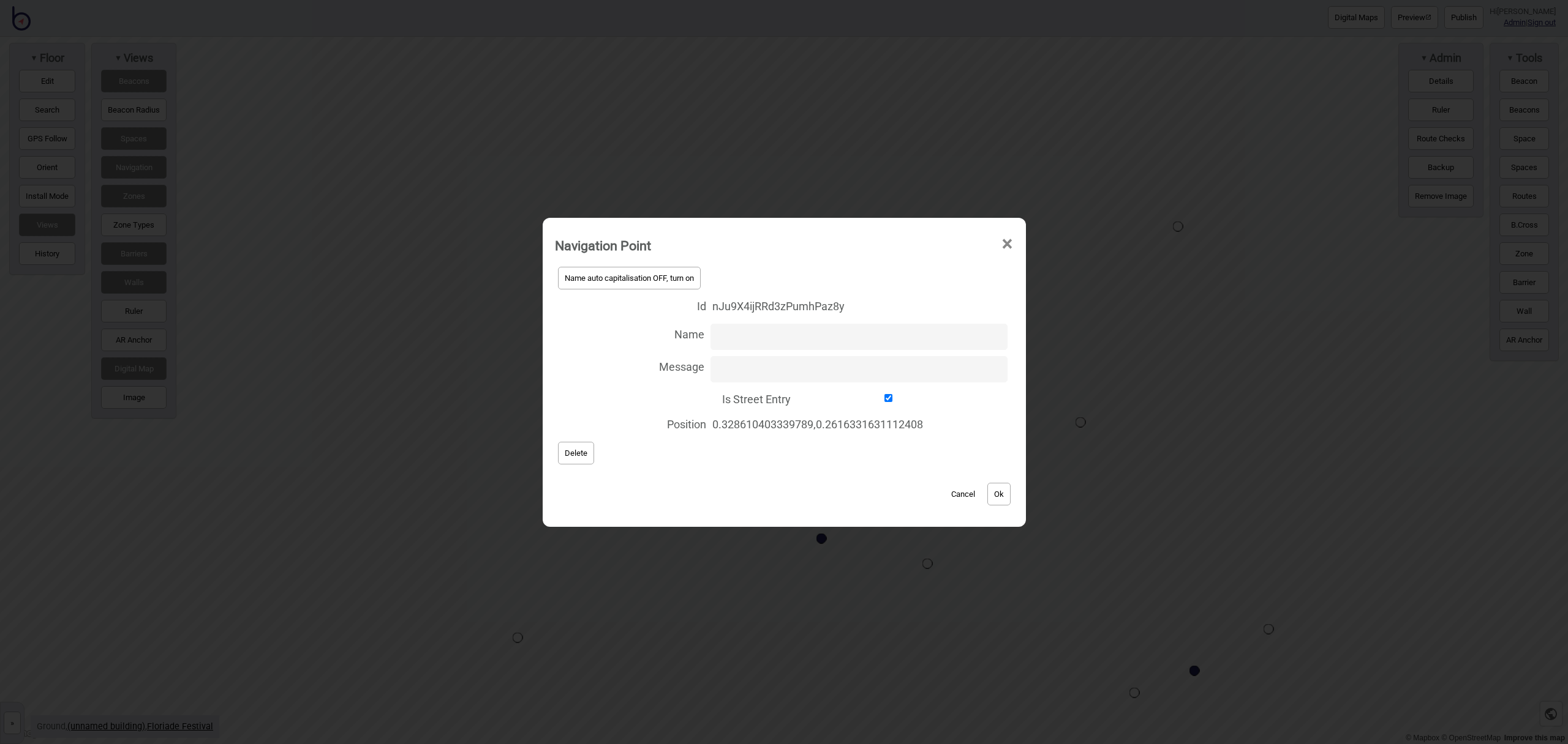
click at [1005, 497] on button "Ok" at bounding box center [999, 494] width 23 height 23
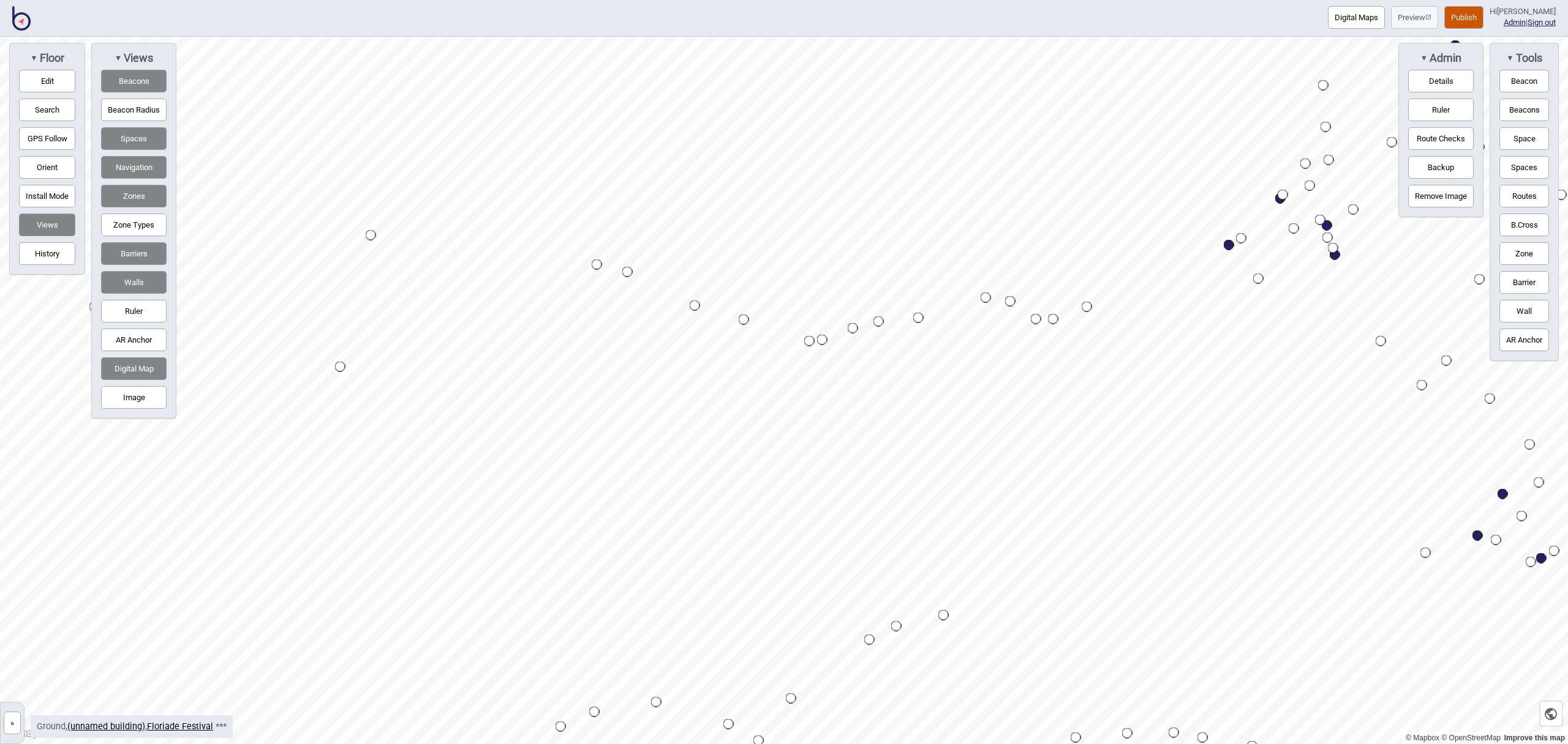
click at [897, 626] on div "Map marker" at bounding box center [896, 627] width 10 height 10
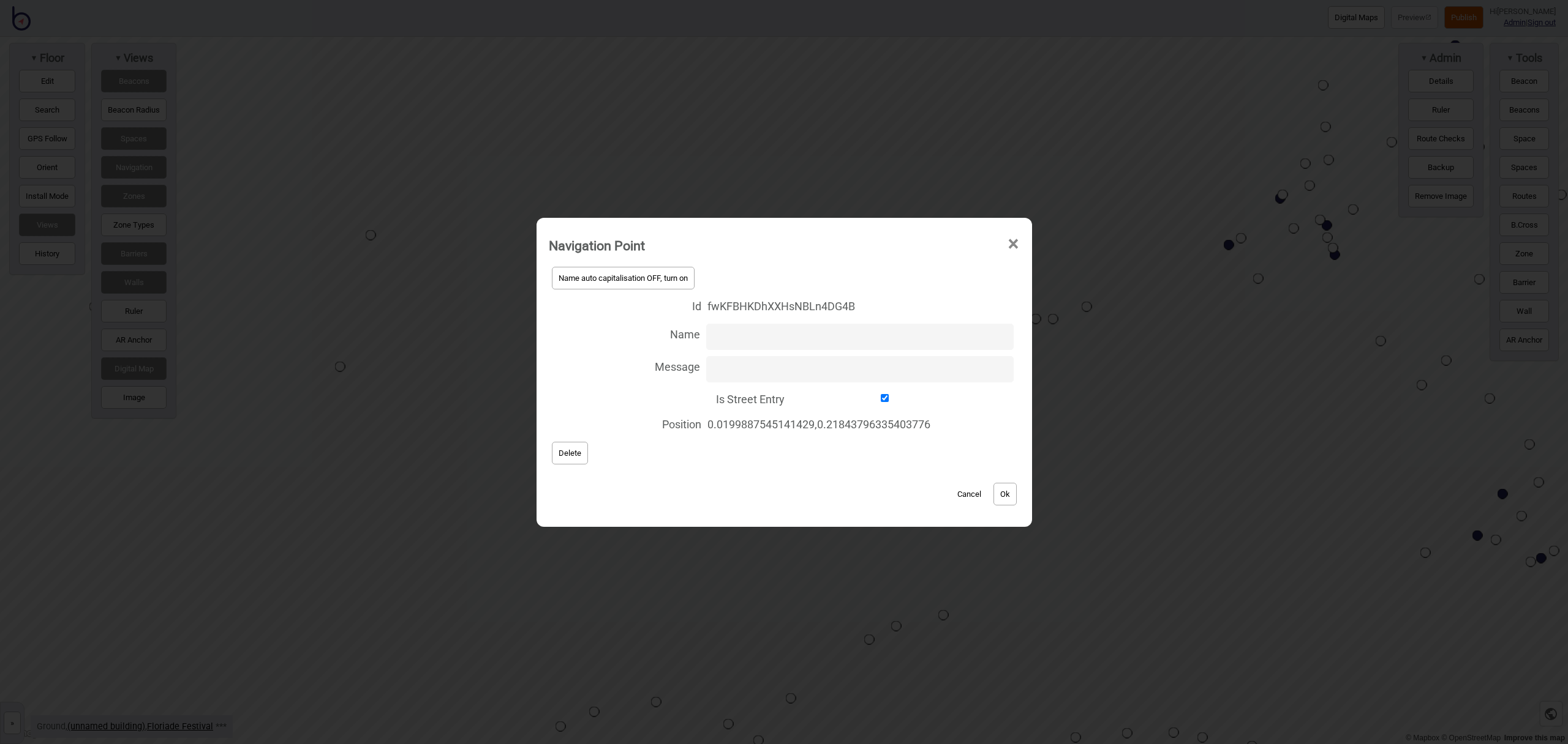
click at [1003, 493] on button "Ok" at bounding box center [1005, 494] width 23 height 23
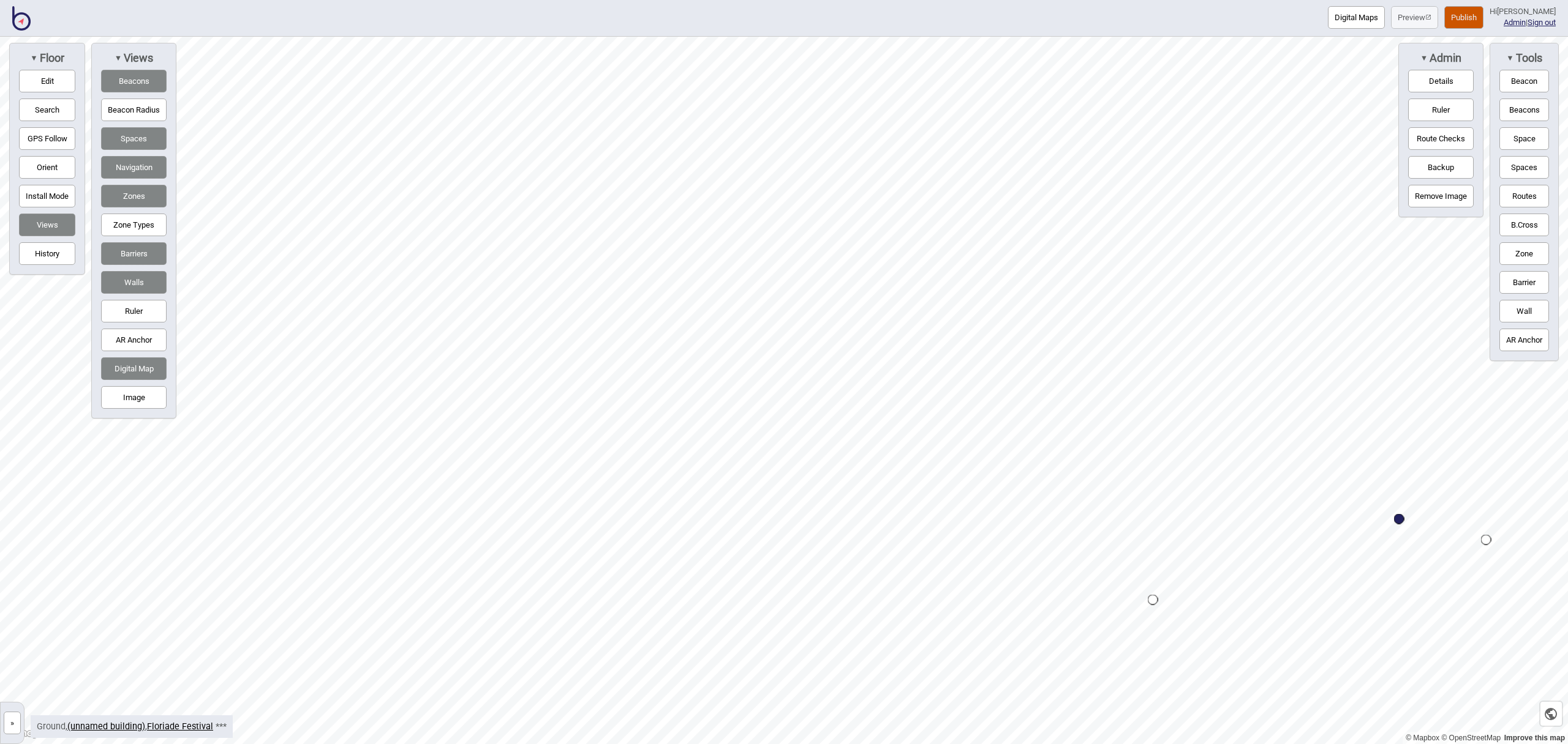
click at [1485, 539] on div "Map marker" at bounding box center [1486, 540] width 10 height 10
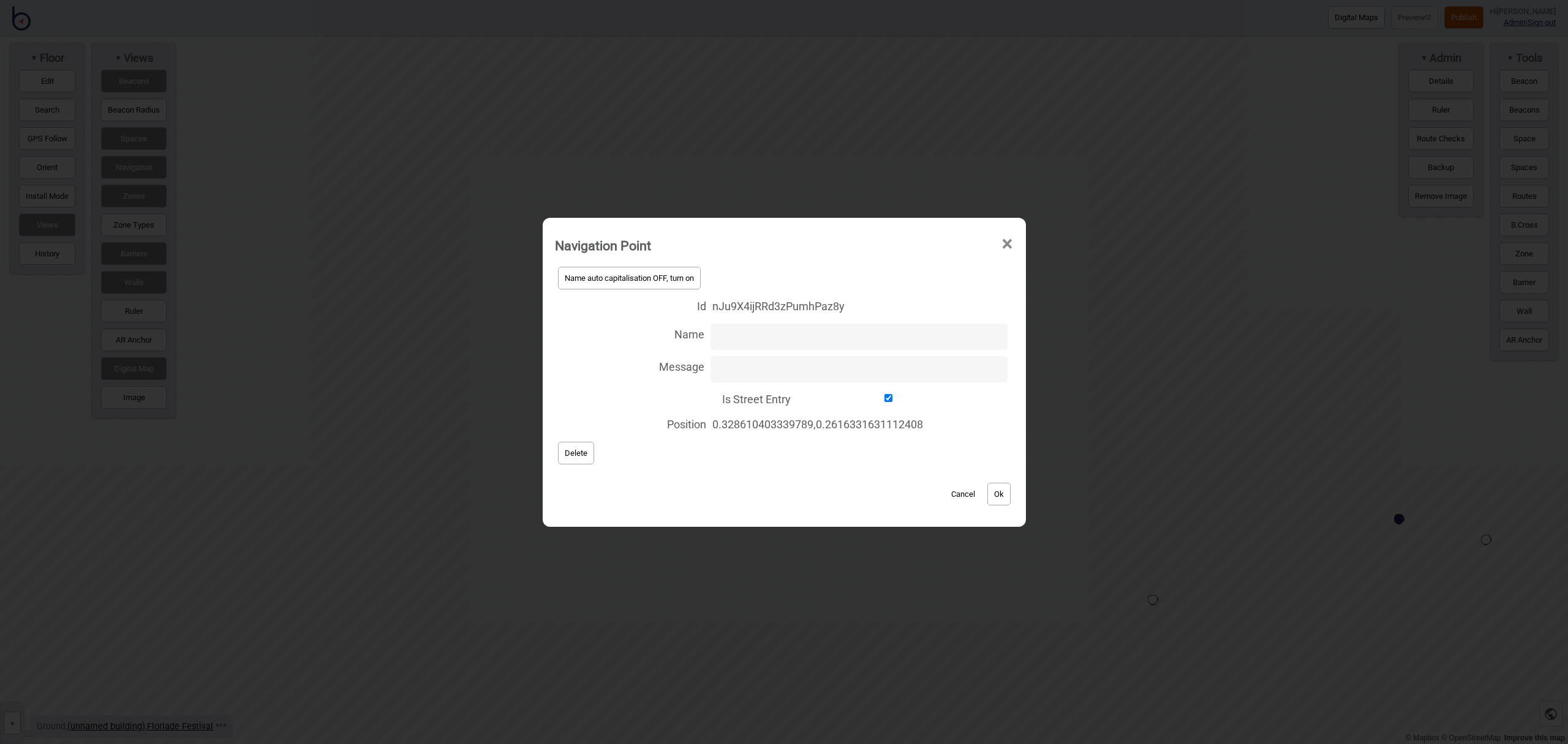
click at [882, 399] on input "Is Street Entry" at bounding box center [888, 398] width 184 height 8
checkbox input "false"
click at [994, 491] on button "Ok" at bounding box center [999, 494] width 23 height 23
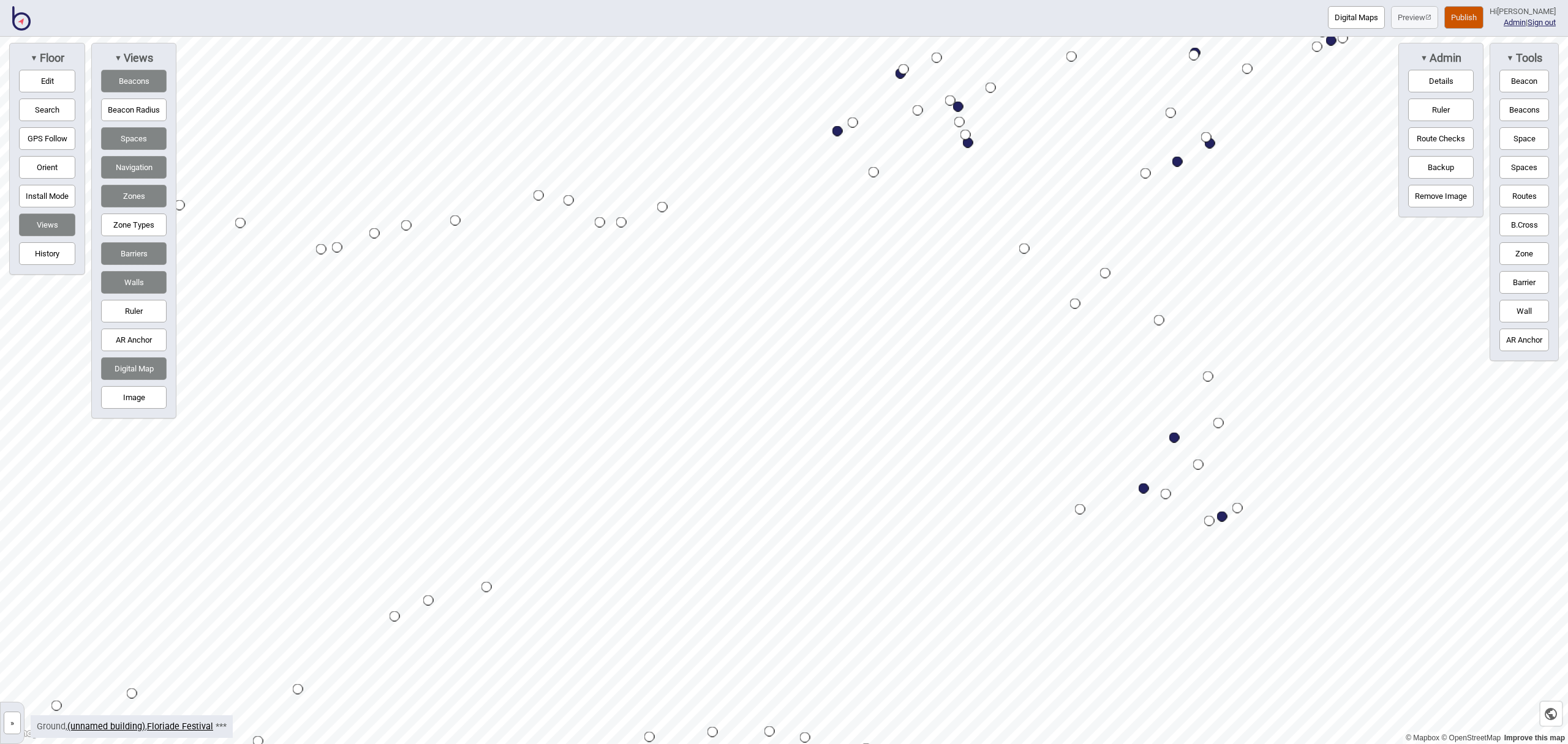
click at [1465, 10] on button "Publish" at bounding box center [1463, 17] width 39 height 23
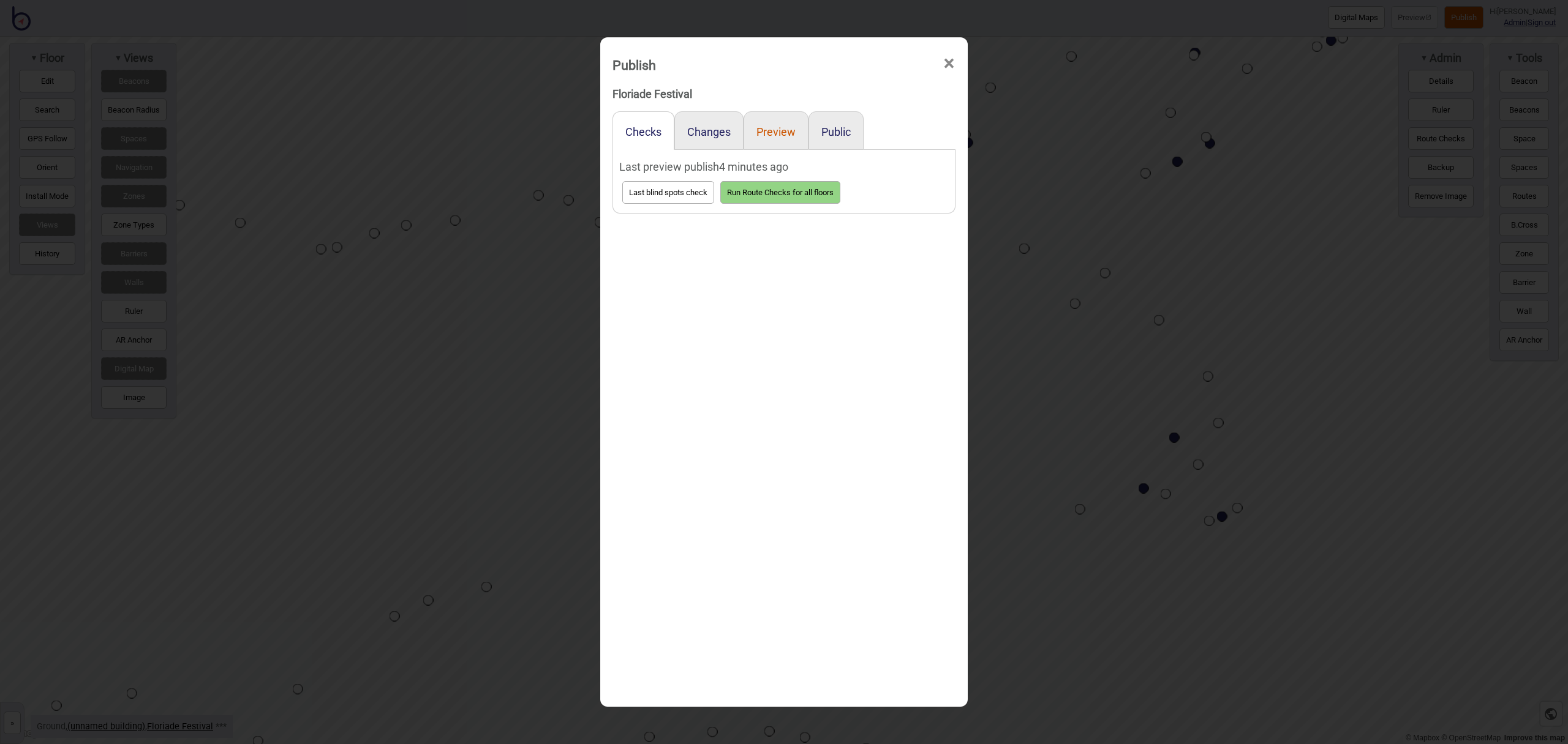
click at [791, 133] on button "Preview" at bounding box center [775, 132] width 39 height 13
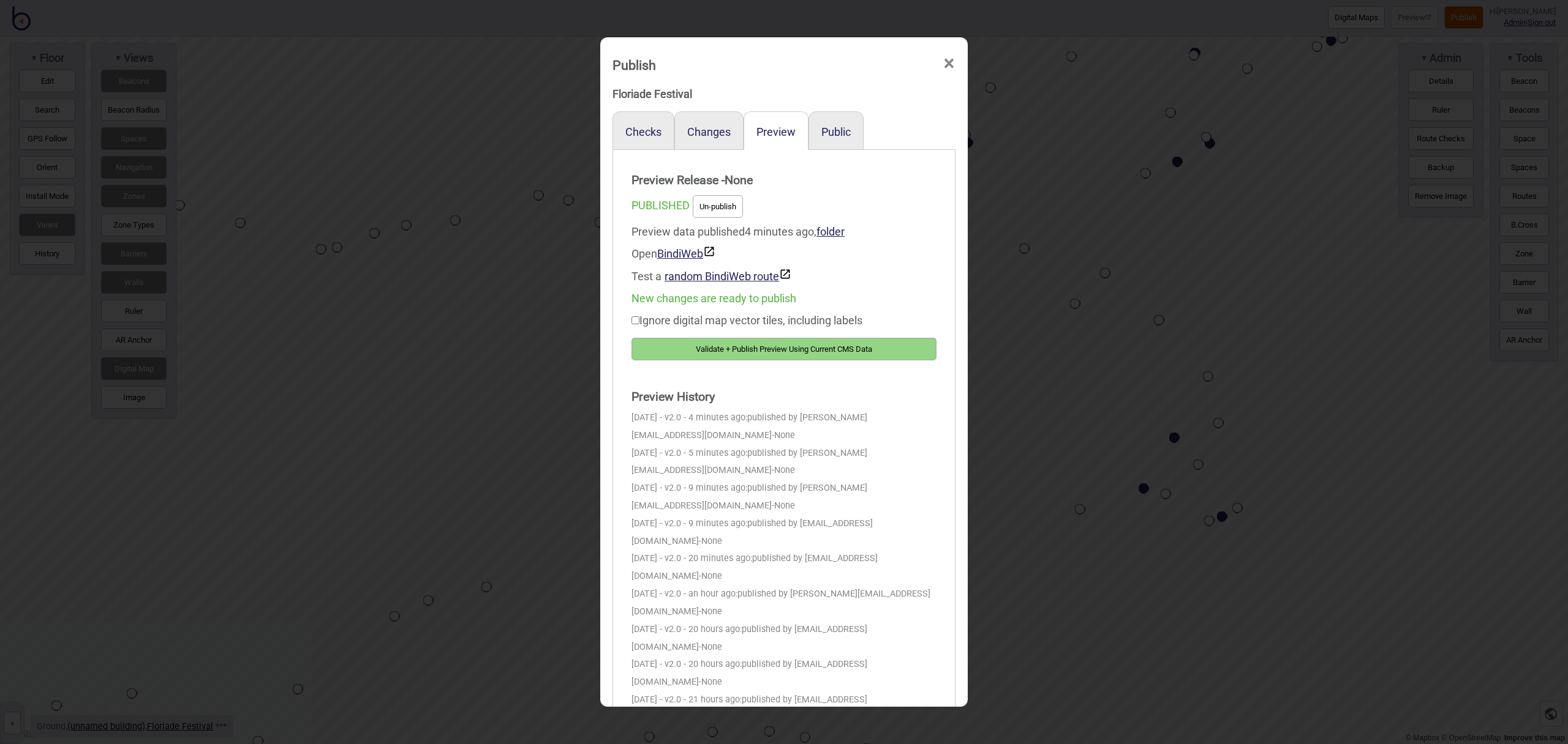
click at [884, 350] on button "Validate + Publish Preview Using Current CMS Data" at bounding box center [784, 349] width 305 height 23
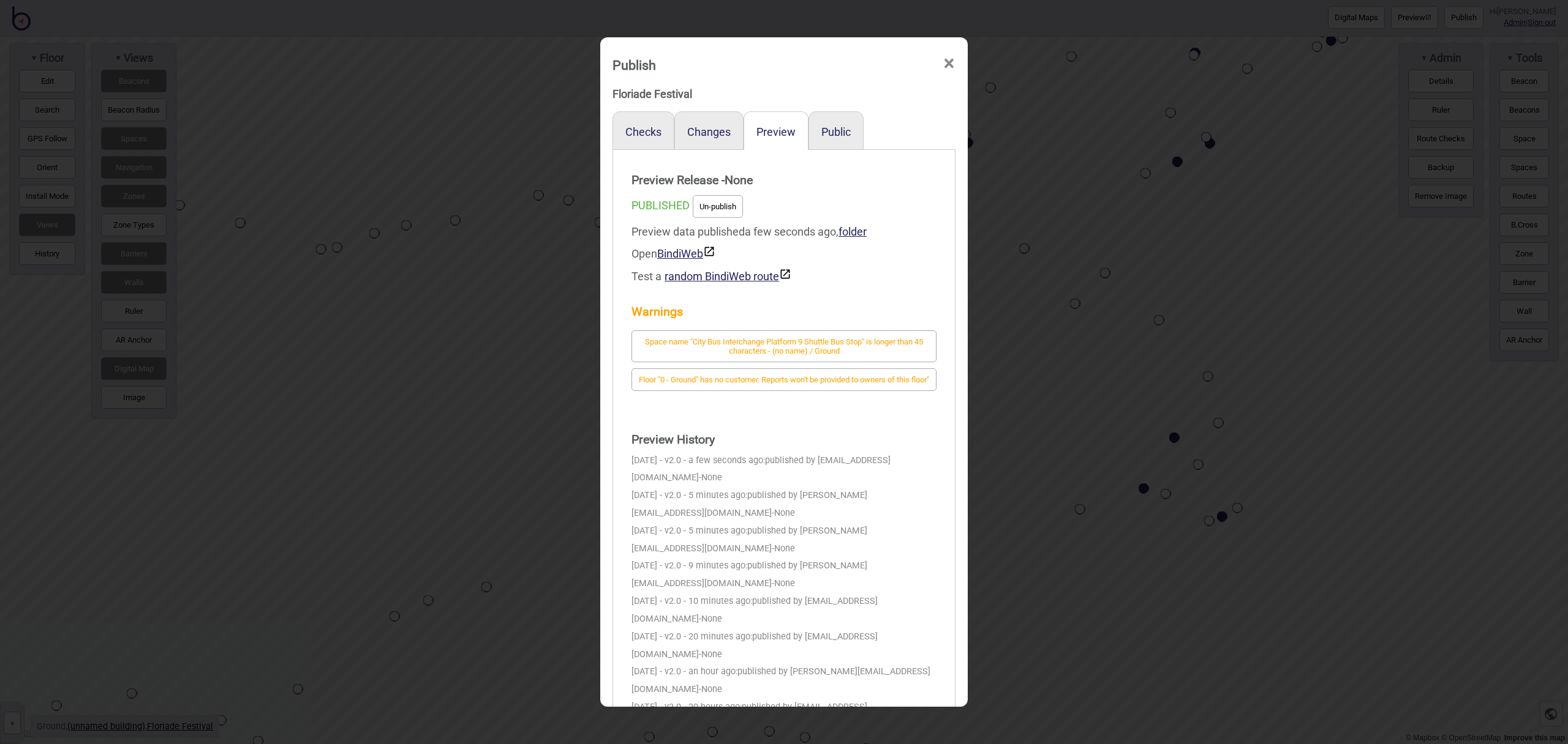
click at [950, 67] on span "×" at bounding box center [949, 63] width 13 height 40
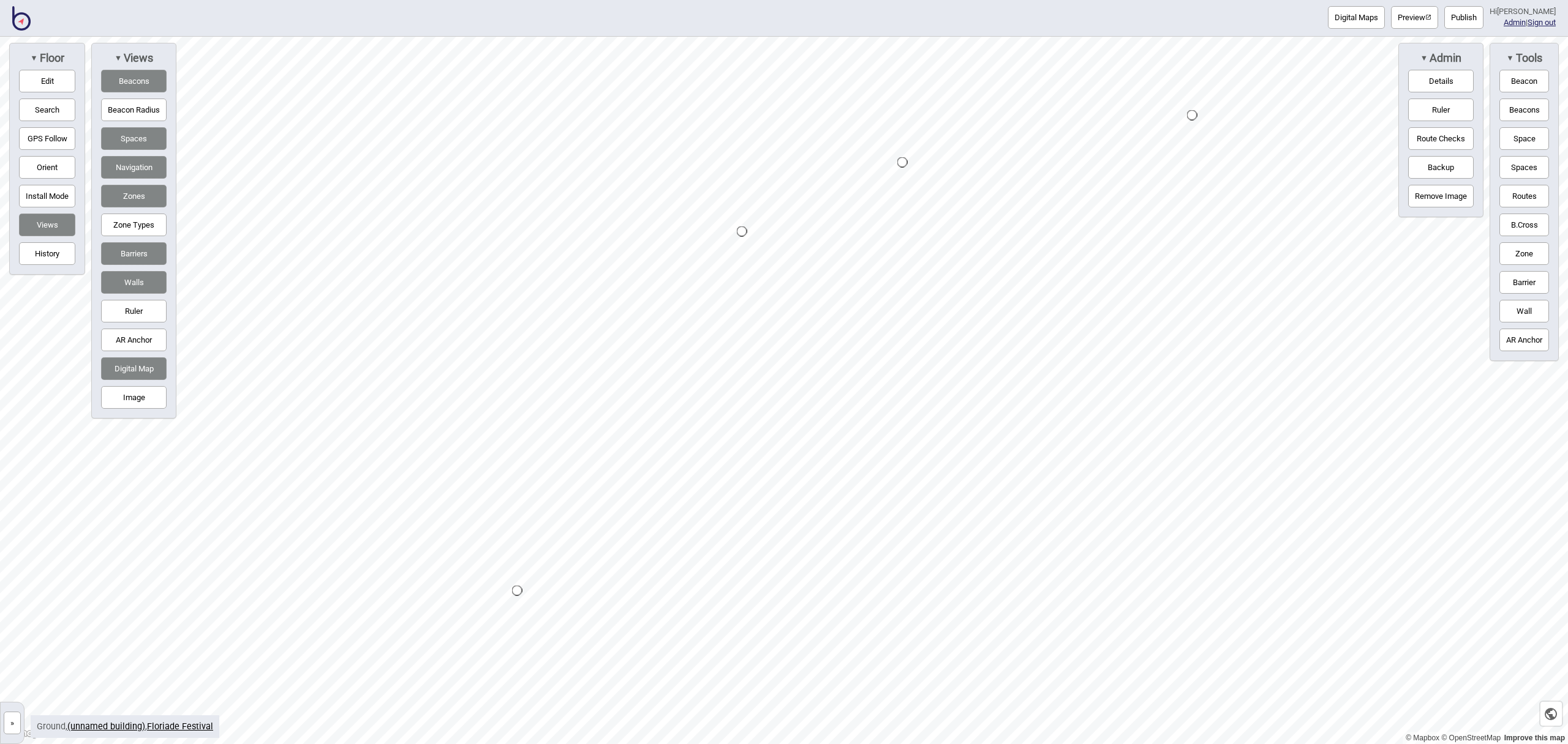
click at [59, 80] on button "Edit" at bounding box center [47, 81] width 56 height 23
click at [1211, 343] on div "Map marker" at bounding box center [1212, 343] width 13 height 13
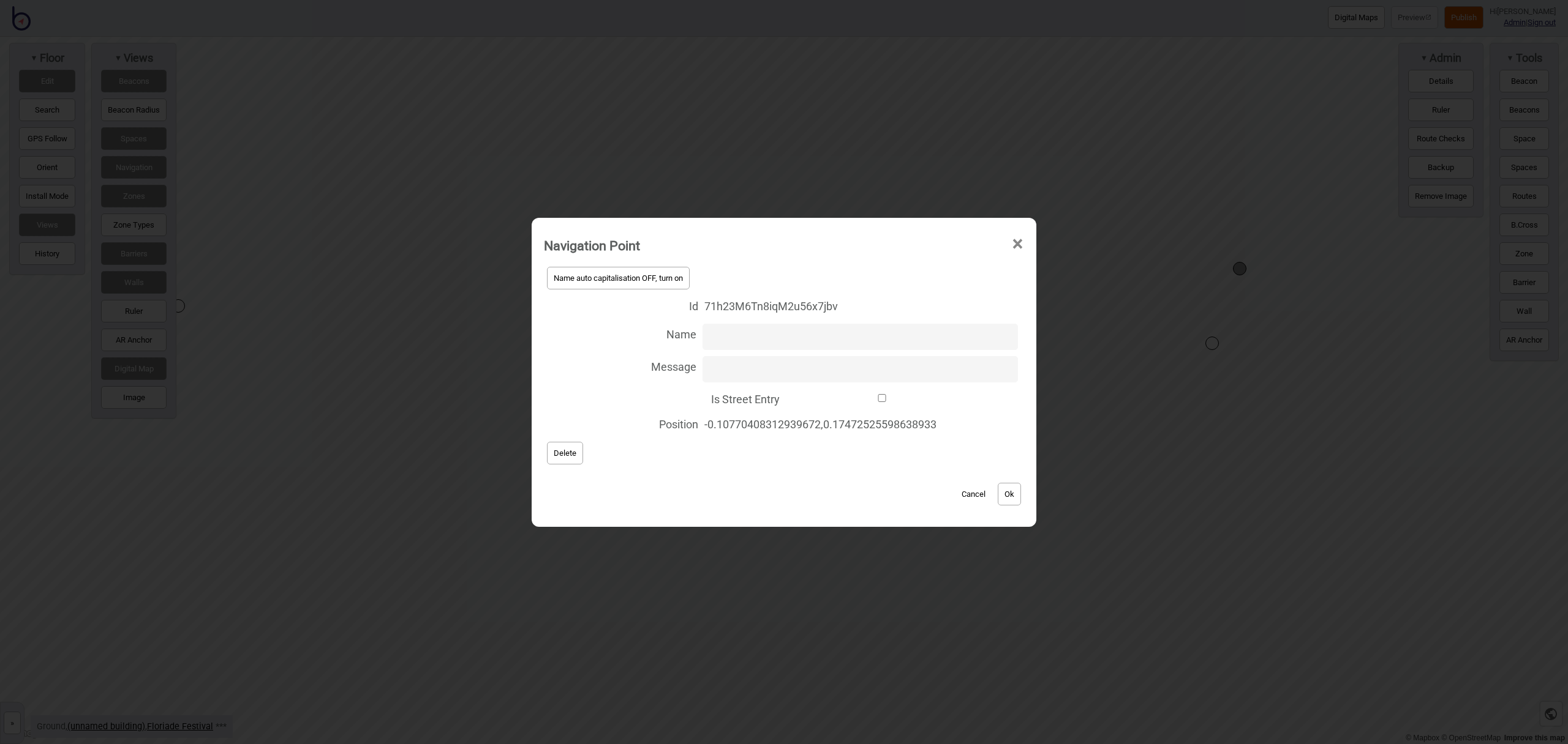
click at [568, 459] on button "Delete" at bounding box center [565, 453] width 36 height 23
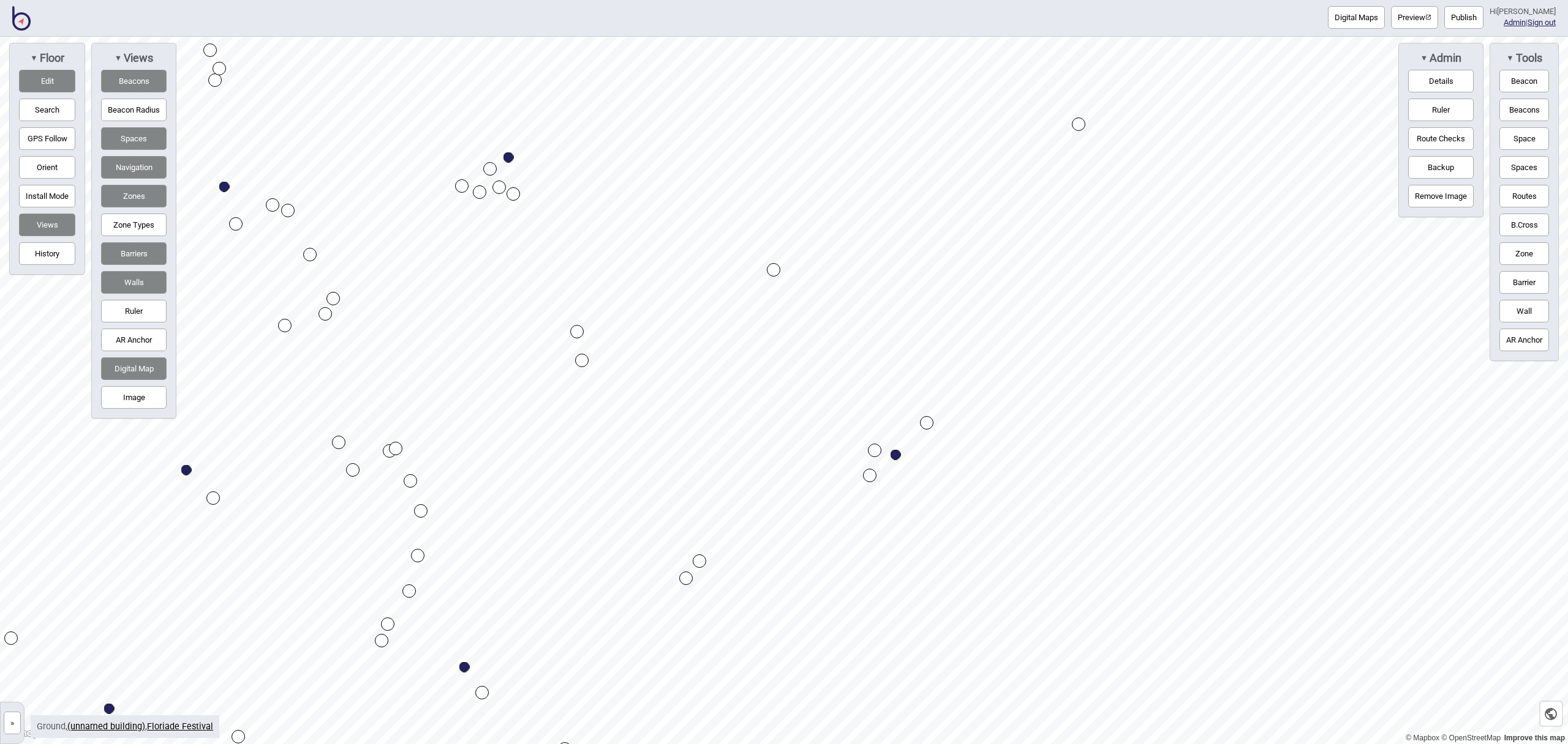
click at [924, 421] on div "Map marker" at bounding box center [926, 423] width 13 height 13
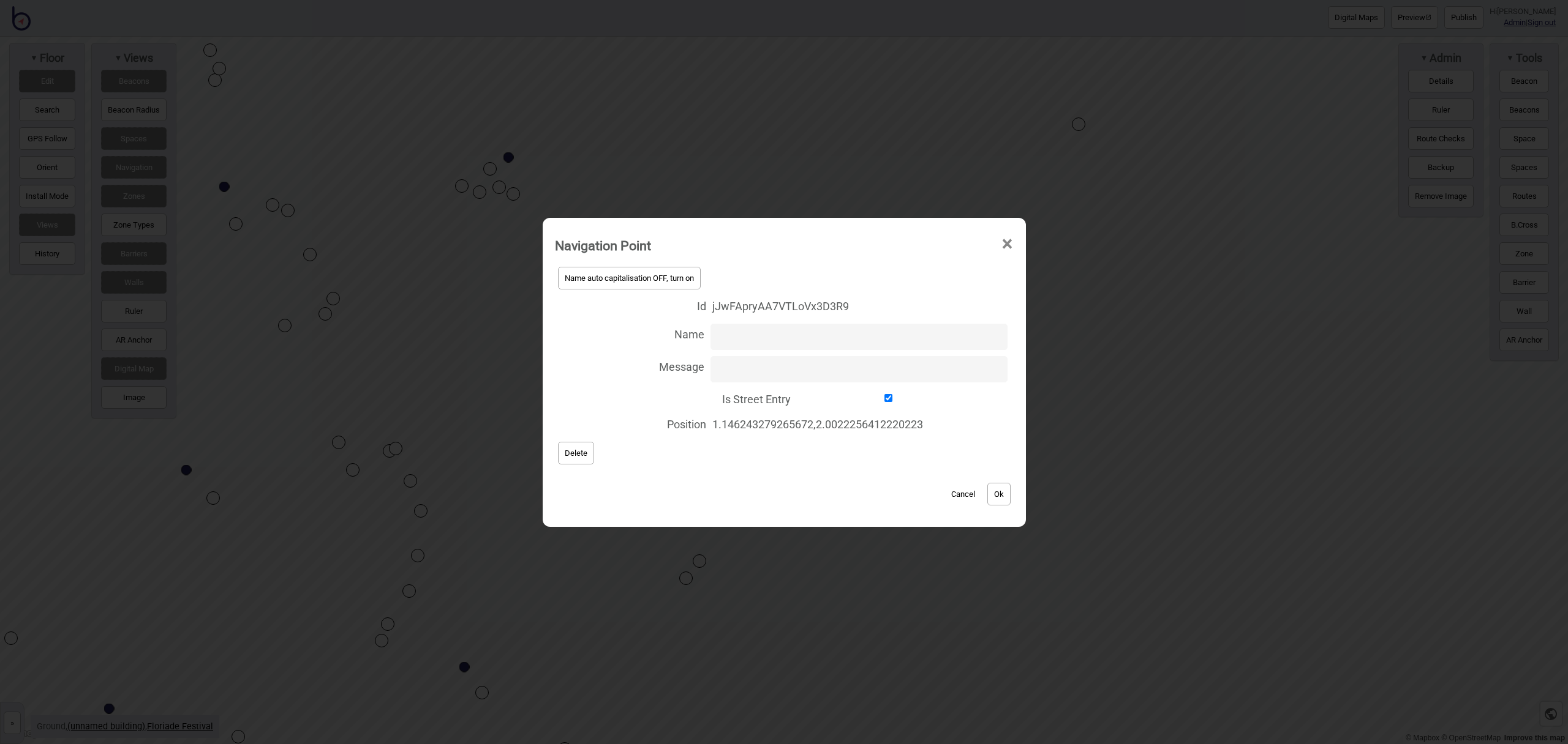
click at [888, 399] on input "Is Street Entry" at bounding box center [888, 398] width 184 height 8
checkbox input "false"
click at [1004, 498] on button "Ok" at bounding box center [999, 494] width 23 height 23
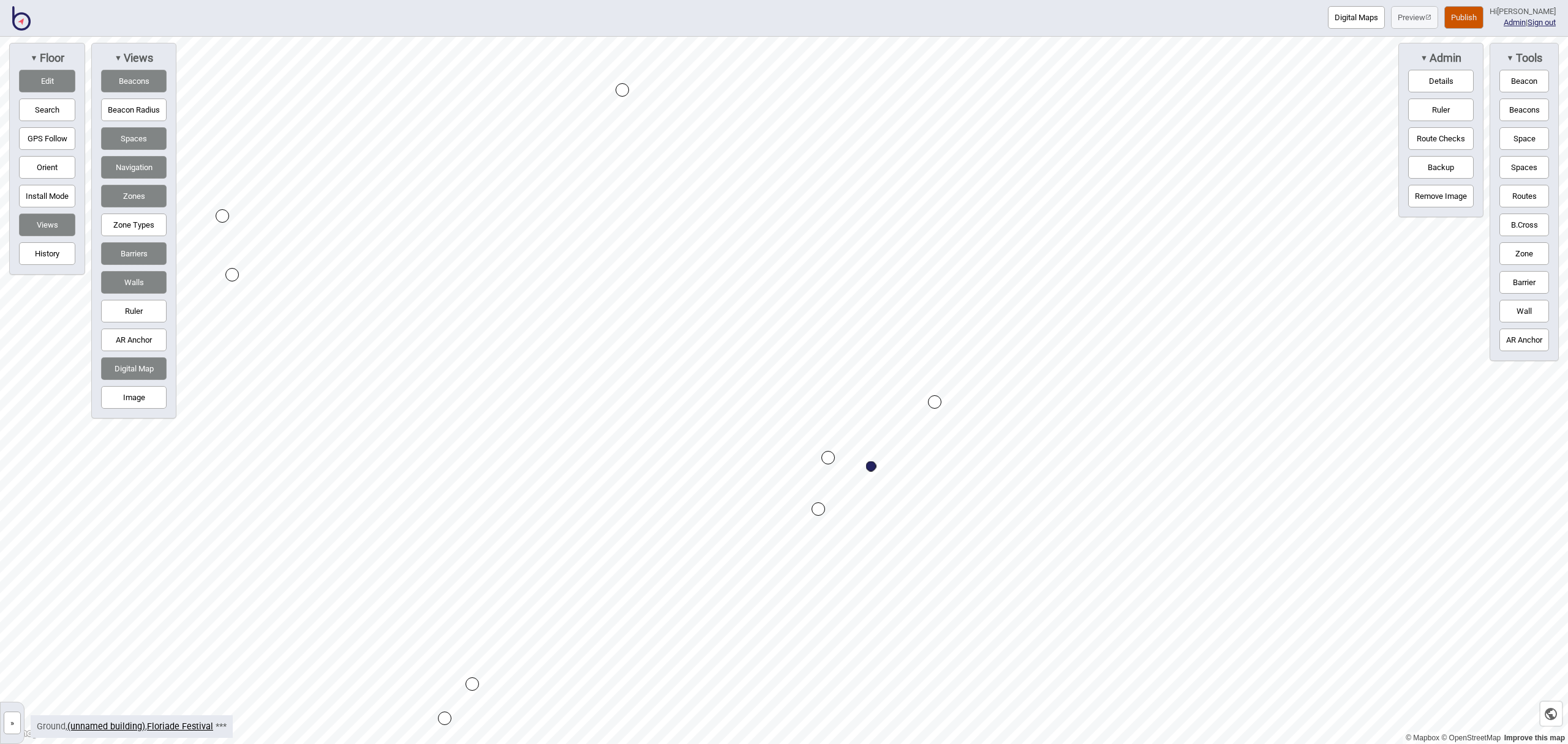
click at [1470, 20] on button "Publish" at bounding box center [1463, 17] width 39 height 23
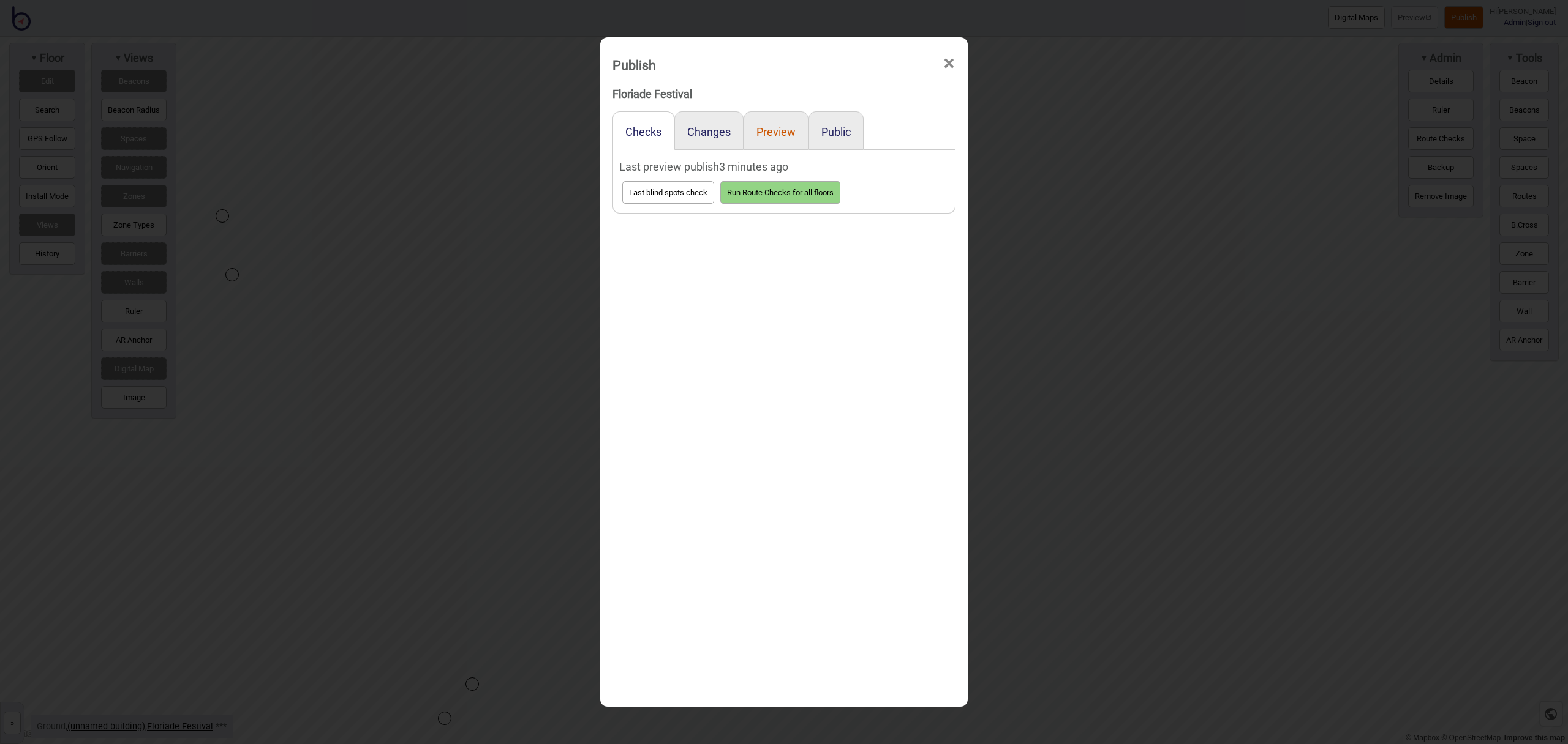
click at [778, 133] on button "Preview" at bounding box center [775, 132] width 39 height 13
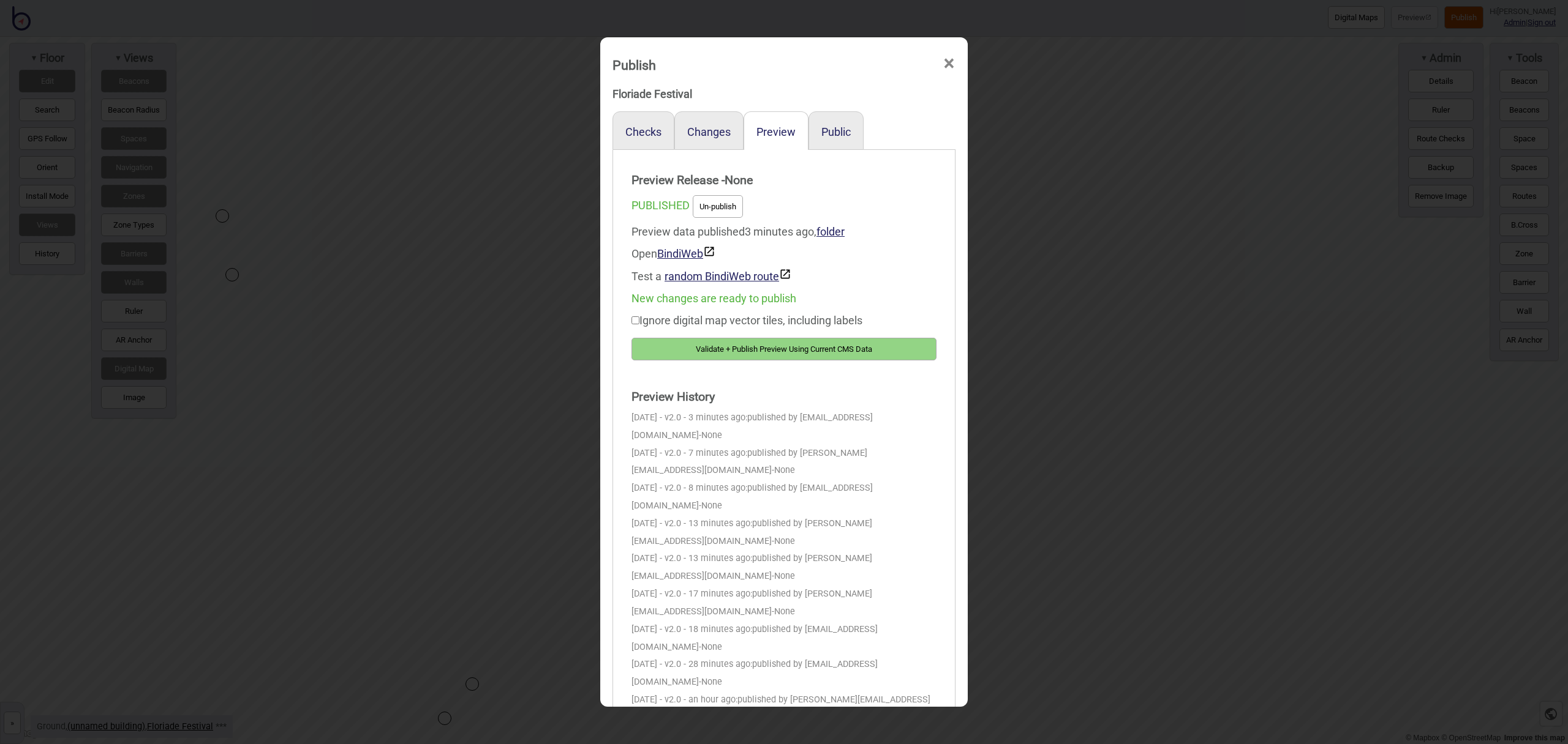
click at [887, 347] on button "Validate + Publish Preview Using Current CMS Data" at bounding box center [784, 349] width 305 height 23
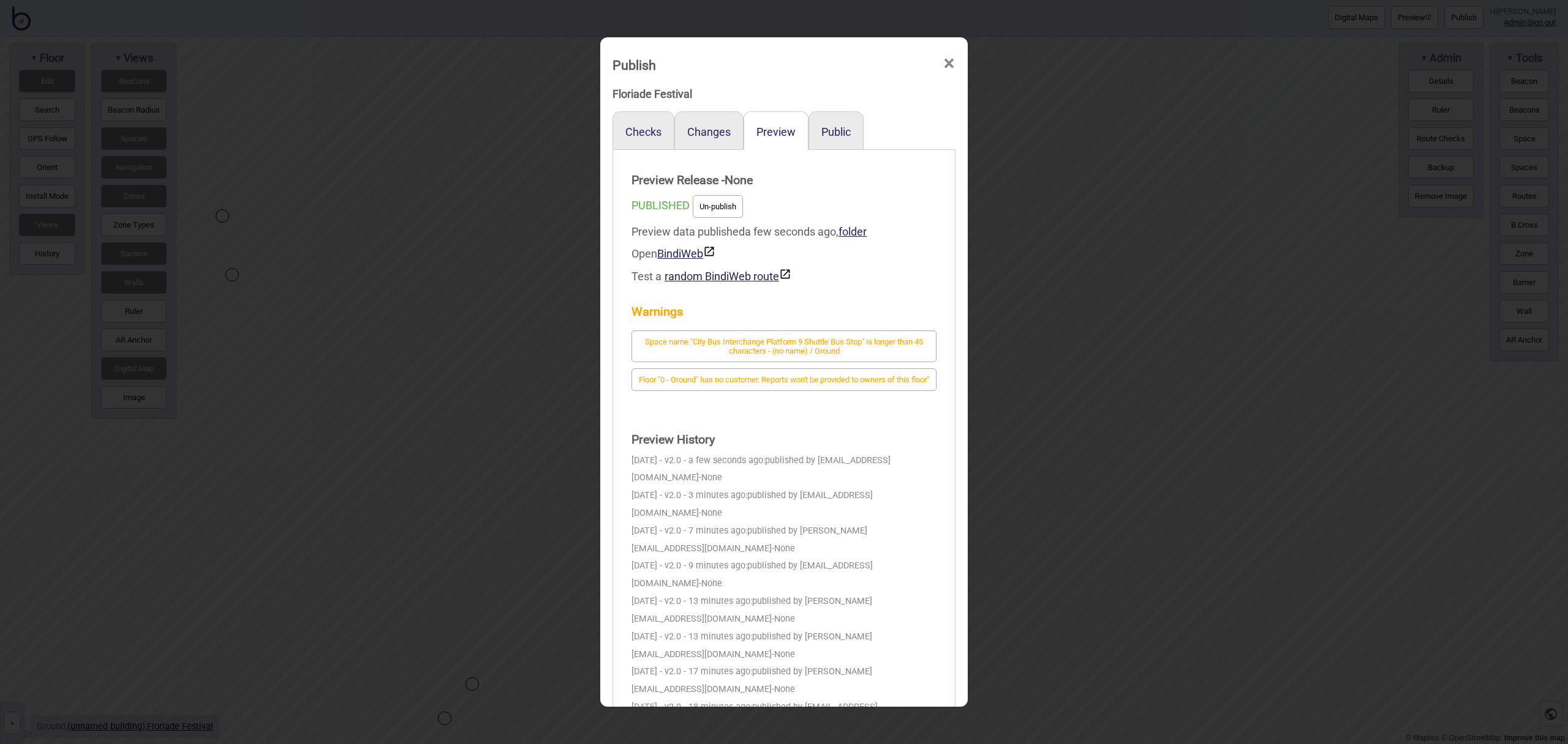
click at [950, 68] on span "×" at bounding box center [949, 63] width 13 height 40
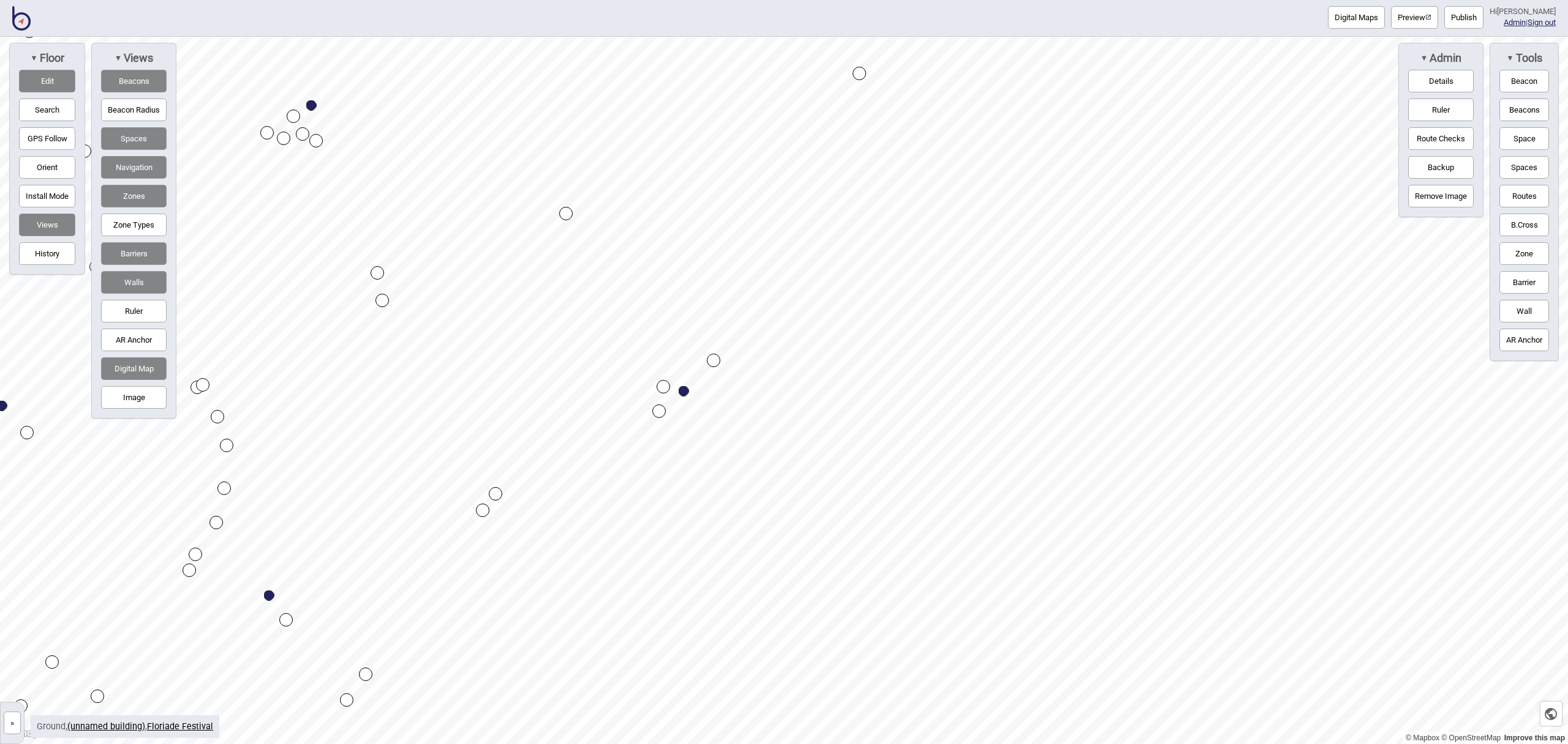
click at [58, 85] on button "Edit" at bounding box center [47, 81] width 56 height 23
